Goal: Task Accomplishment & Management: Complete application form

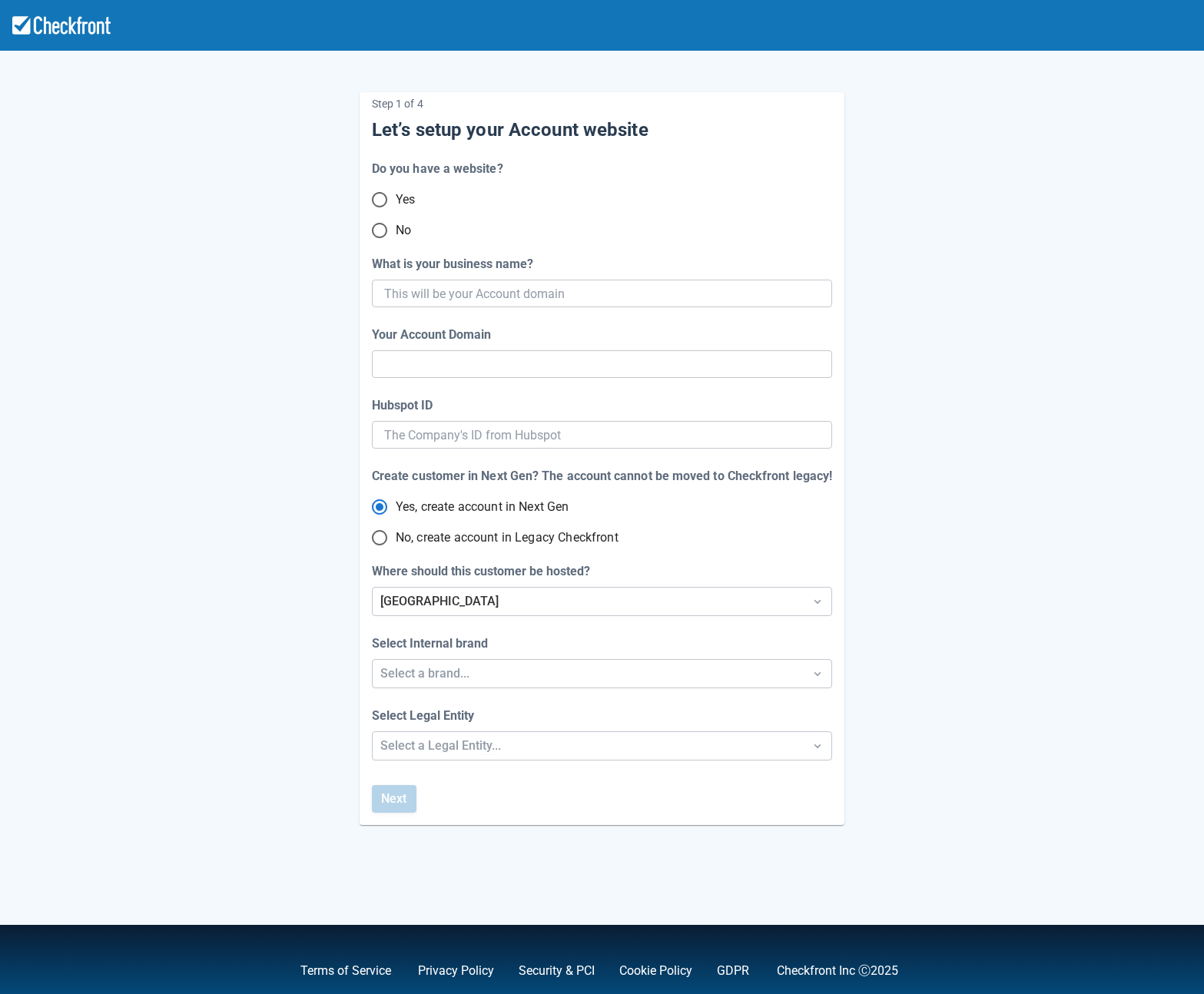
click at [381, 228] on input "No" at bounding box center [380, 231] width 33 height 33
radio input "true"
click at [418, 298] on input "What is your business name?" at bounding box center [601, 293] width 433 height 27
type input "Sept22"
type input "sept-22"
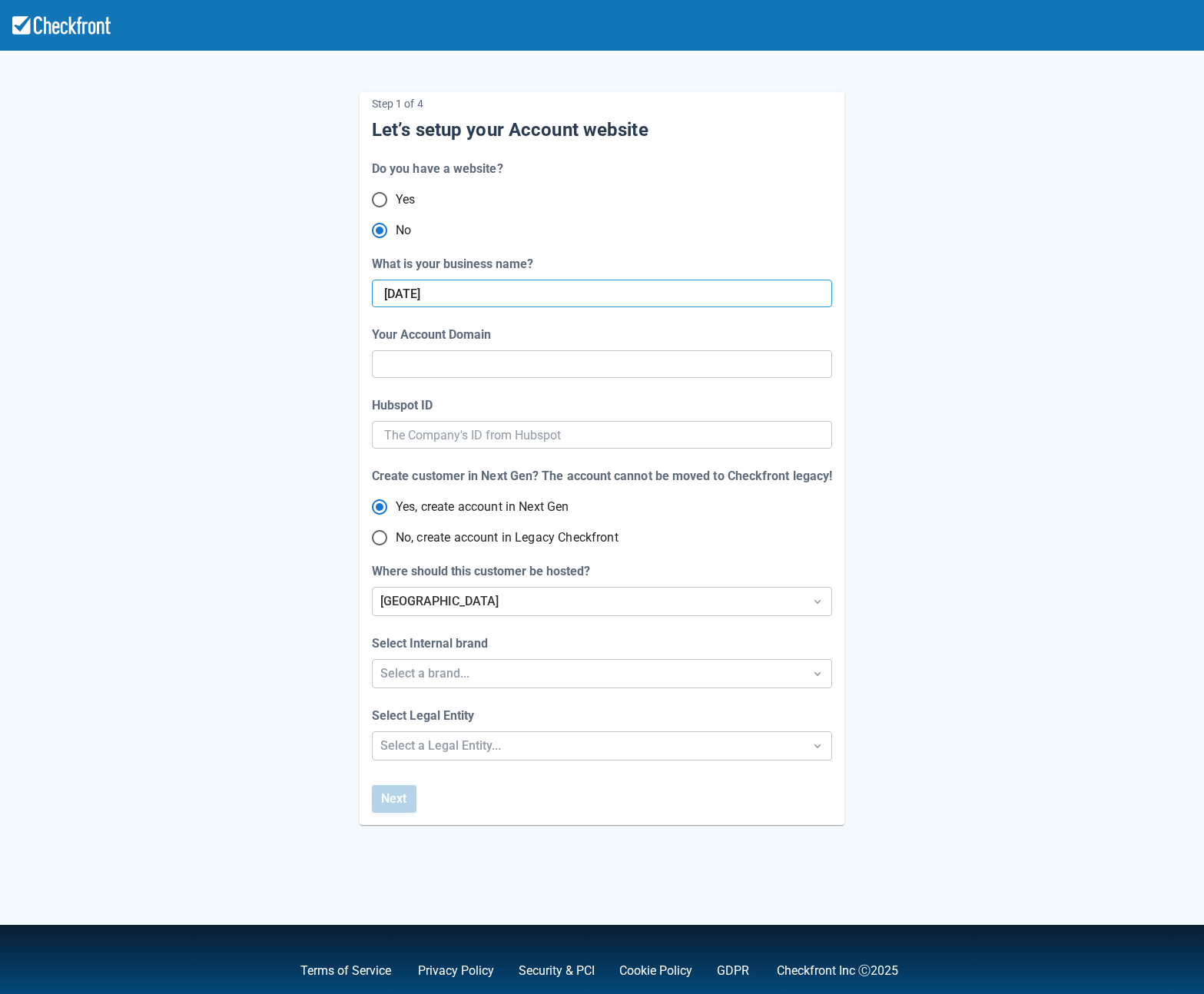
radio input "true"
radio input "false"
type input "Sept22"
click at [454, 365] on input "sept-22" at bounding box center [602, 364] width 436 height 27
radio input "false"
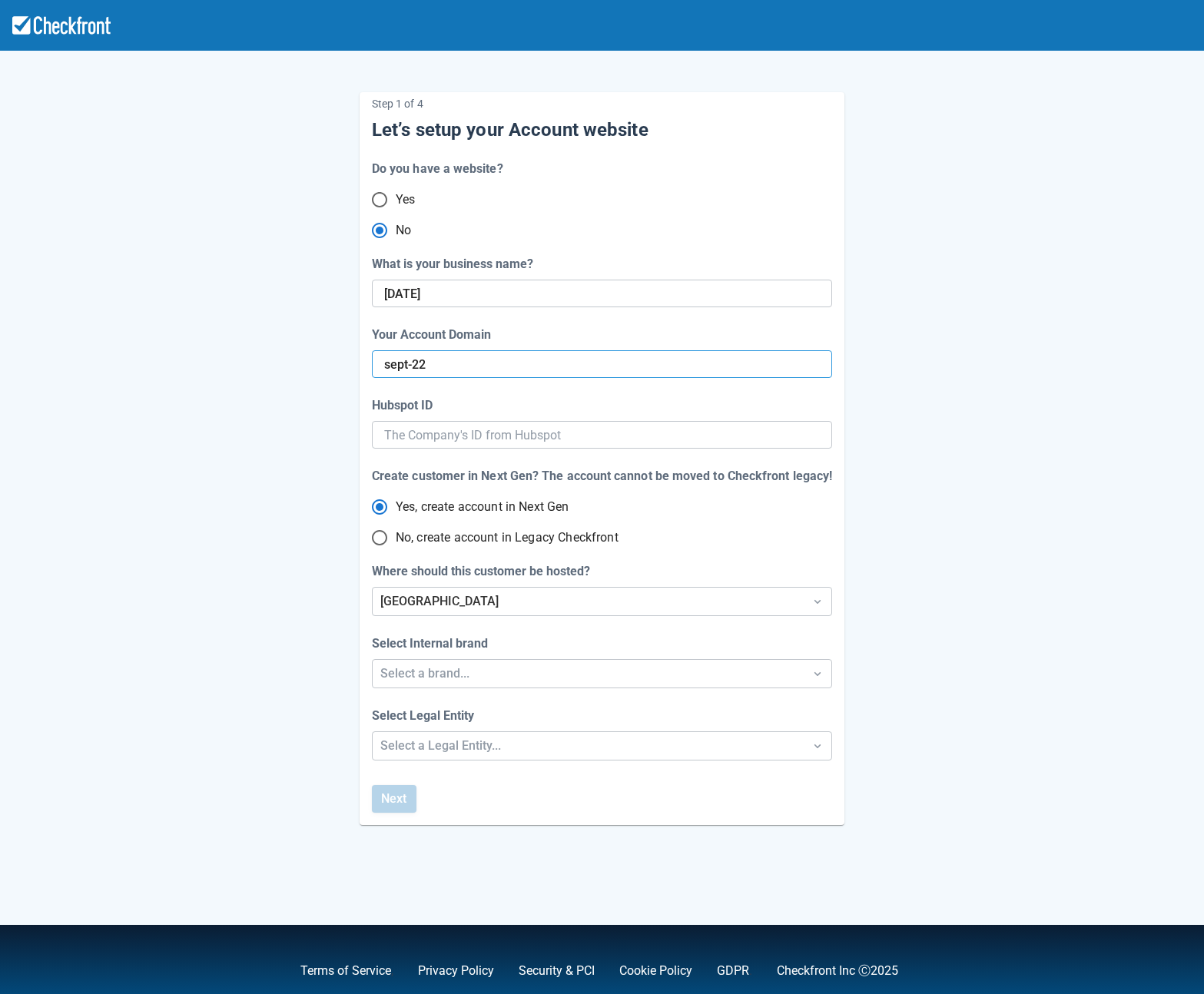
type input "sept-222"
radio input "false"
type input "sept-2226"
radio input "false"
type input "sept-2226-"
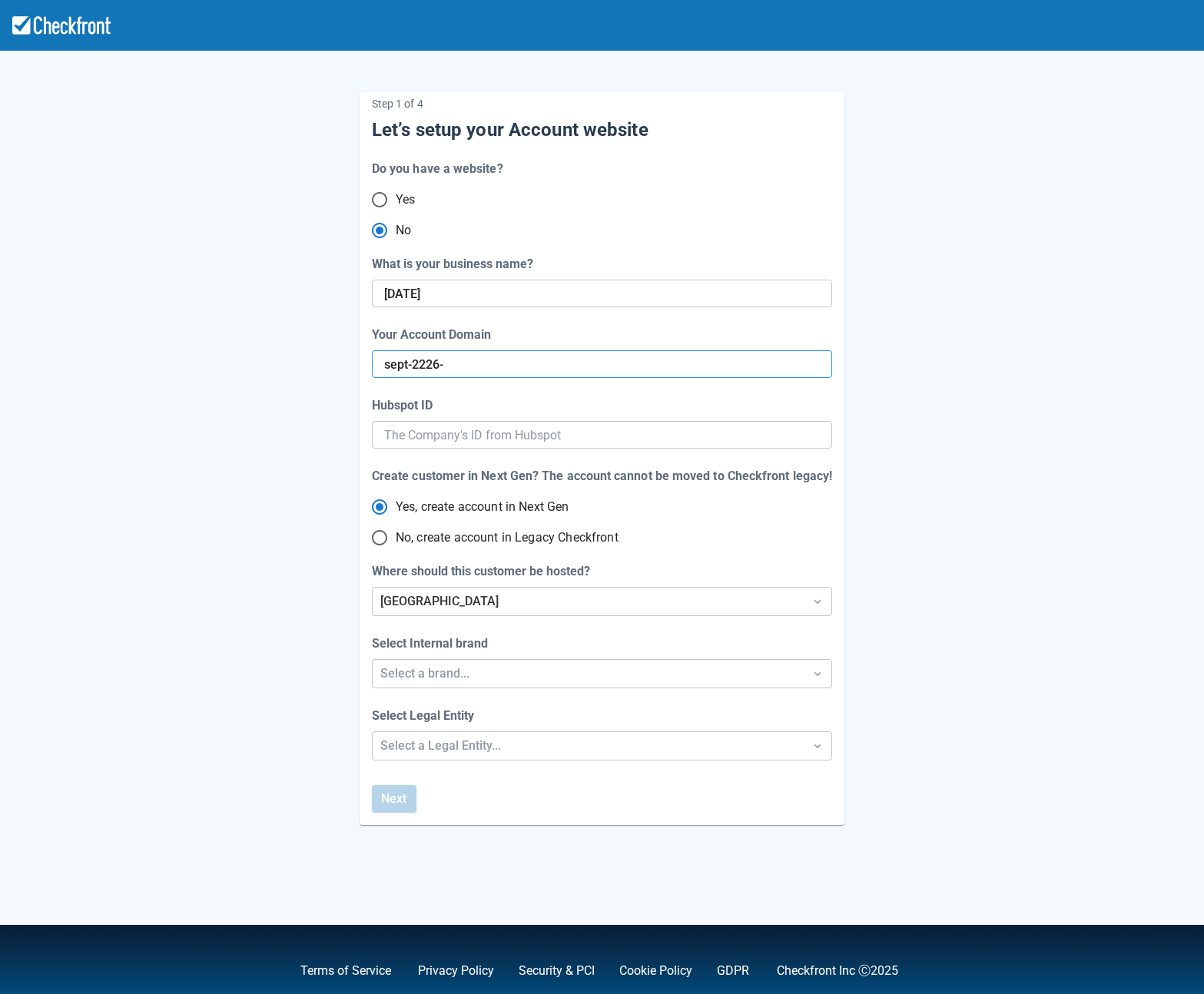
radio input "false"
type input "sept-2226-d"
radio input "false"
type input "sept-2226-do"
radio input "false"
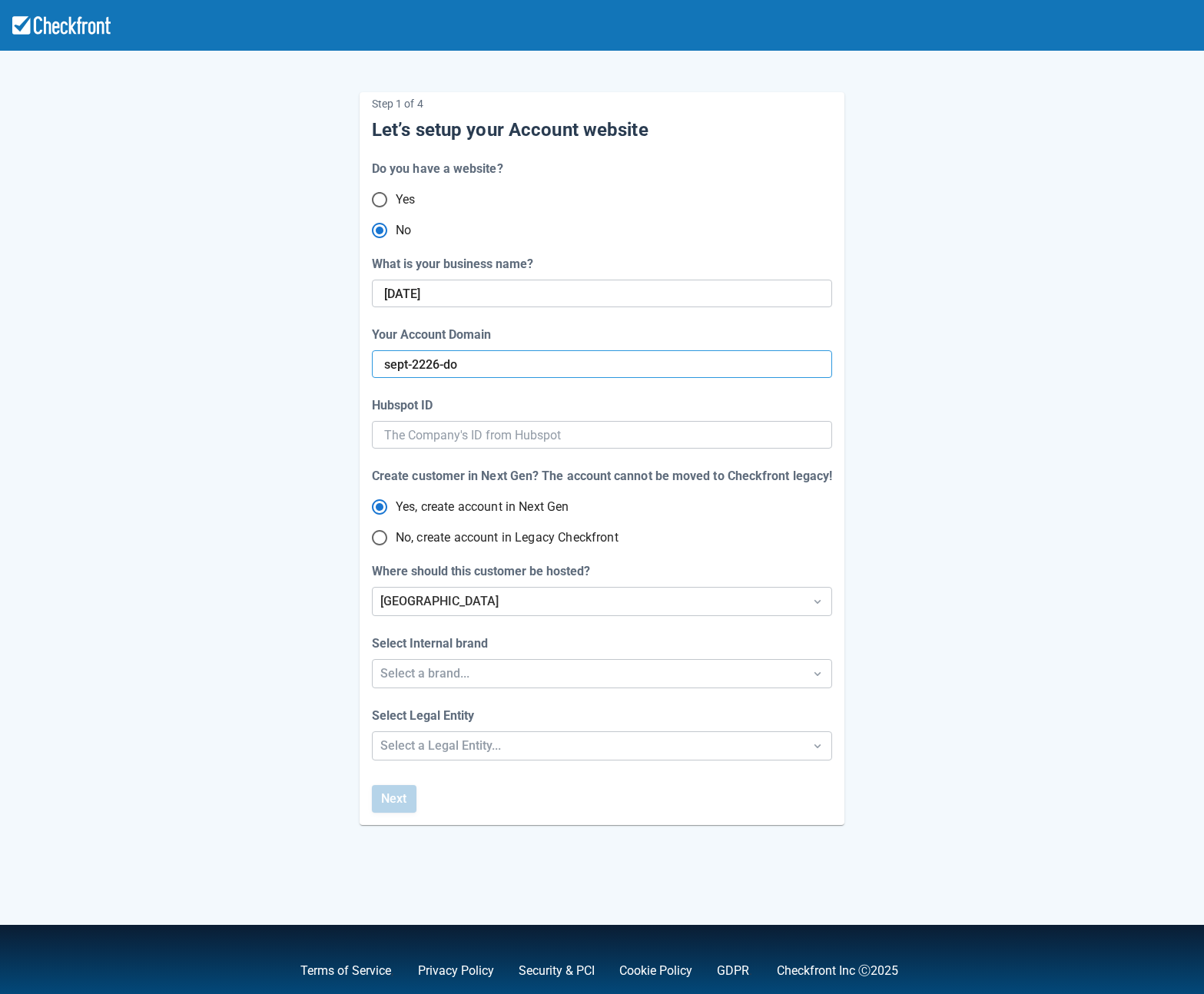
type input "sept-2226-dom"
radio input "false"
type input "sept-2226-doma"
radio input "false"
type input "sept-2226-domai"
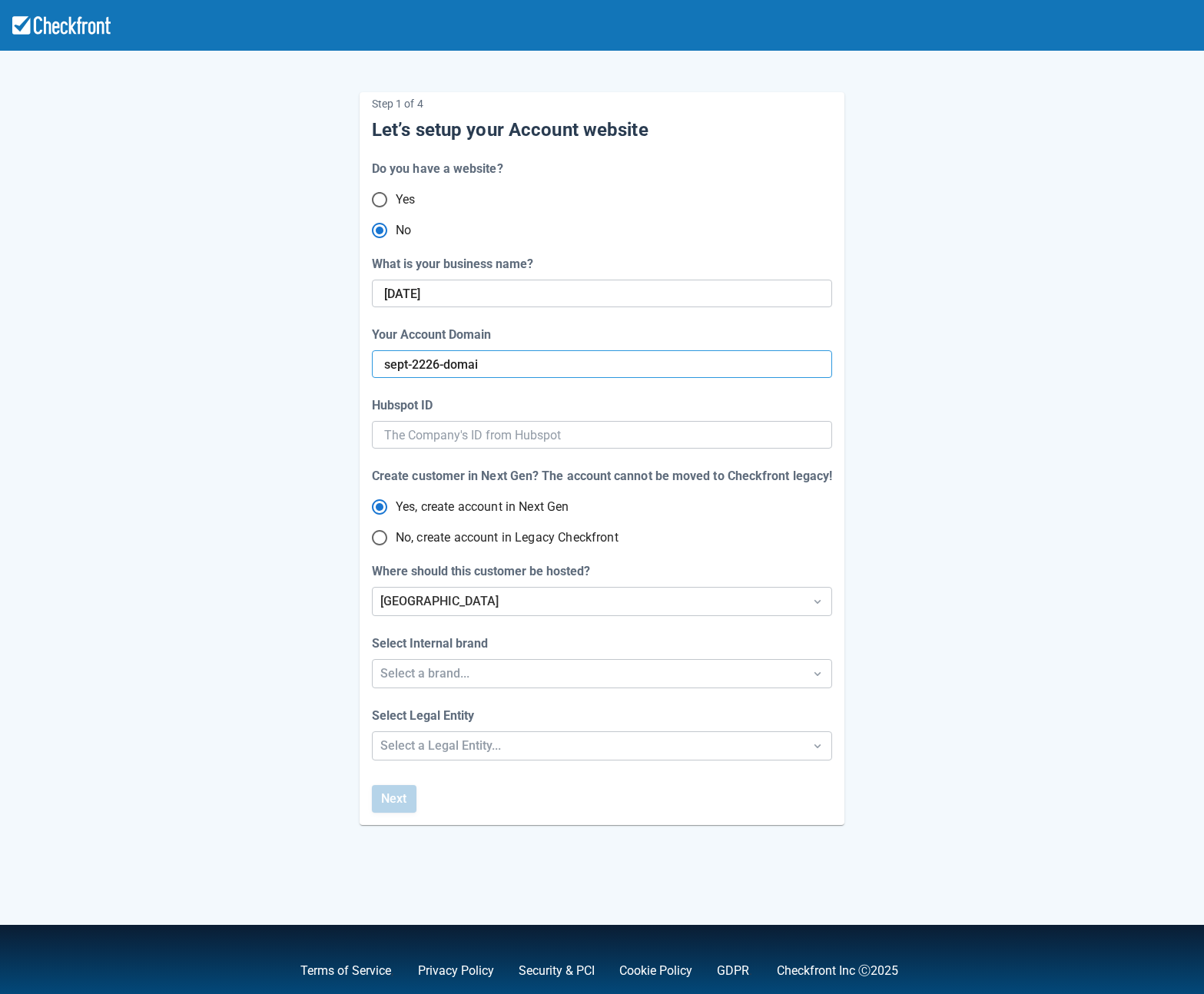
radio input "false"
type input "sept-2226-domain"
radio input "false"
type input "sept-2226-domain-"
radio input "false"
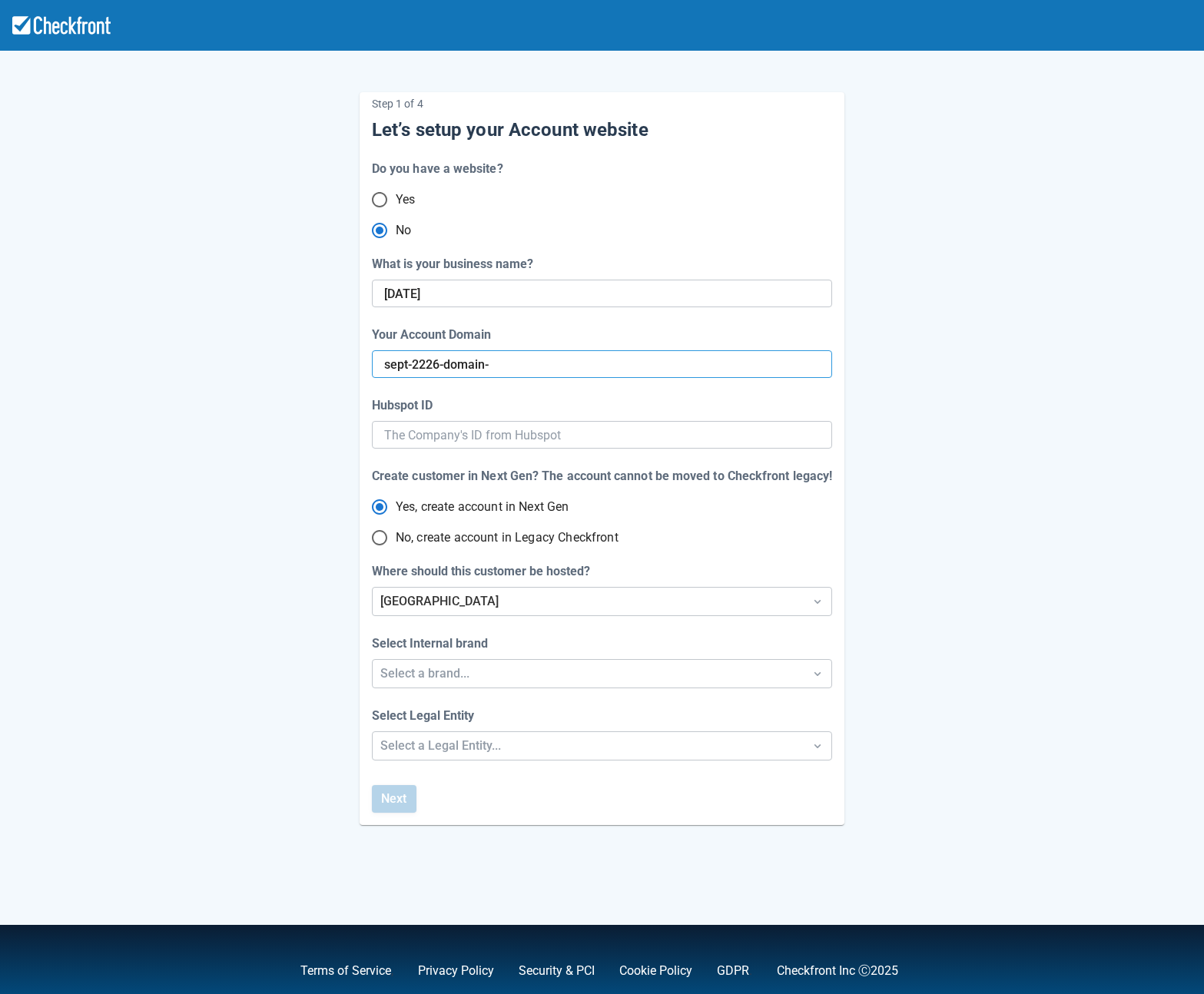
type input "sept-2226-domain-1"
radio input "false"
type input "sept-2226-domain-"
radio input "false"
type input "sept-2226-domain"
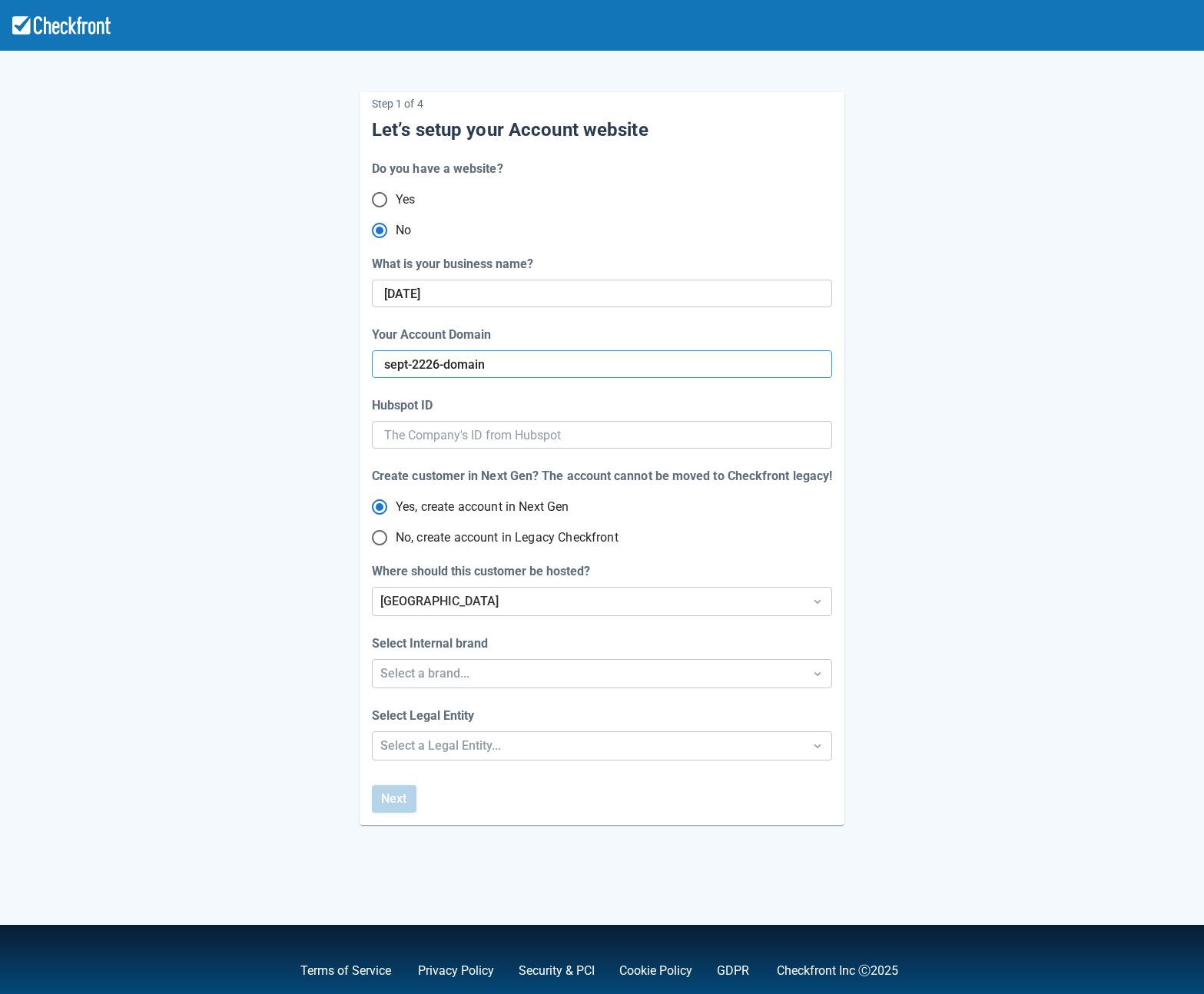
radio input "false"
type input "sept-2226-domain-"
radio input "false"
type input "sept-2226-domain-0"
radio input "false"
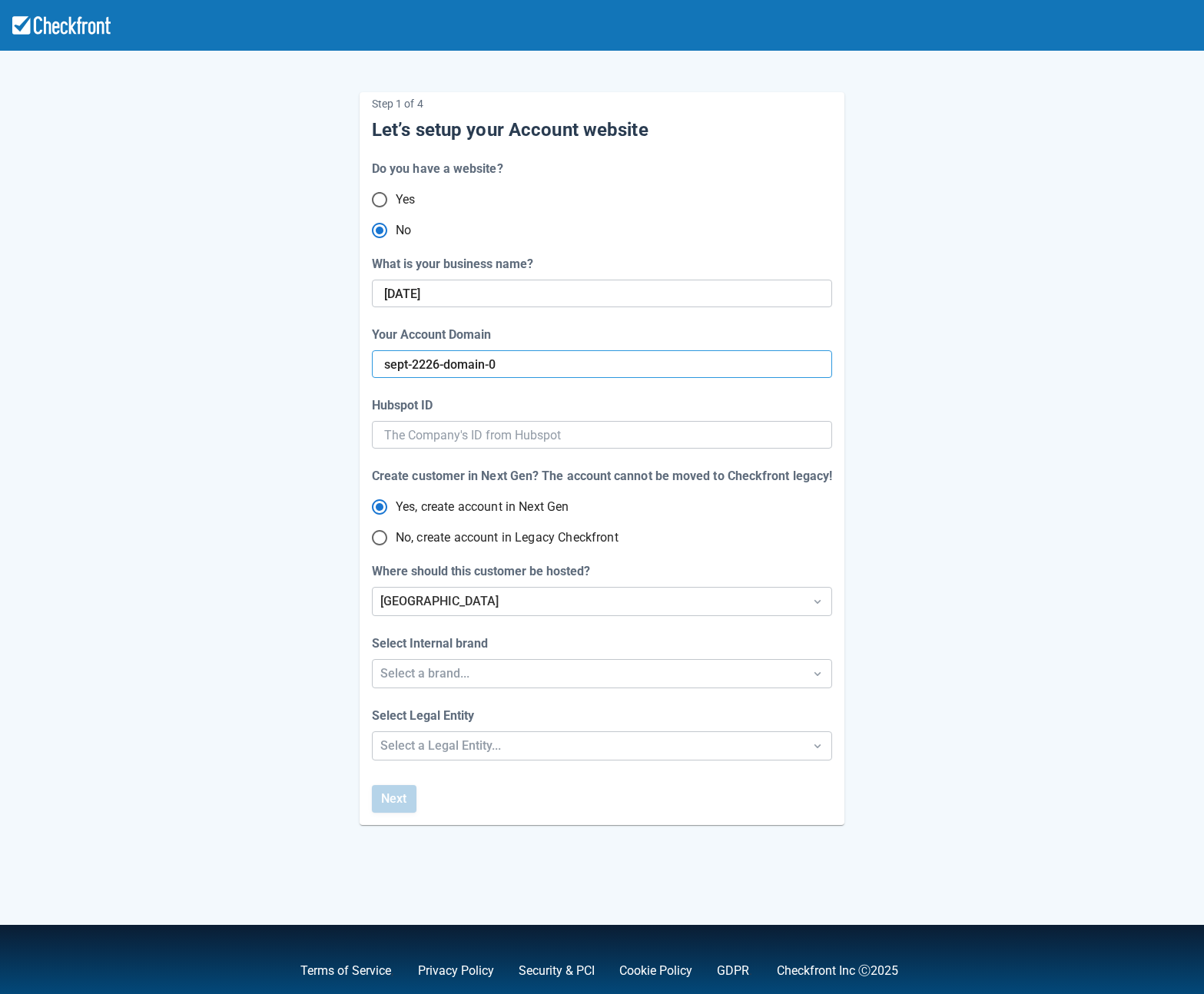
type input "sept-2226-domain-00"
radio input "false"
type input "sept-2226-domain-001"
click at [462, 671] on div "Select a brand..." at bounding box center [589, 674] width 416 height 19
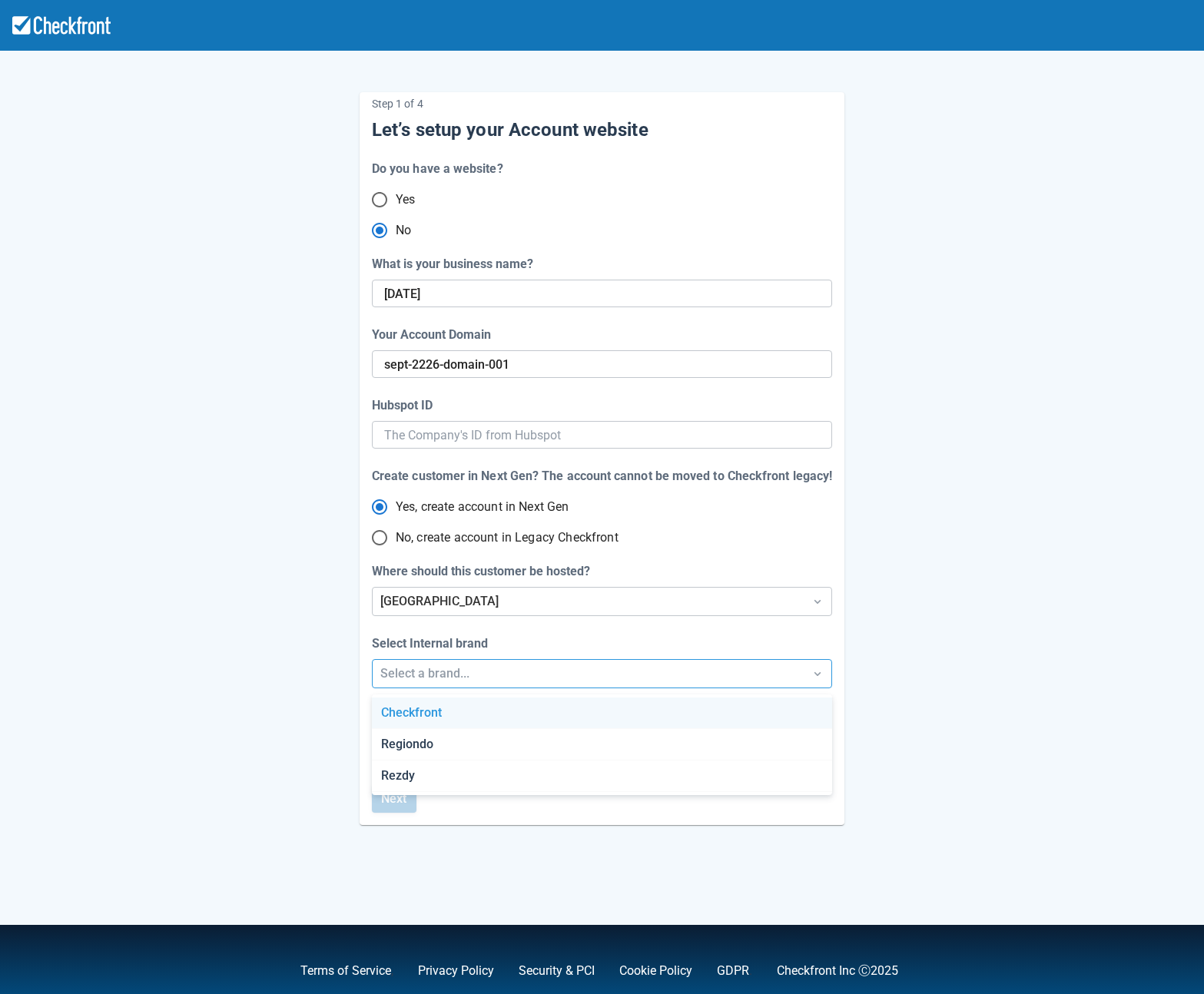
click at [452, 721] on div "Checkfront" at bounding box center [602, 713] width 460 height 32
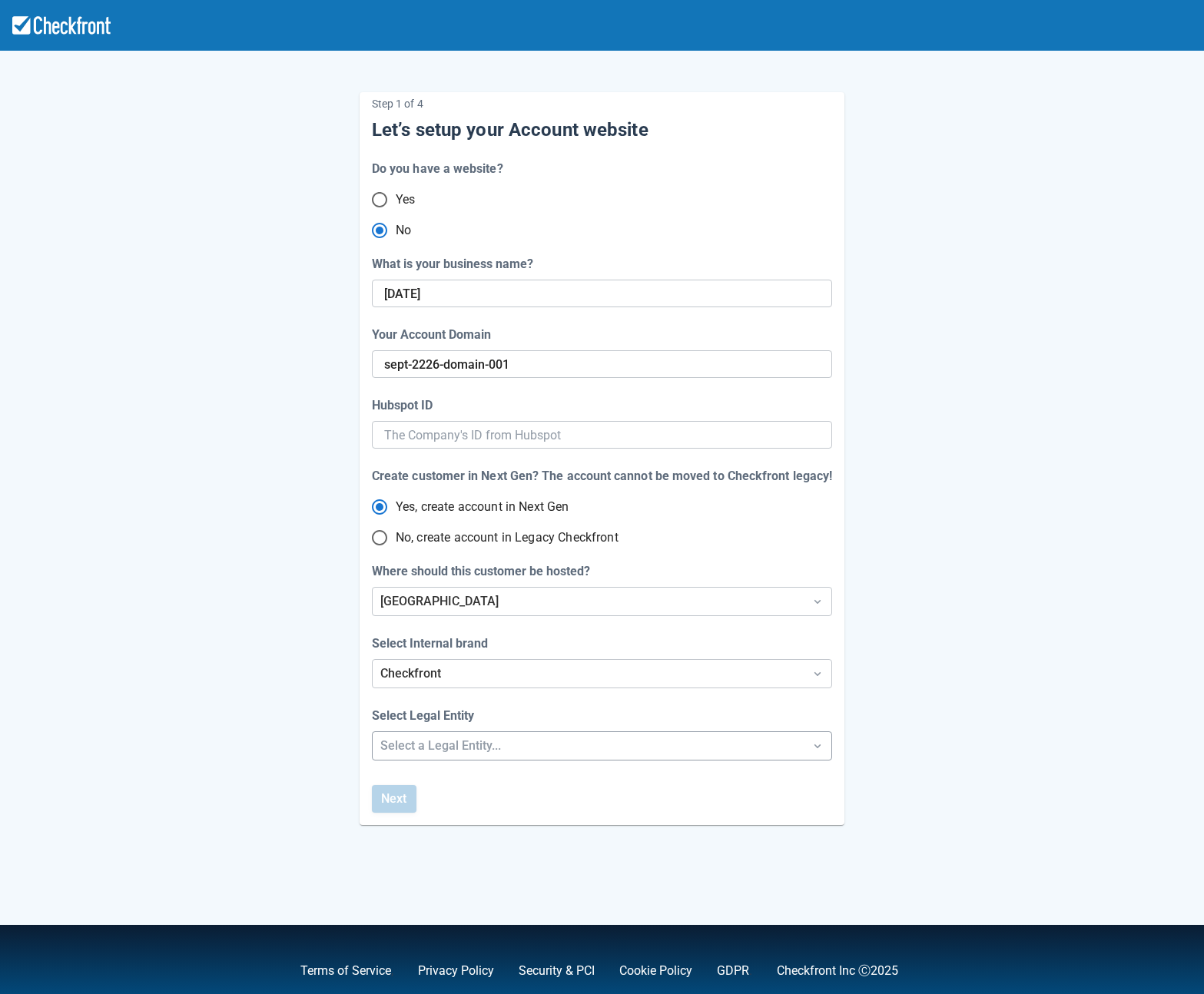
click at [450, 744] on div "Select a Legal Entity..." at bounding box center [589, 746] width 416 height 19
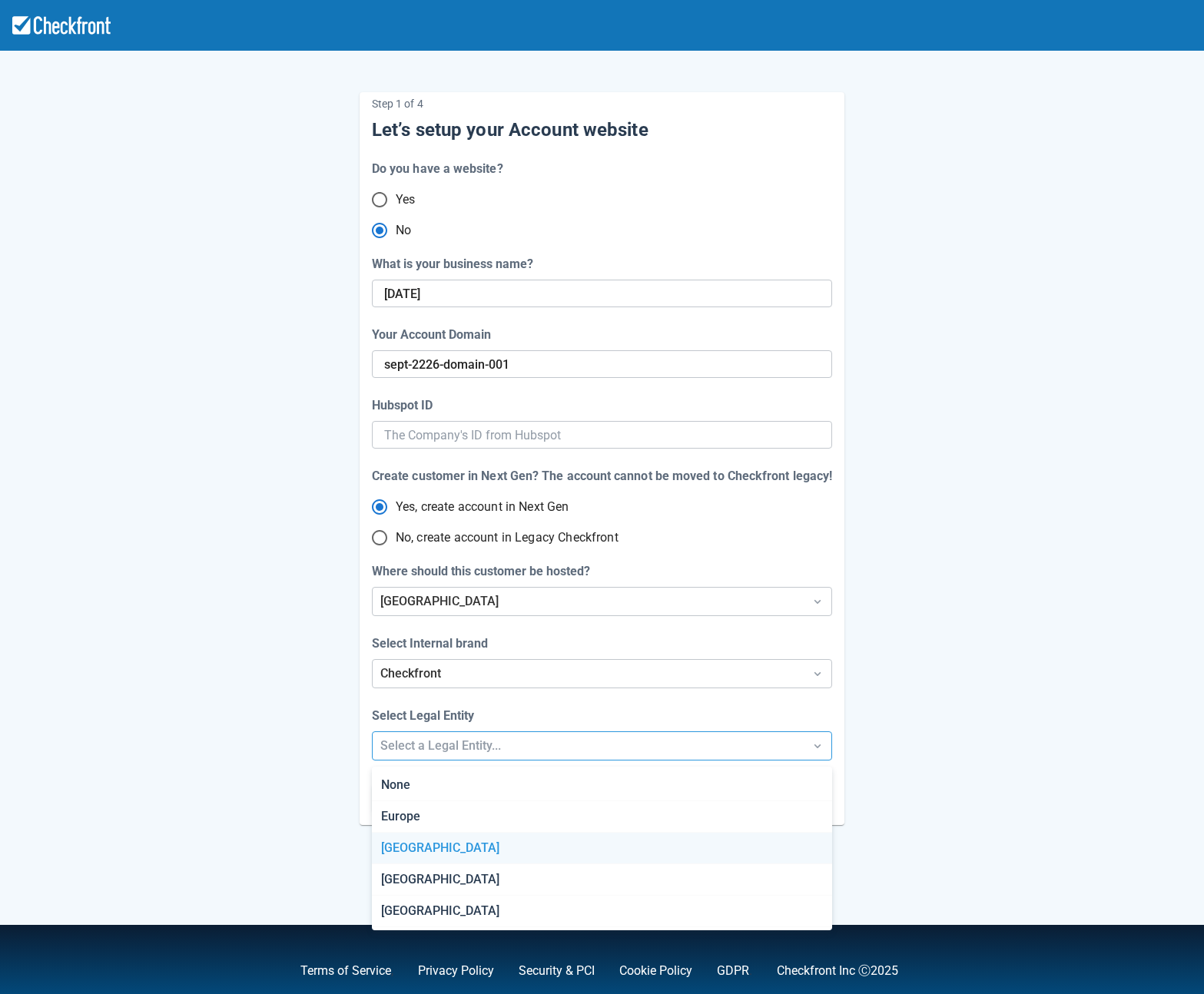
click at [437, 844] on div "[GEOGRAPHIC_DATA]" at bounding box center [602, 849] width 460 height 32
radio input "false"
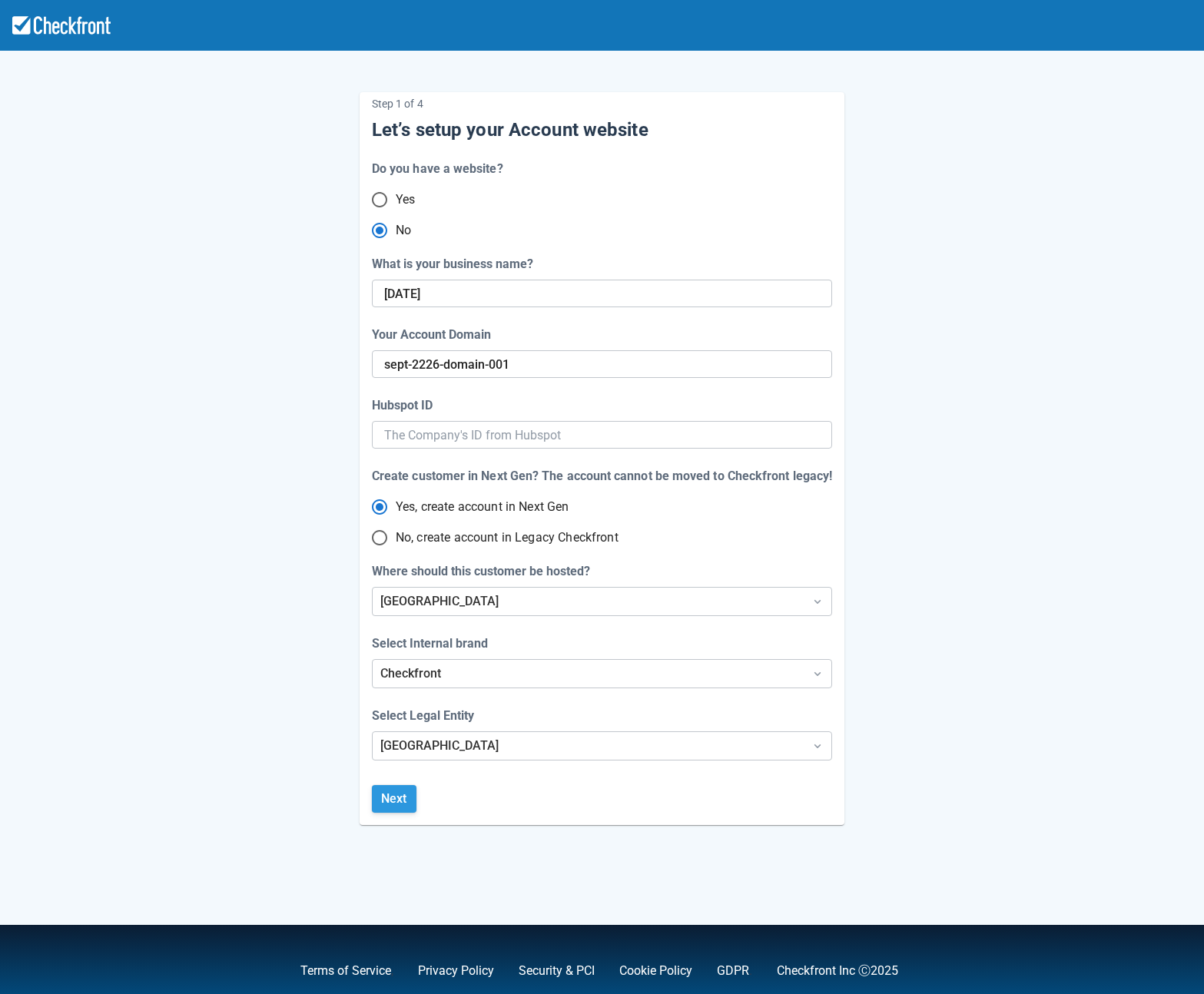
click at [383, 795] on button "Next" at bounding box center [394, 799] width 44 height 27
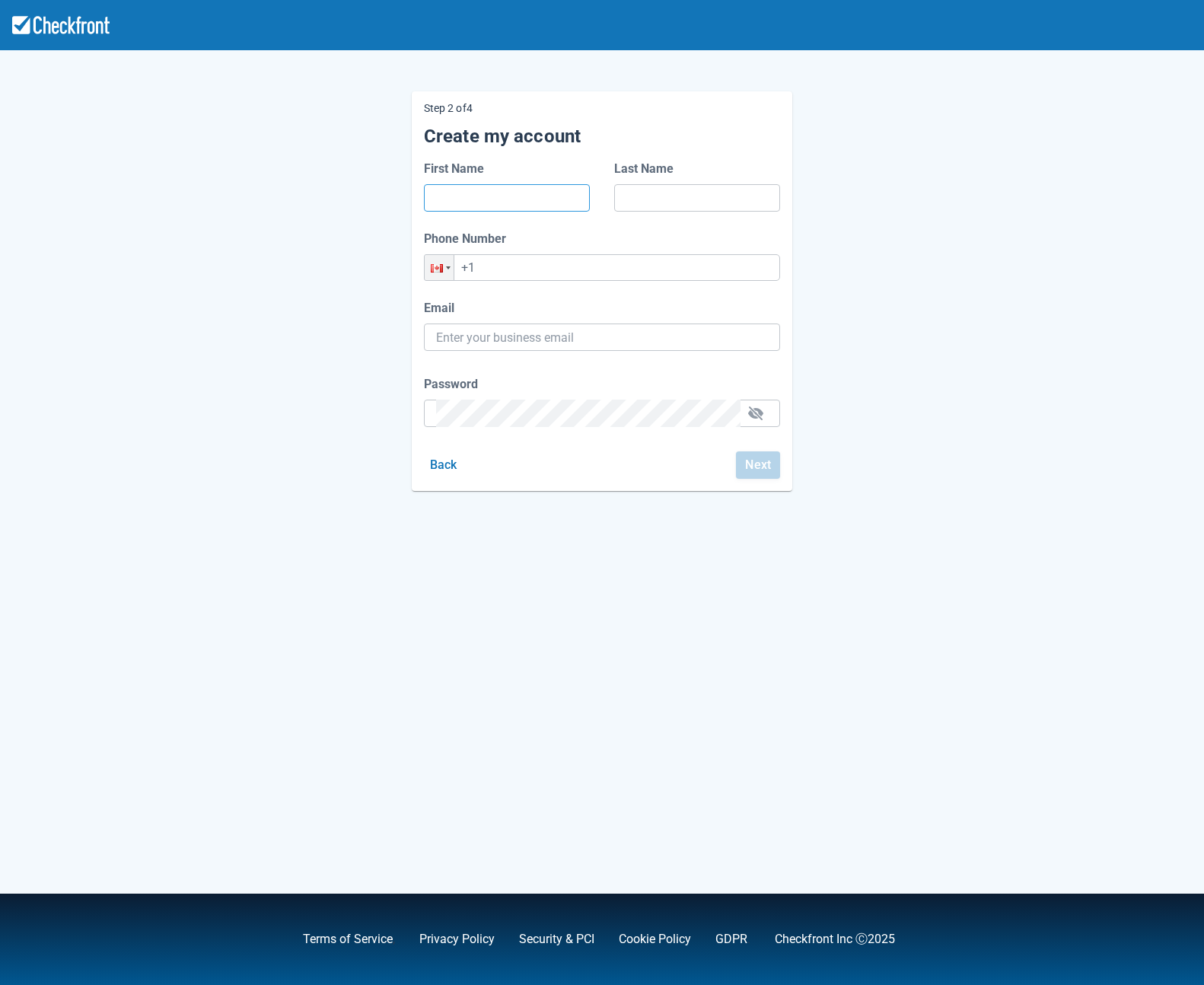
click at [491, 203] on input "First Name" at bounding box center [507, 198] width 141 height 27
type input "Dante"
type input "Spears"
type input "+1 (318) 354-1076"
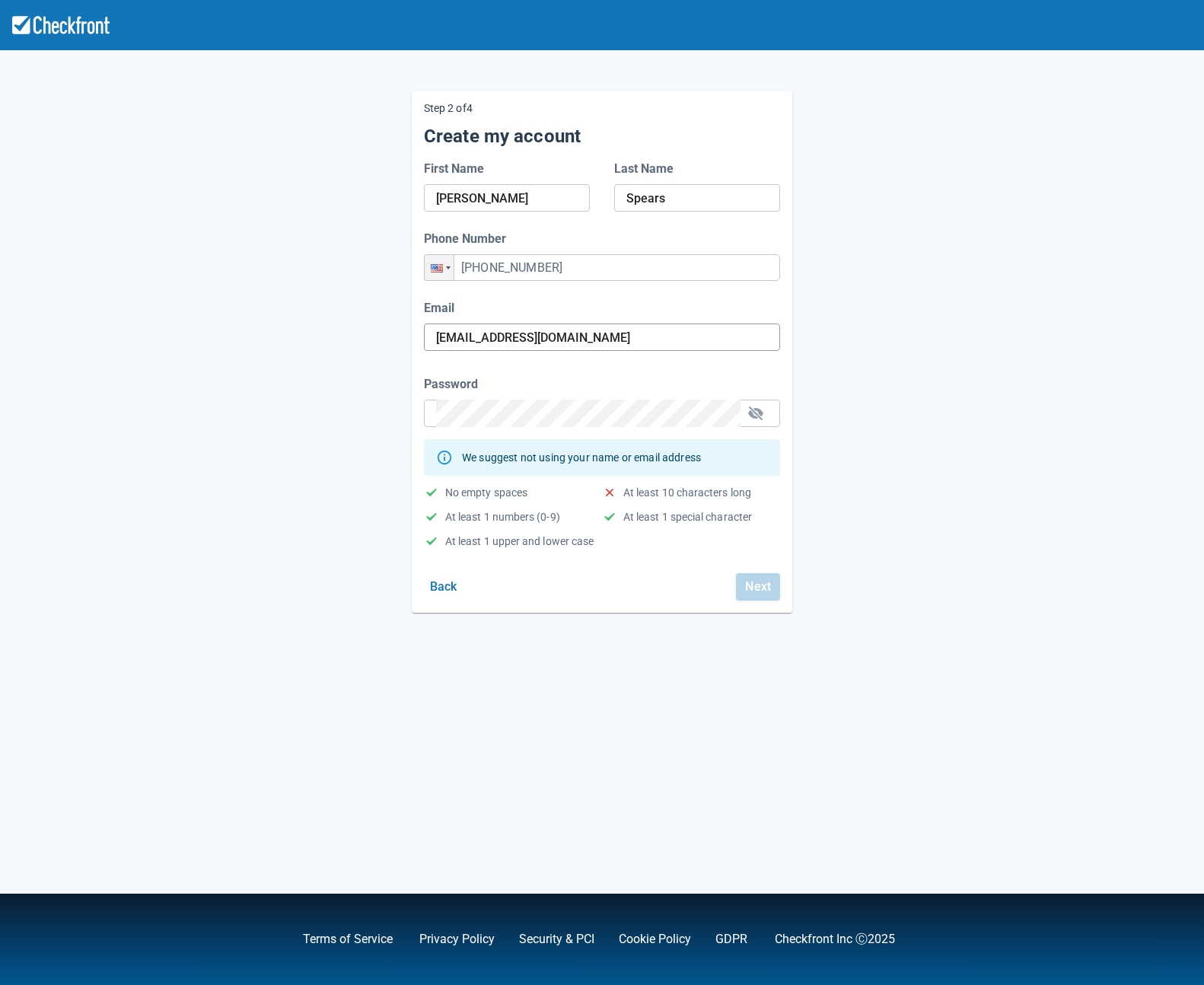
click at [571, 327] on input "vypypa@mailinator.com" at bounding box center [602, 337] width 332 height 27
drag, startPoint x: 533, startPoint y: 337, endPoint x: 416, endPoint y: 336, distance: 117.0
click at [415, 335] on div "Email vypypa@mailinator.com" at bounding box center [602, 328] width 380 height 58
paste input "https://checkfront.testrail.io/index.php?/tests/view/11553&group_by=cases:secti…"
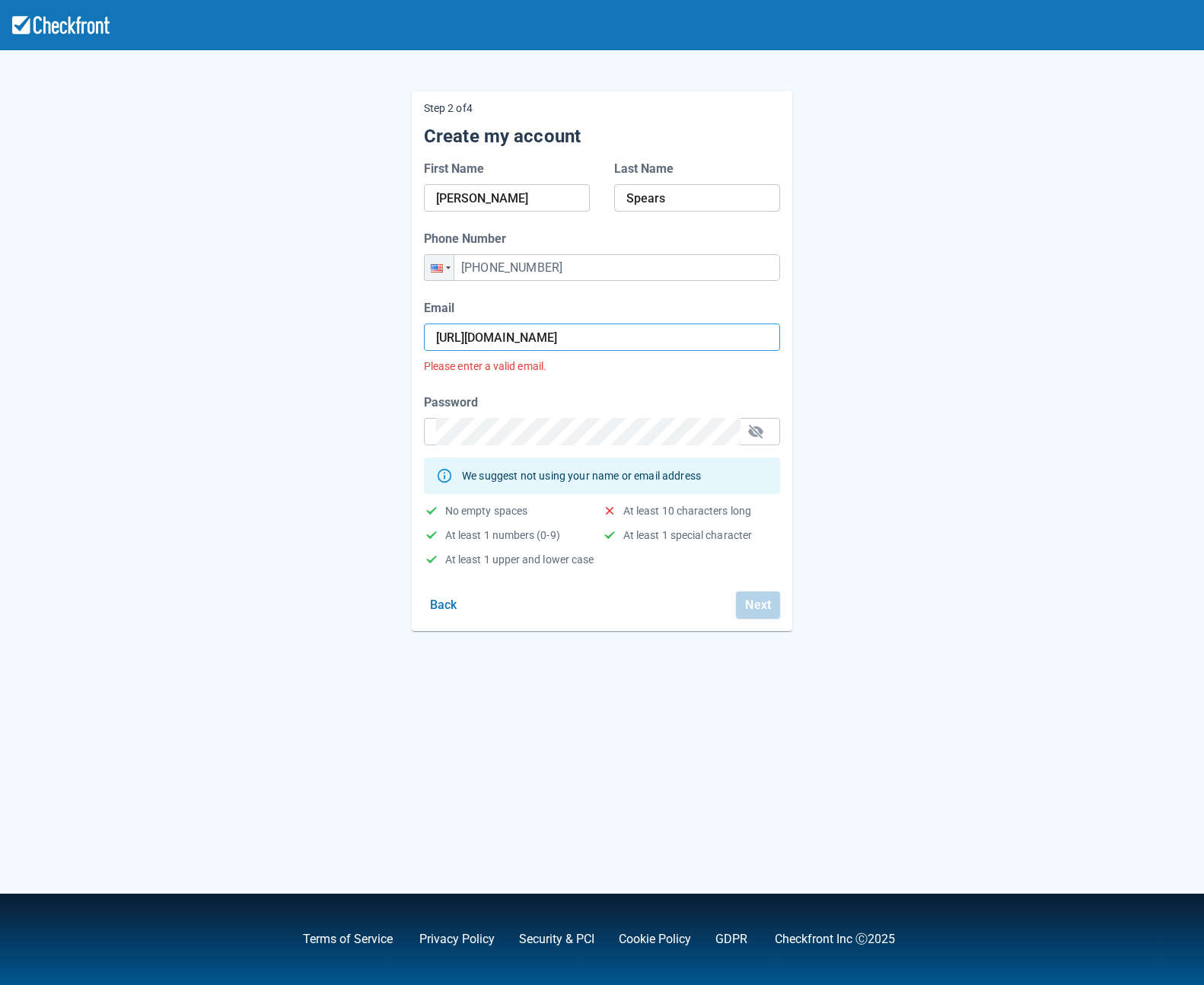
scroll to position [0, 434]
type input "https://checkfront.testrail.io/index.php?/tests/view/11553&group_by=cases:secti…"
click at [774, 336] on div at bounding box center [602, 337] width 356 height 27
click at [669, 339] on input "https://checkfront.testrail.io/index.php?/tests/view/11553&group_by=cases:secti…" at bounding box center [602, 337] width 332 height 27
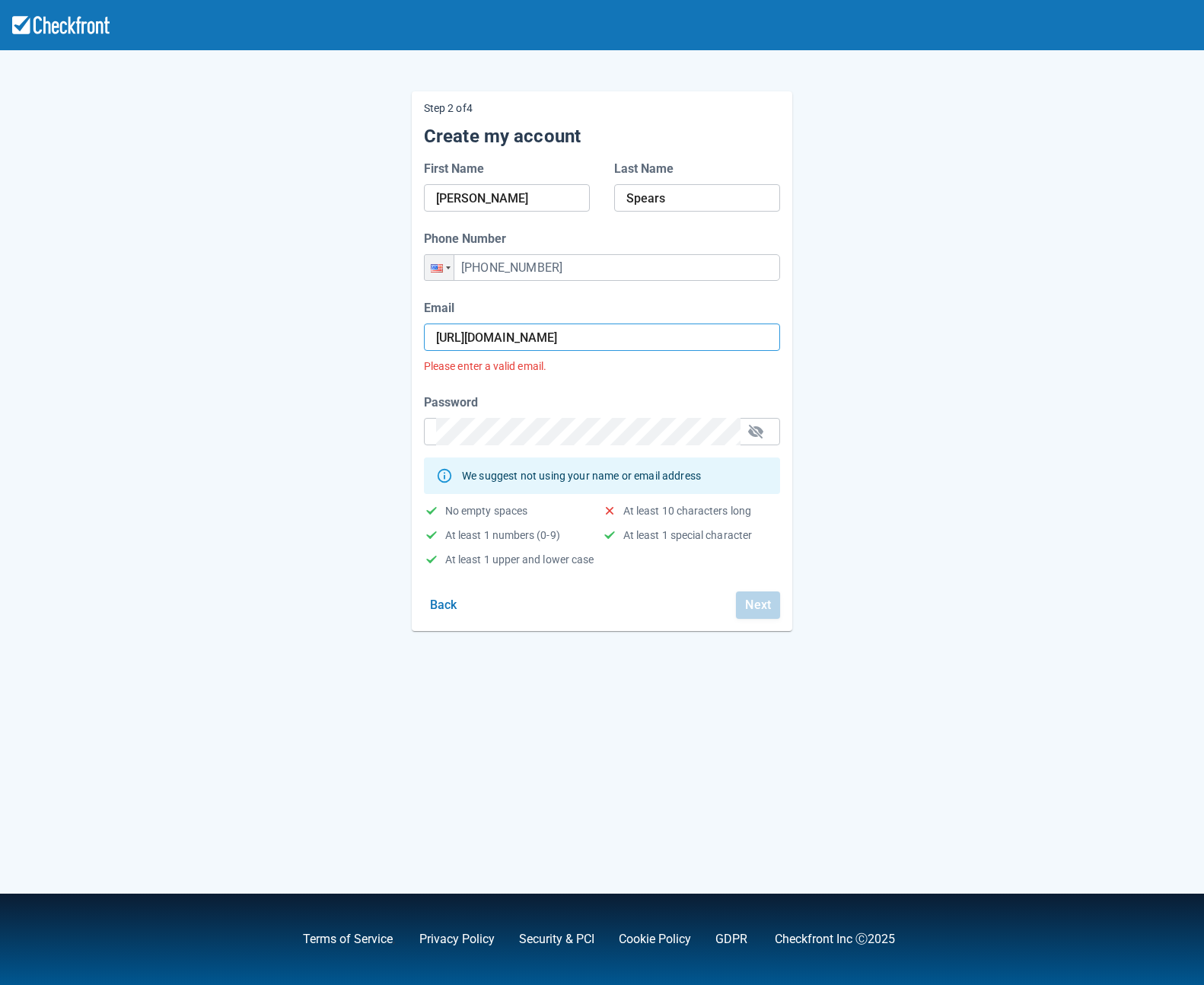
click at [669, 339] on input "https://checkfront.testrail.io/index.php?/tests/view/11553&group_by=cases:secti…" at bounding box center [602, 337] width 332 height 27
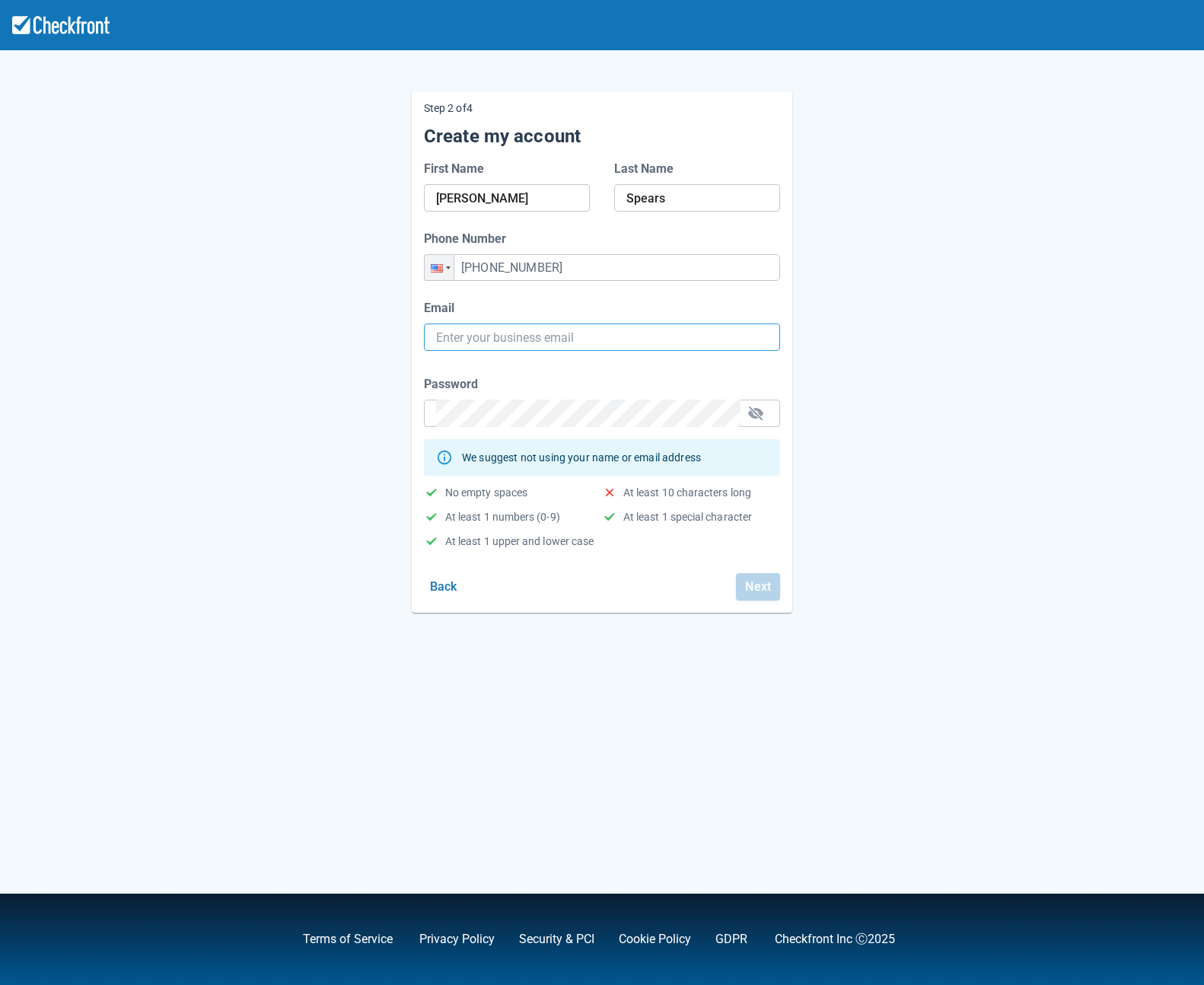
paste input "[EMAIL_ADDRESS][DOMAIN_NAME]"
type input "[EMAIL_ADDRESS][DOMAIN_NAME]"
click at [198, 320] on div "Step 2 of 4 Create my account First Name Dante Last Name Spears Phone Number Ph…" at bounding box center [602, 340] width 868 height 546
click at [393, 415] on div "Step 2 of 4 Create my account First Name Dante Last Name Spears Phone Number Ph…" at bounding box center [602, 340] width 868 height 546
click at [232, 327] on div "Step 2 of 4 Create my account First Name Dante Last Name Spears Phone Number Ph…" at bounding box center [602, 340] width 868 height 546
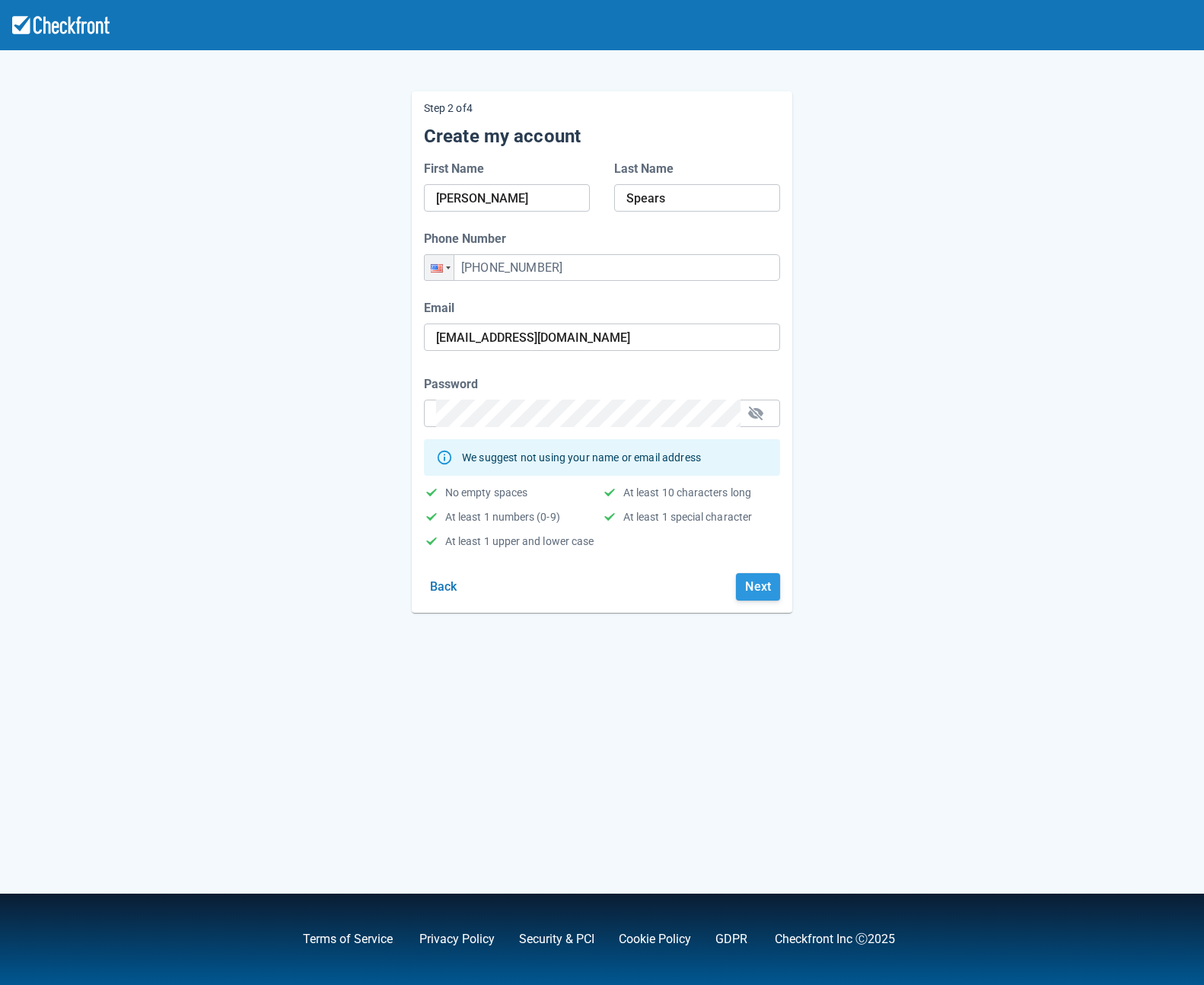
click at [761, 596] on button "Next" at bounding box center [757, 587] width 44 height 27
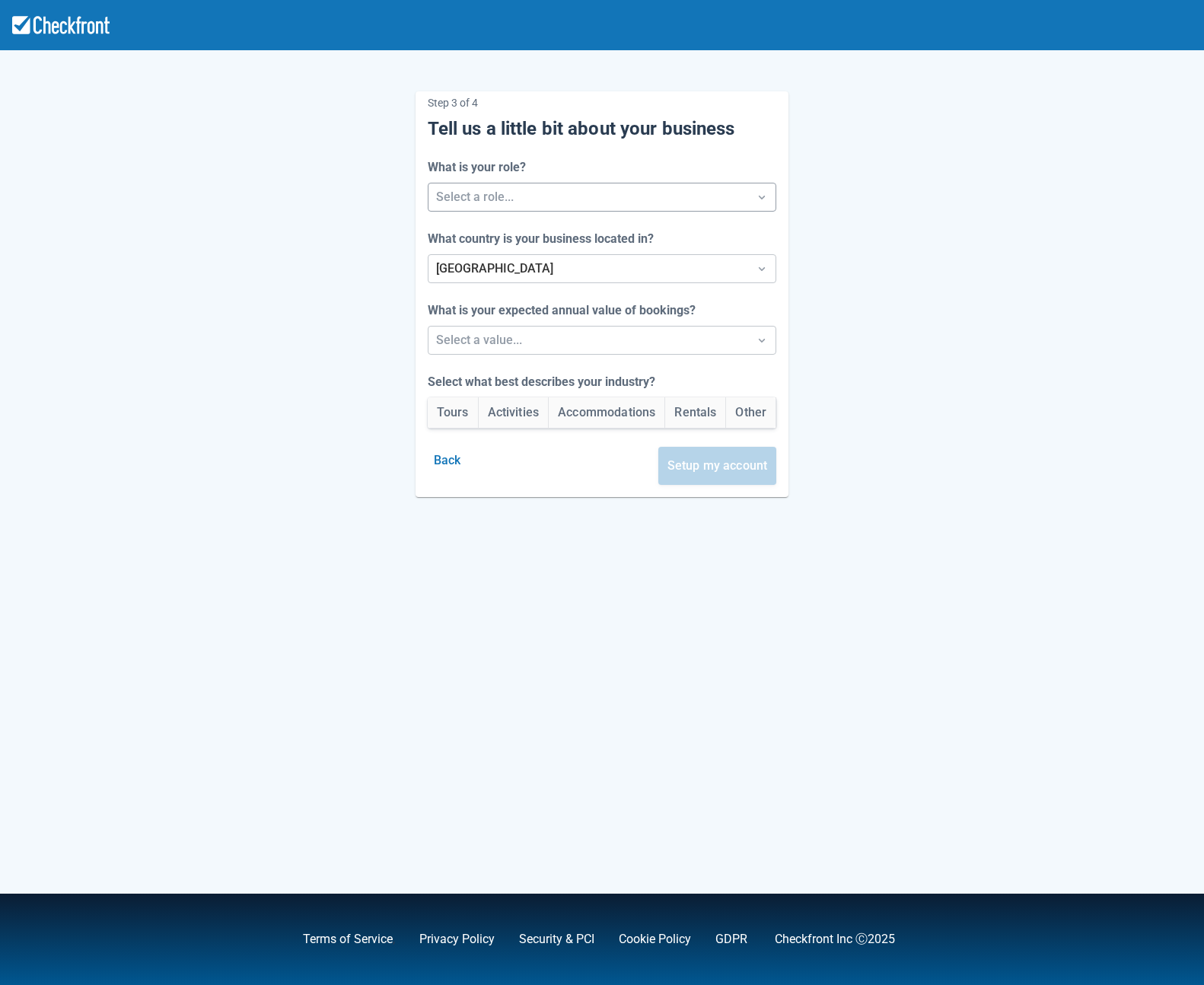
click at [509, 192] on div at bounding box center [589, 197] width 305 height 21
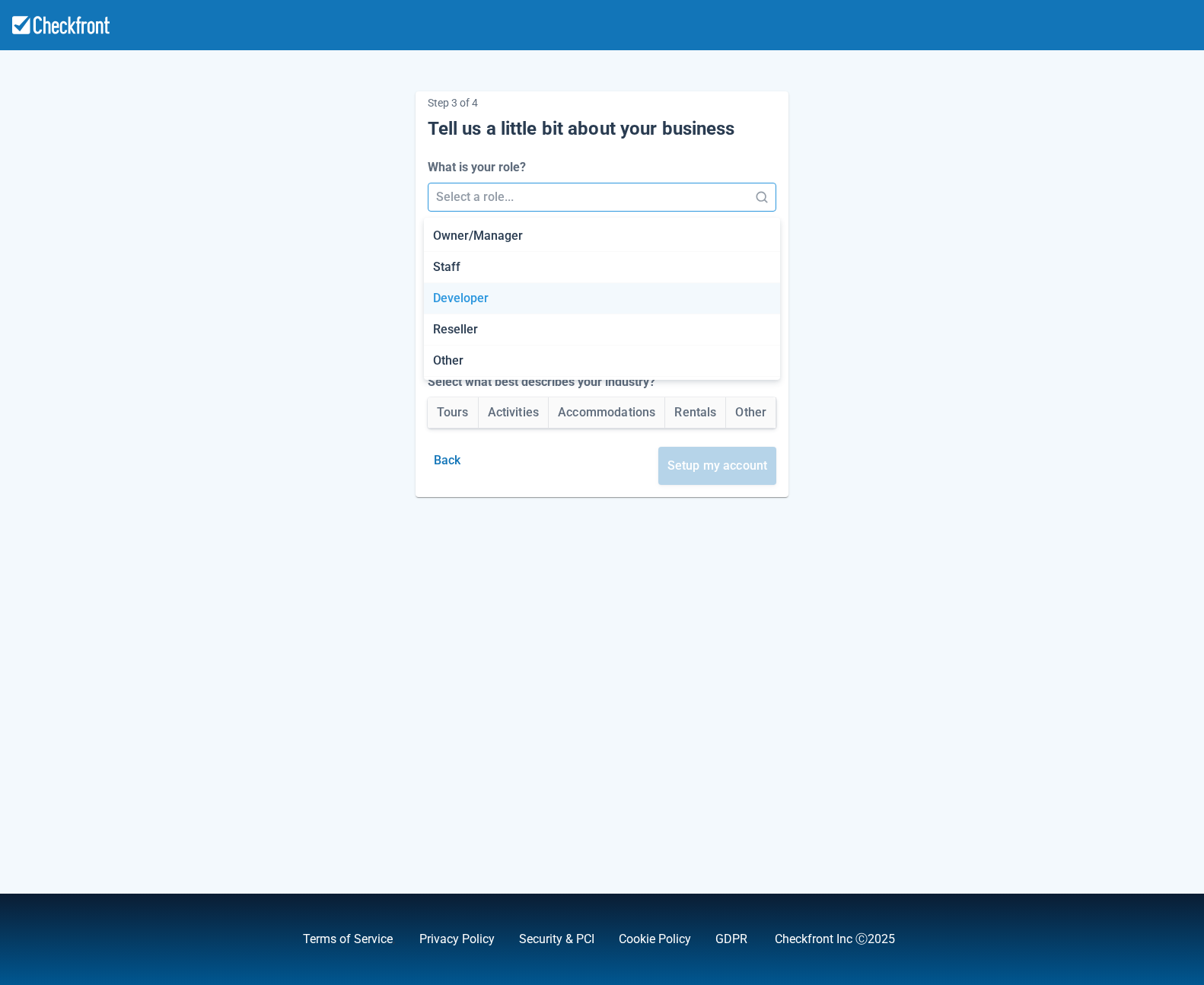
click at [459, 303] on div "Developer" at bounding box center [602, 298] width 356 height 31
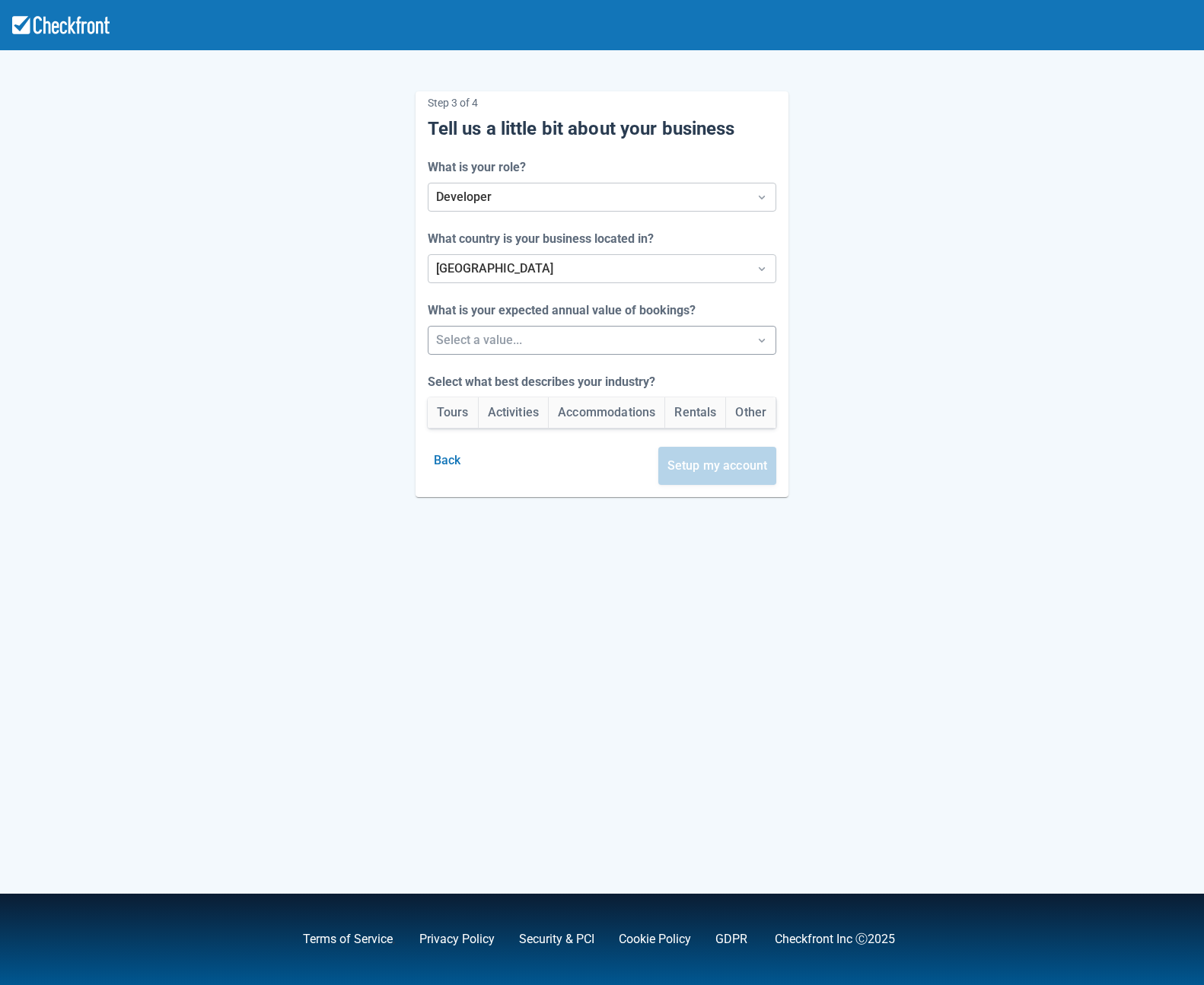
click at [451, 331] on div at bounding box center [589, 340] width 305 height 21
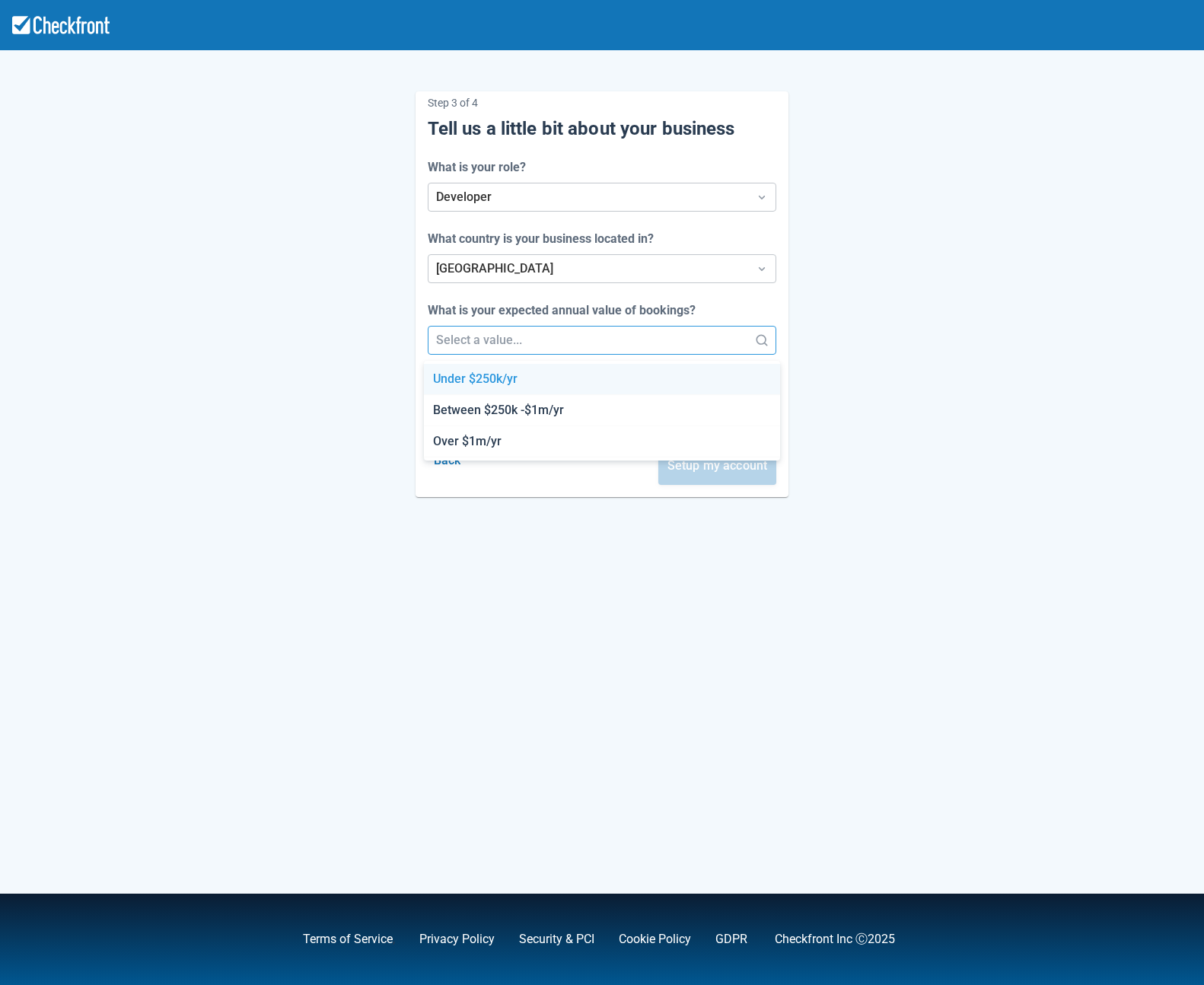
click at [455, 383] on div "Under $250k/yr" at bounding box center [602, 379] width 356 height 31
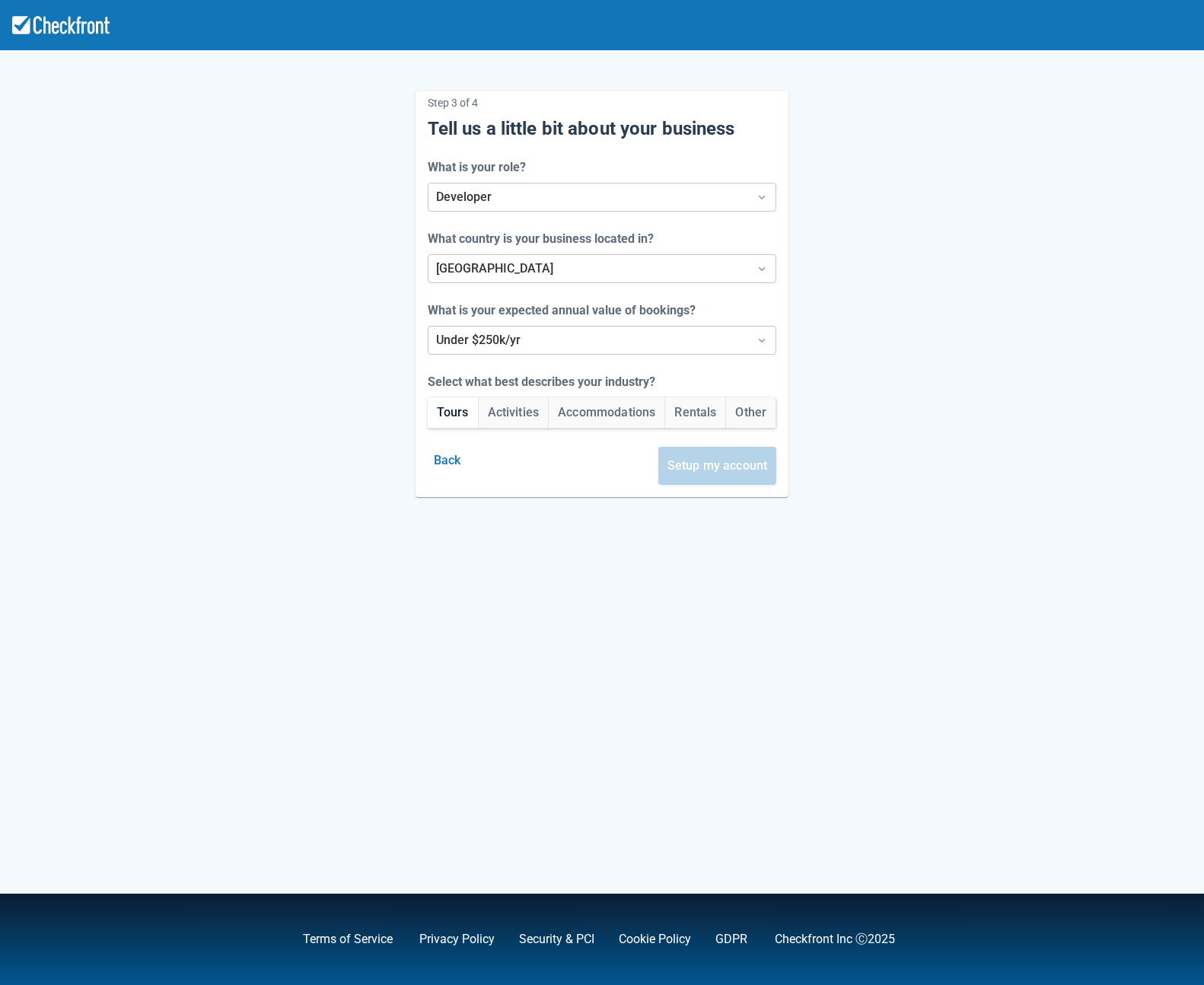
click at [448, 409] on button "Tours" at bounding box center [452, 413] width 50 height 31
click at [737, 461] on button "Setup my account" at bounding box center [718, 465] width 119 height 38
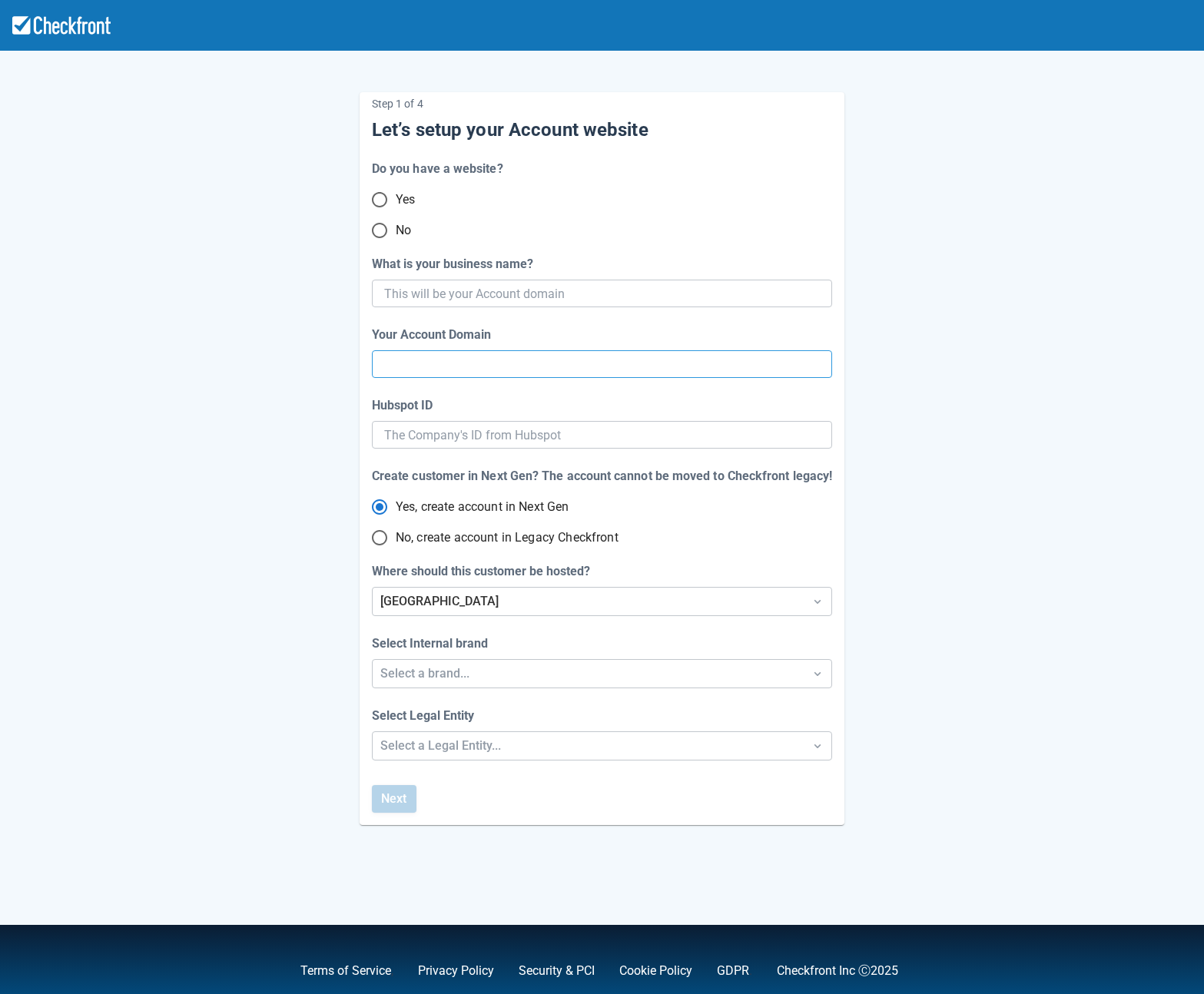
click at [404, 373] on input "Your Account Domain" at bounding box center [602, 364] width 436 height 27
type input "sept2226-domain-002"
click at [244, 462] on div "Step 1 of 4 Let’s setup your Account website Do you have a website? Yes No What…" at bounding box center [602, 447] width 876 height 758
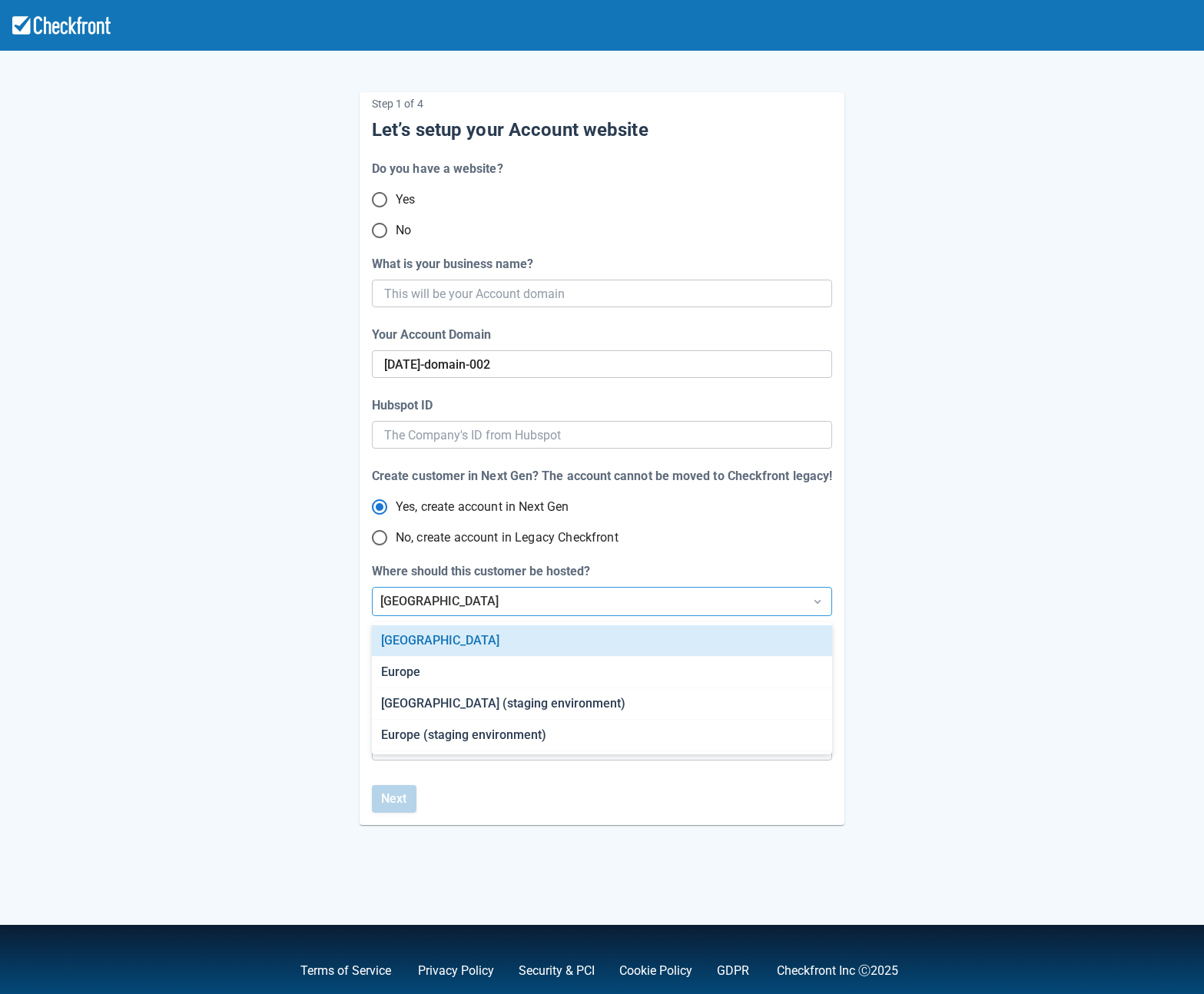
click at [435, 606] on div "[GEOGRAPHIC_DATA]" at bounding box center [589, 601] width 416 height 19
click at [263, 592] on div "Step 1 of 4 Let’s setup your Account website Do you have a website? Yes No What…" at bounding box center [602, 447] width 876 height 758
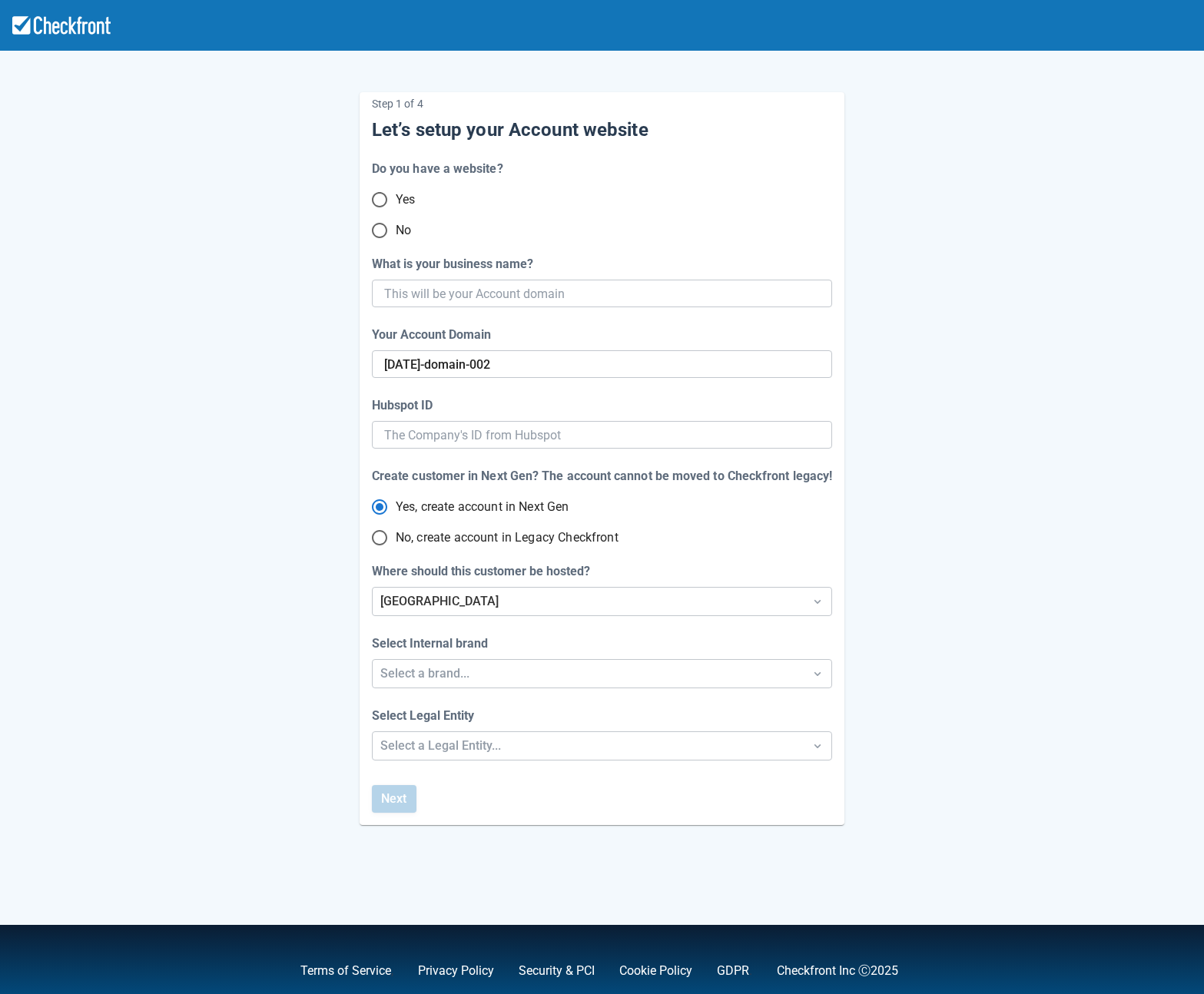
click at [451, 654] on div "Select Internal brand Select a brand..." at bounding box center [602, 661] width 460 height 54
click at [456, 672] on div "Select a brand..." at bounding box center [589, 674] width 416 height 19
click at [450, 740] on div "Regiondo" at bounding box center [602, 744] width 460 height 32
click at [429, 666] on div "Regiondo" at bounding box center [589, 674] width 416 height 19
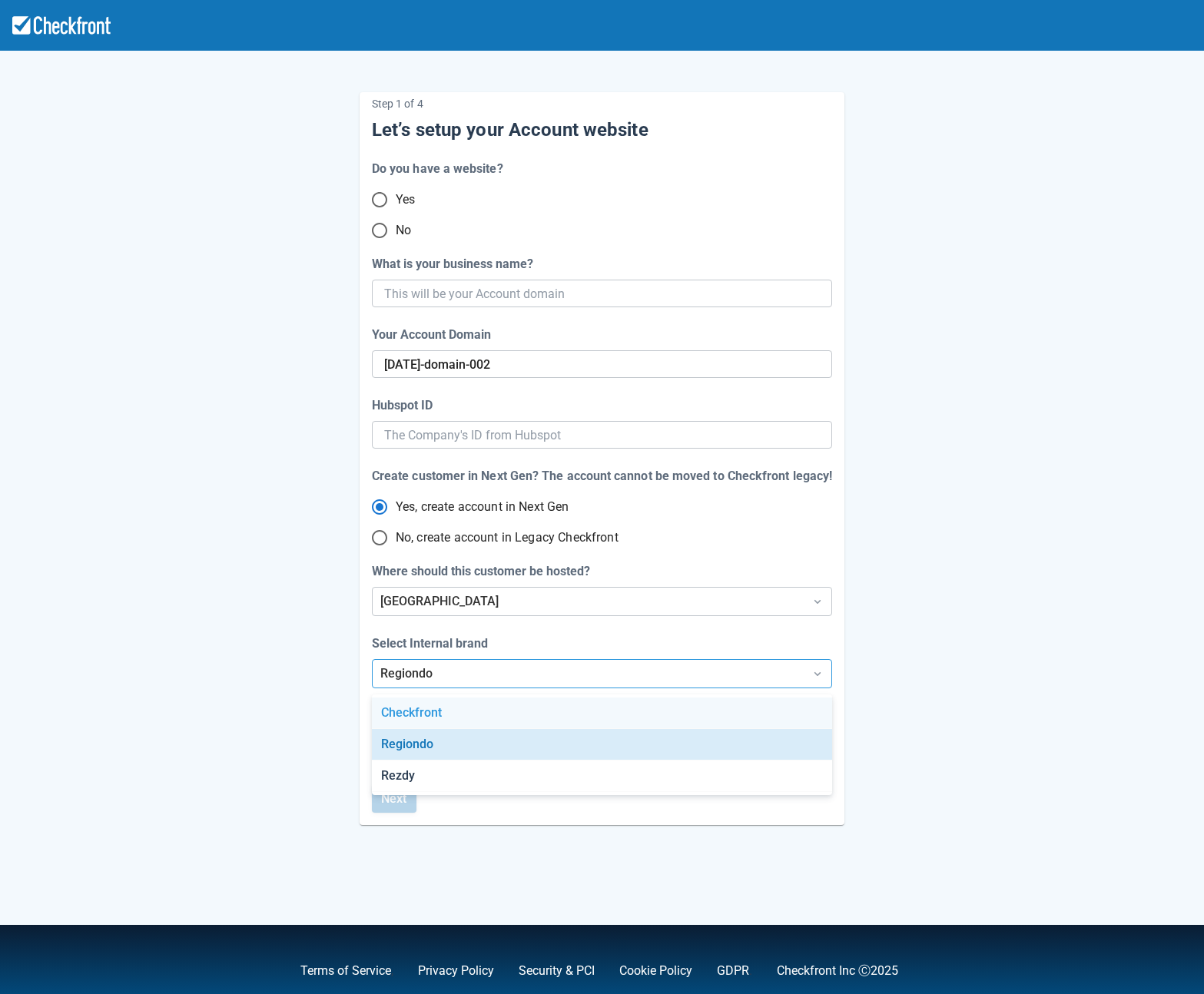
click at [435, 698] on div "Checkfront" at bounding box center [602, 713] width 460 height 32
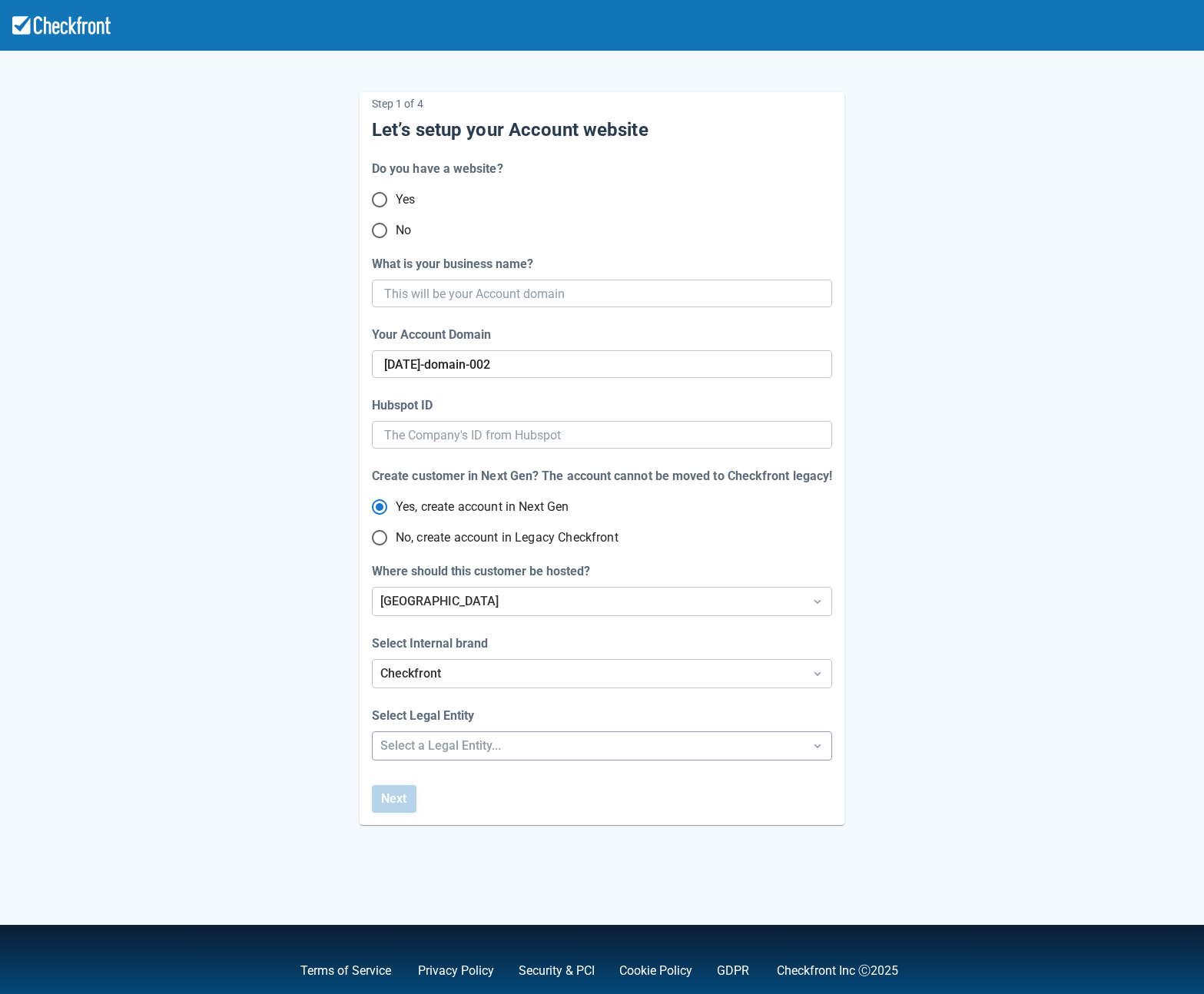
click at [410, 737] on div "Select a Legal Entity..." at bounding box center [589, 746] width 416 height 19
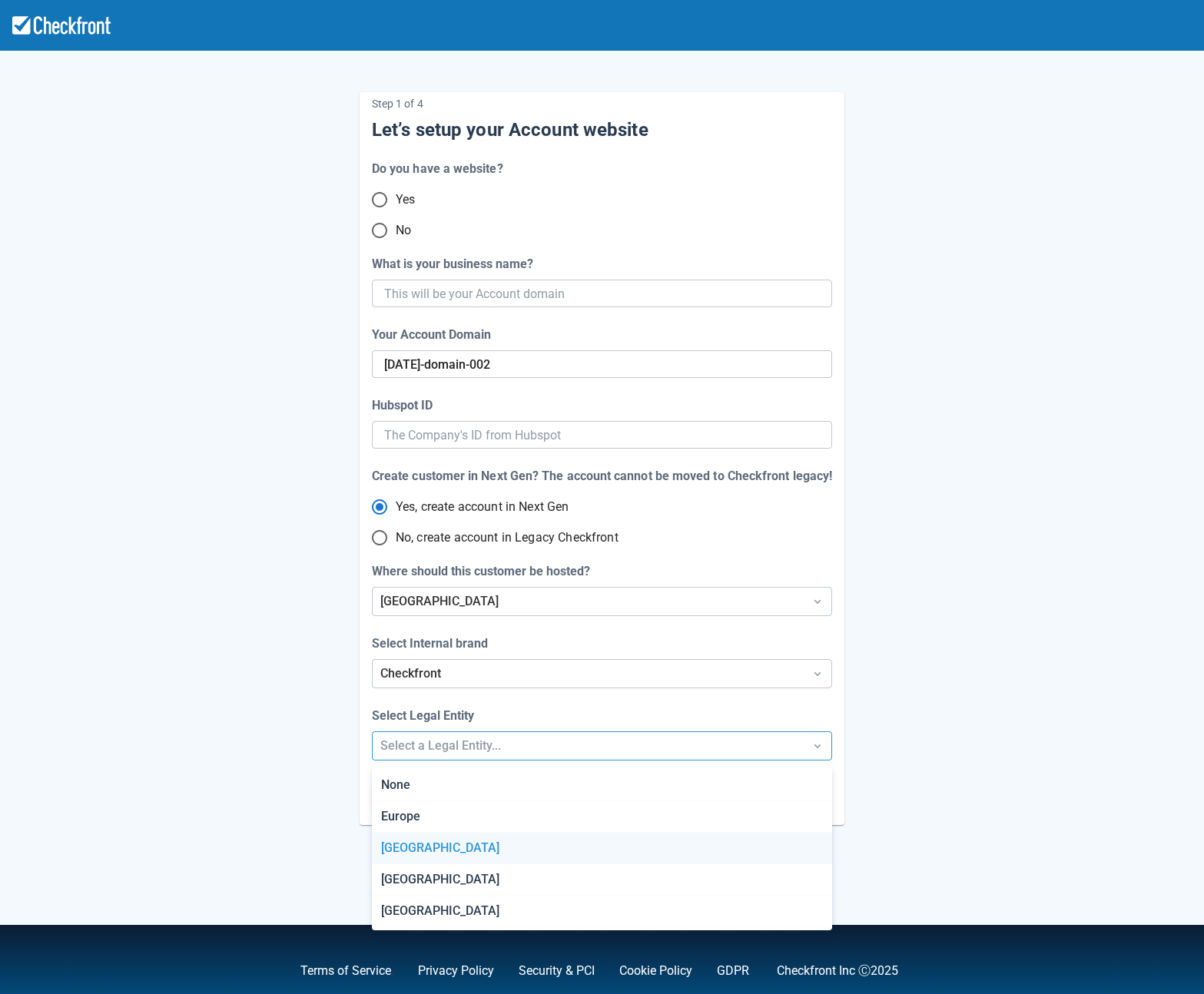
click at [433, 849] on div "[GEOGRAPHIC_DATA]" at bounding box center [602, 849] width 460 height 32
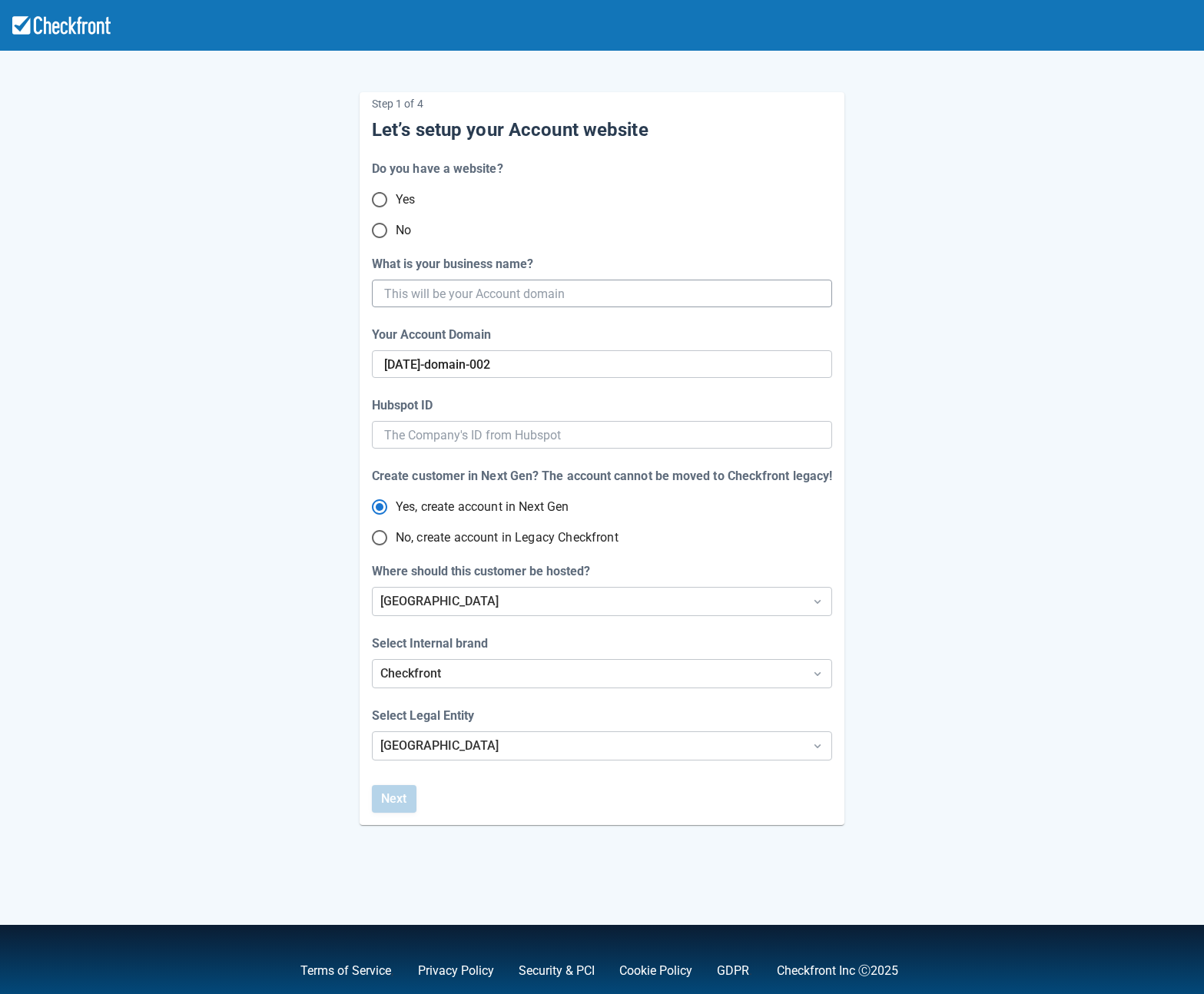
click at [405, 290] on input "What is your business name?" at bounding box center [601, 293] width 433 height 27
drag, startPoint x: 531, startPoint y: 364, endPoint x: 377, endPoint y: 360, distance: 154.1
click at [377, 360] on div "sept2226-domain-002" at bounding box center [602, 364] width 460 height 27
click at [421, 293] on input "What is your business name?" at bounding box center [601, 293] width 433 height 27
paste input "sept2226-domain-002"
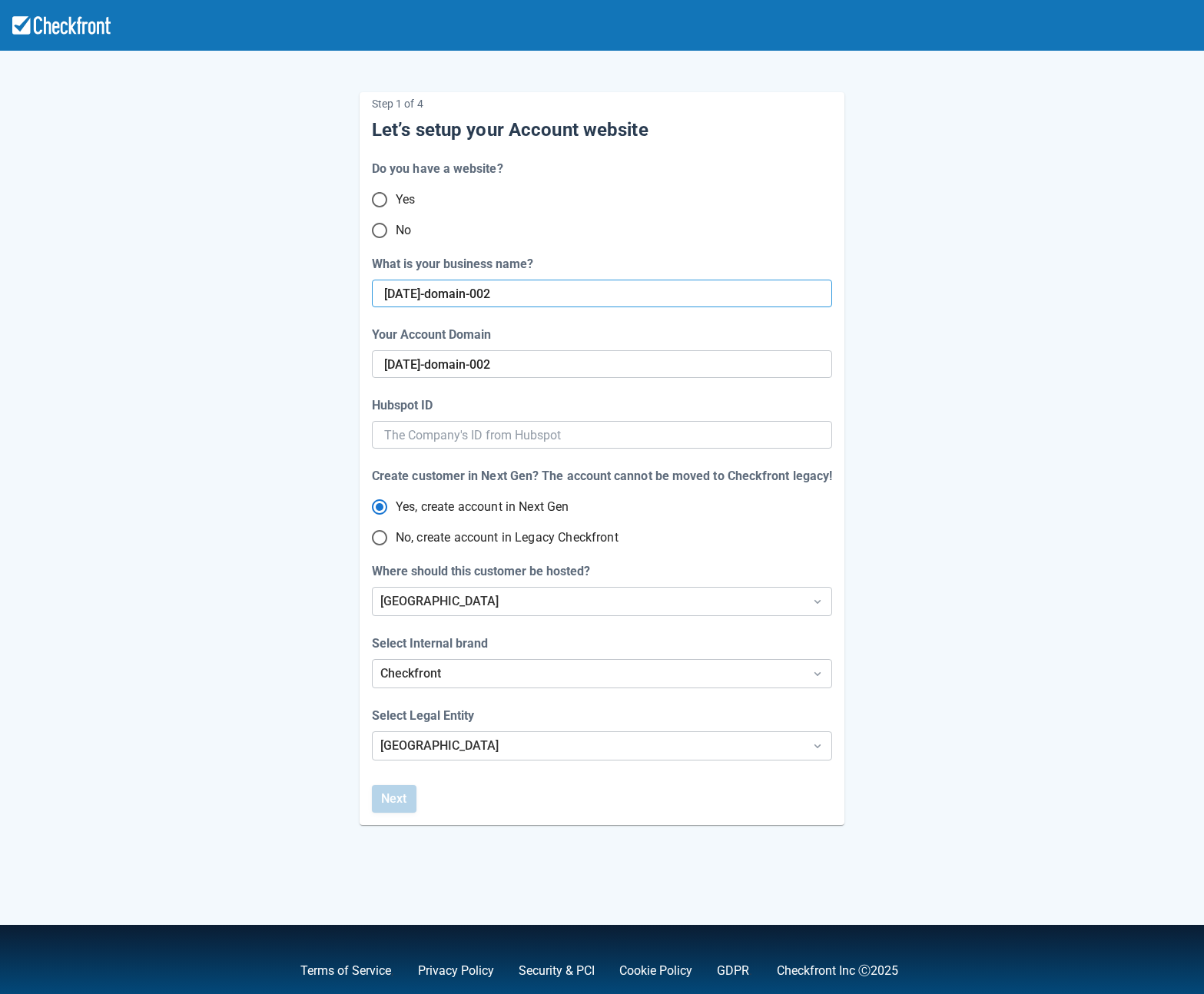
type input "sept2226-domain-002"
click at [277, 367] on div "Step 1 of 4 Let’s setup your Account website Do you have a website? Yes No What…" at bounding box center [602, 447] width 876 height 758
click at [393, 803] on button "Next" at bounding box center [394, 799] width 44 height 27
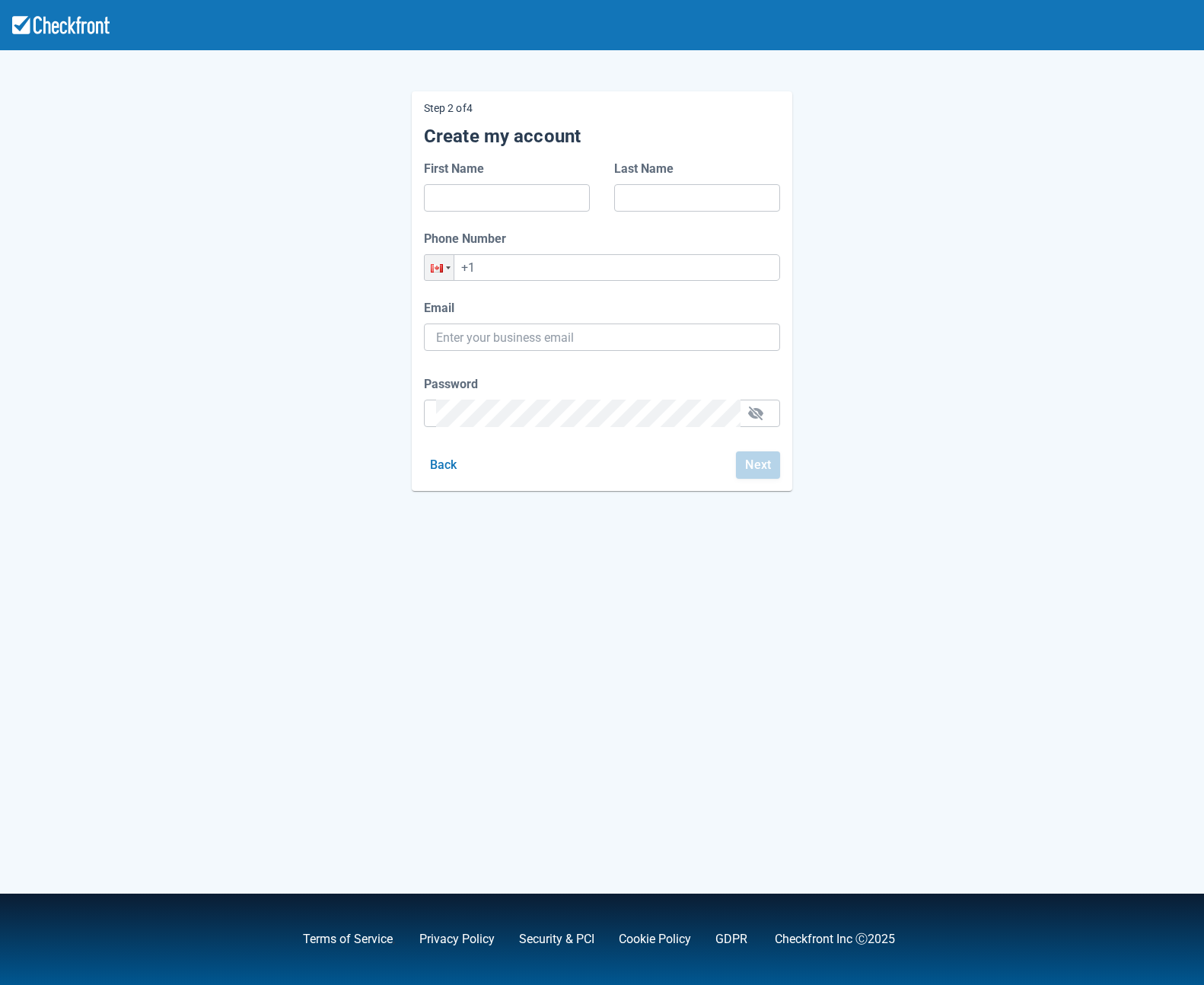
type input "Axel"
type input "Horton"
type input "+1 (489) 614-6358"
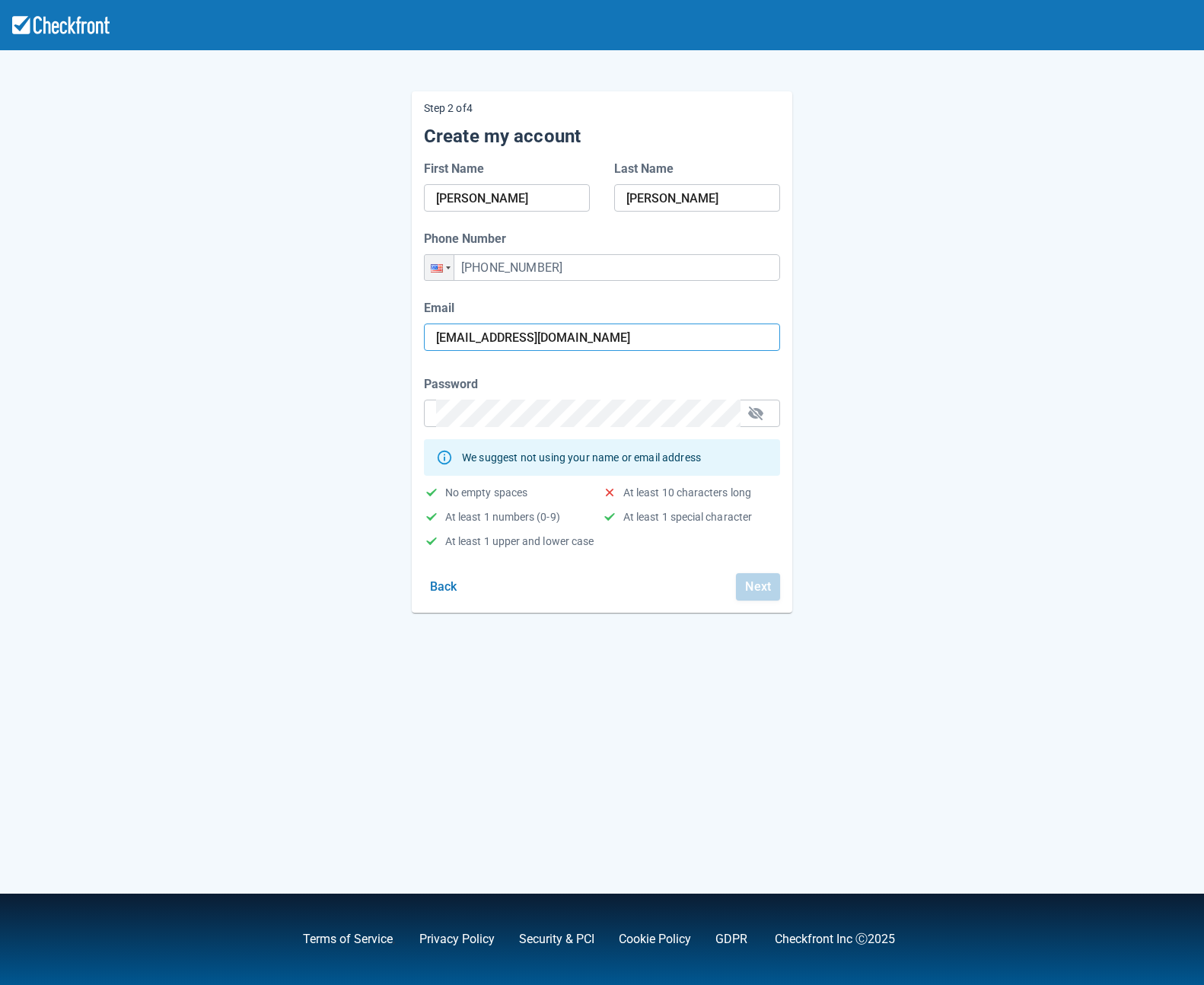
drag, startPoint x: 596, startPoint y: 340, endPoint x: 400, endPoint y: 338, distance: 196.0
click at [400, 338] on div "Step 2 of 4 Create my account First Name Axel Last Name Horton Phone Number Pho…" at bounding box center [602, 340] width 868 height 546
paste input "sept2226-domain-002"
type input "sept2226-domain-002"
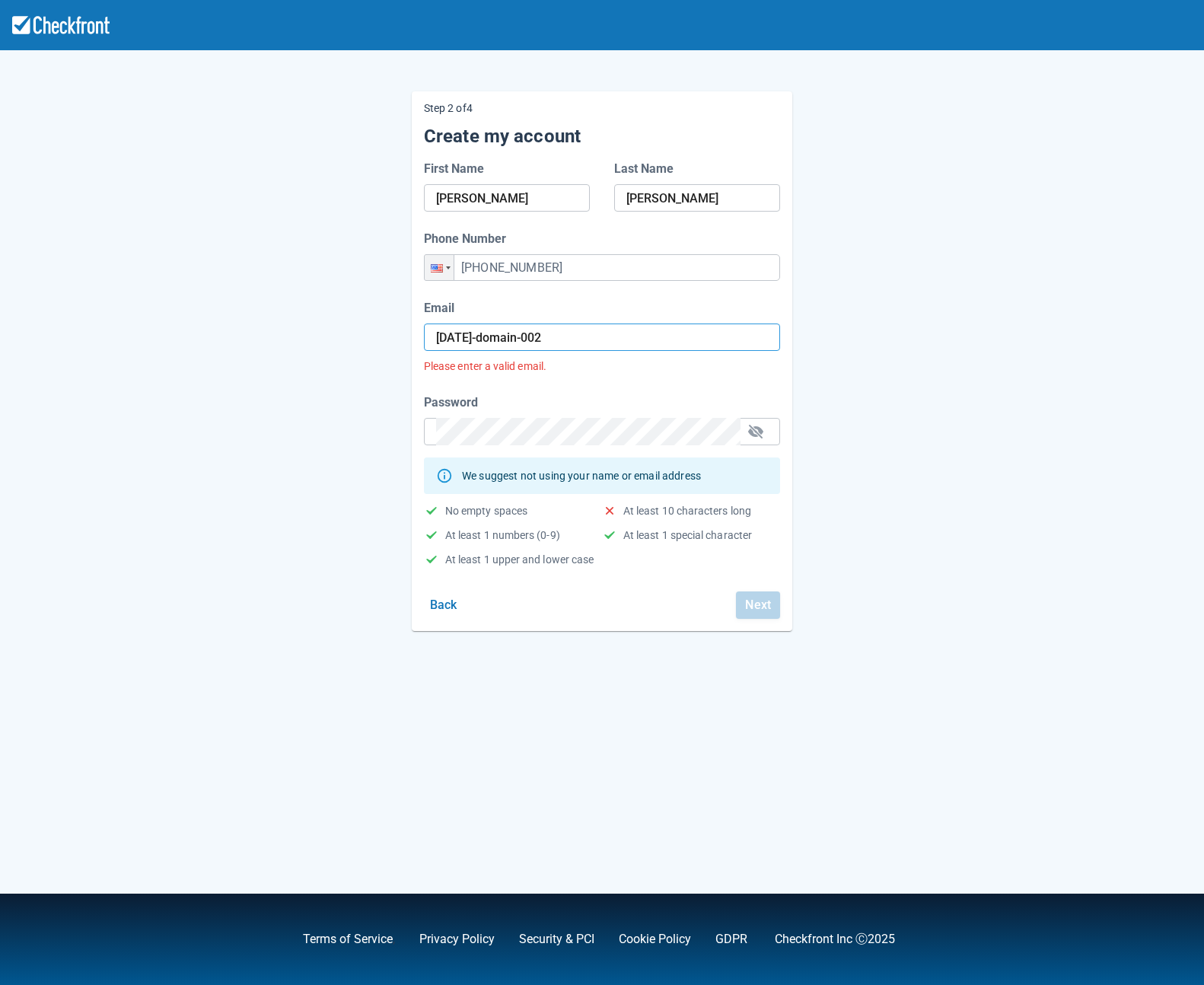
drag, startPoint x: 587, startPoint y: 335, endPoint x: 362, endPoint y: 326, distance: 225.2
click at [363, 326] on div "Step 2 of 4 Create my account First Name Axel Last Name Horton Phone Number Pho…" at bounding box center [602, 348] width 868 height 564
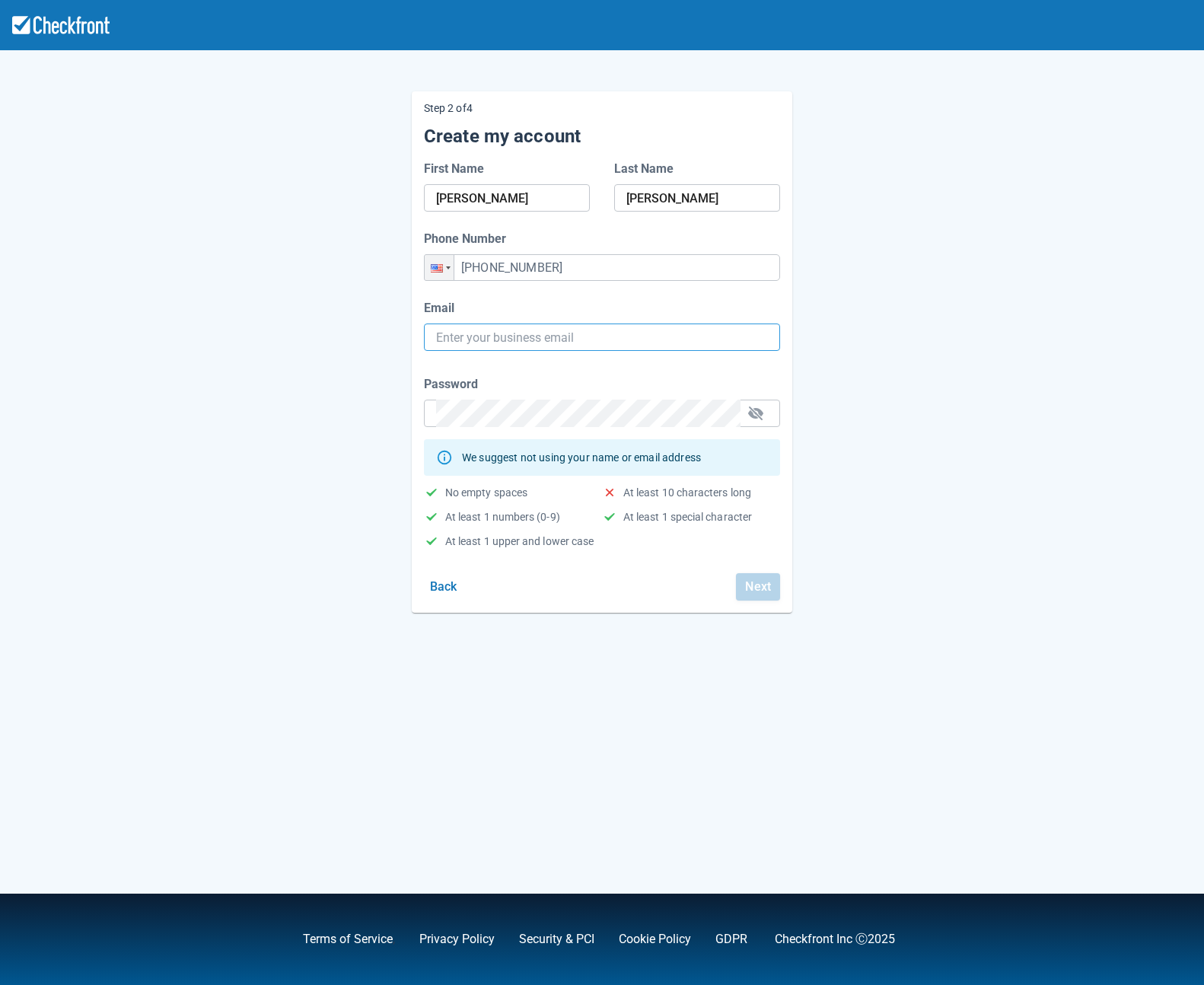
click at [947, 348] on div "Step 2 of 4 Create my account First Name Axel Last Name Horton Phone Number Pho…" at bounding box center [602, 340] width 868 height 546
click at [490, 338] on input "Email" at bounding box center [602, 337] width 332 height 27
paste input "[EMAIL_ADDRESS][DOMAIN_NAME]"
type input "[EMAIL_ADDRESS][DOMAIN_NAME]"
click at [149, 289] on div "Step 2 of 4 Create my account First Name Axel Last Name Horton Phone Number Pho…" at bounding box center [602, 492] width 1204 height 985
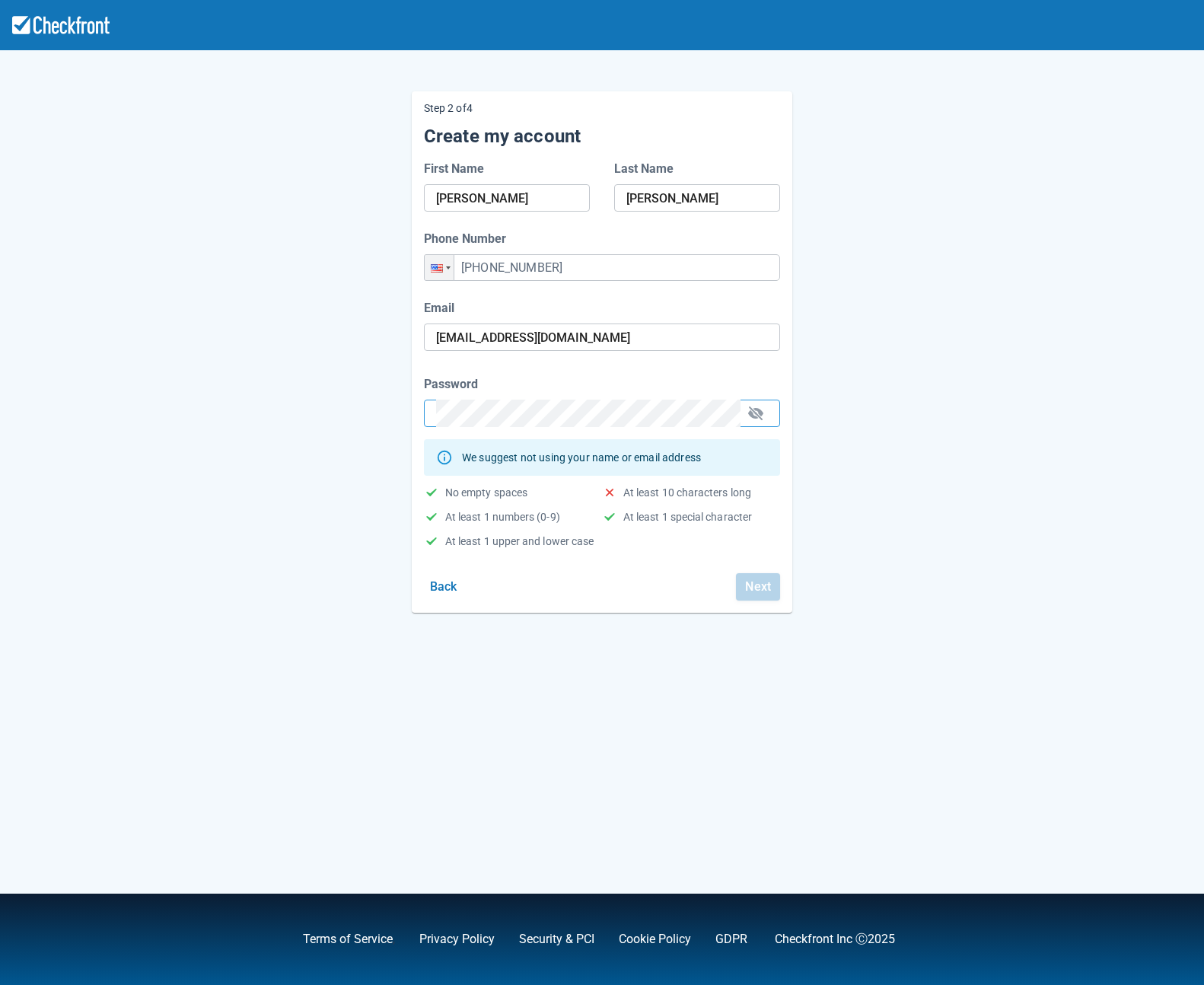
click at [393, 412] on div "Step 2 of 4 Create my account First Name Axel Last Name Horton Phone Number Pho…" at bounding box center [602, 340] width 868 height 546
click at [311, 534] on div "Step 2 of 4 Create my account First Name Axel Last Name Horton Phone Number Pho…" at bounding box center [602, 340] width 868 height 546
click at [759, 415] on button "button" at bounding box center [755, 413] width 25 height 25
click at [762, 587] on button "Next" at bounding box center [757, 587] width 44 height 27
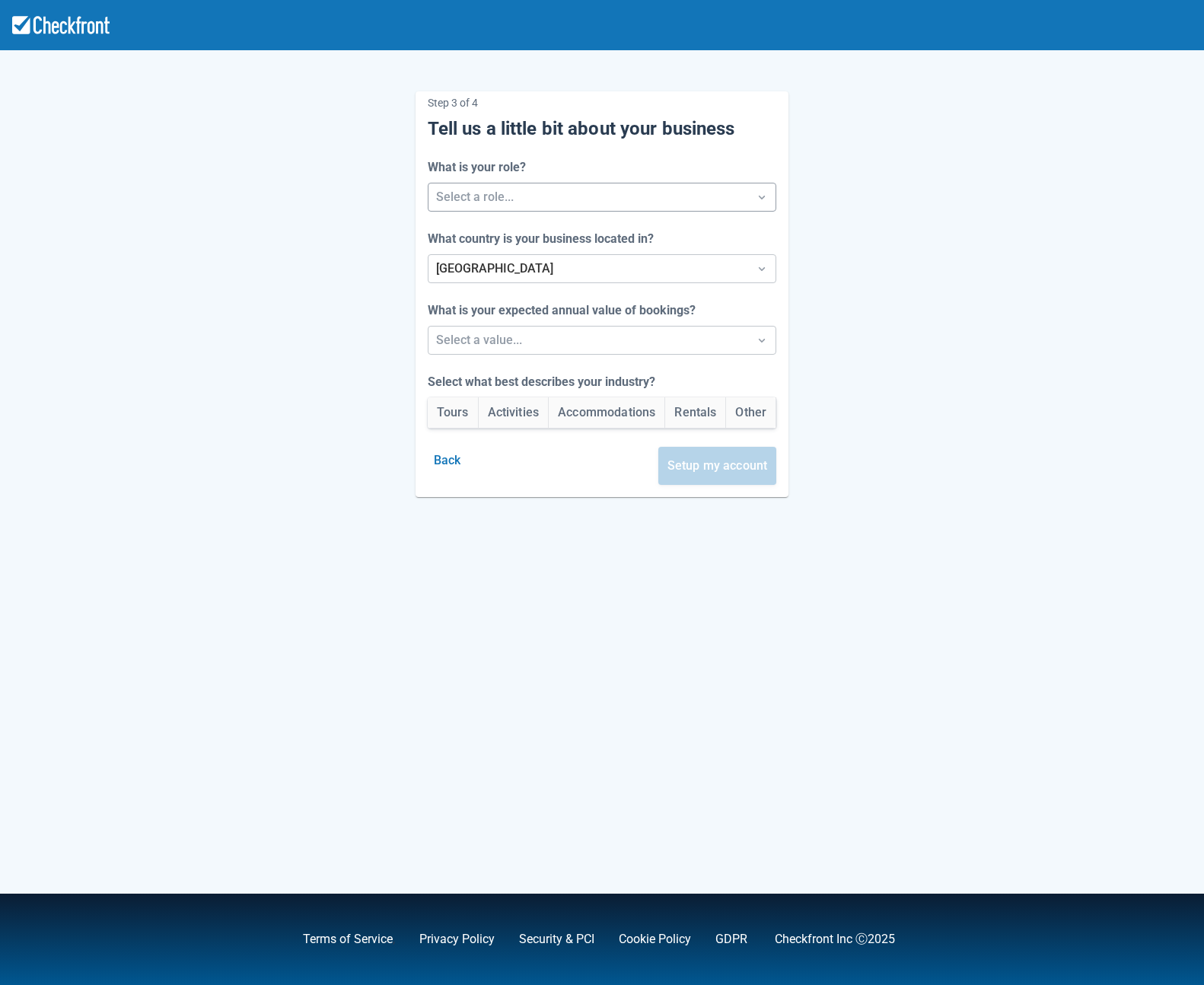
click at [476, 198] on div at bounding box center [589, 197] width 305 height 21
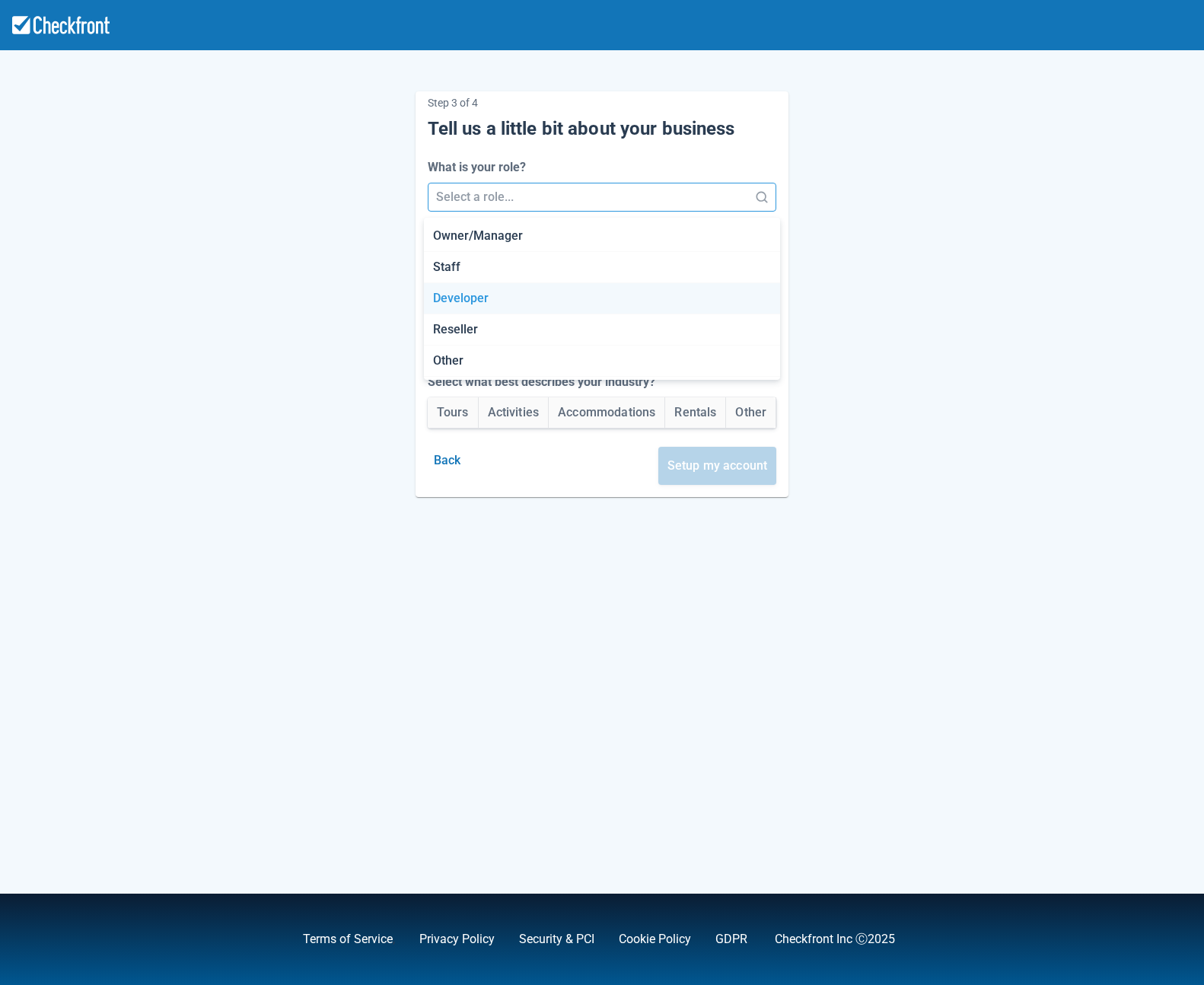
click at [480, 303] on div "Developer" at bounding box center [602, 298] width 356 height 31
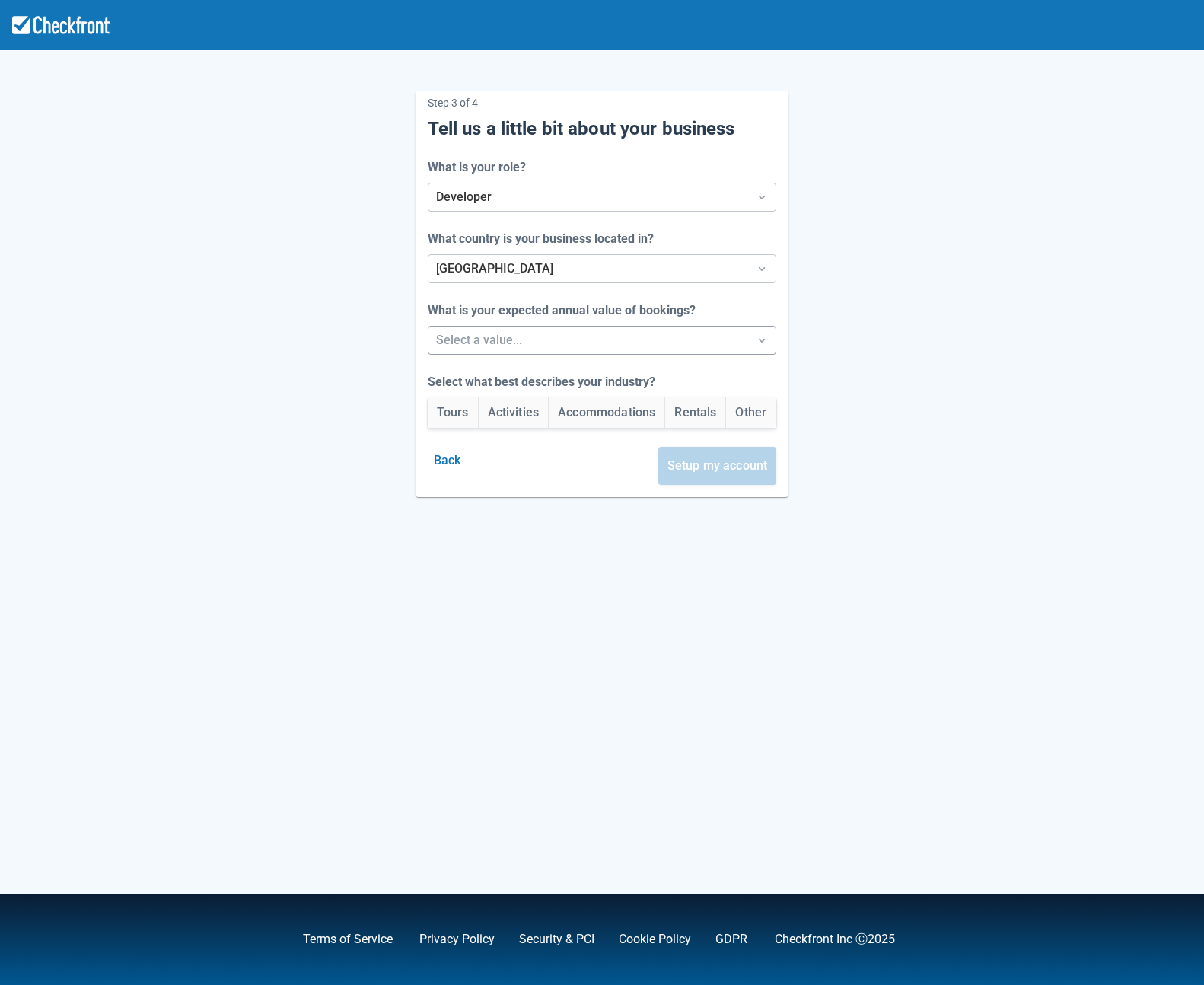
click at [471, 348] on div at bounding box center [589, 340] width 305 height 21
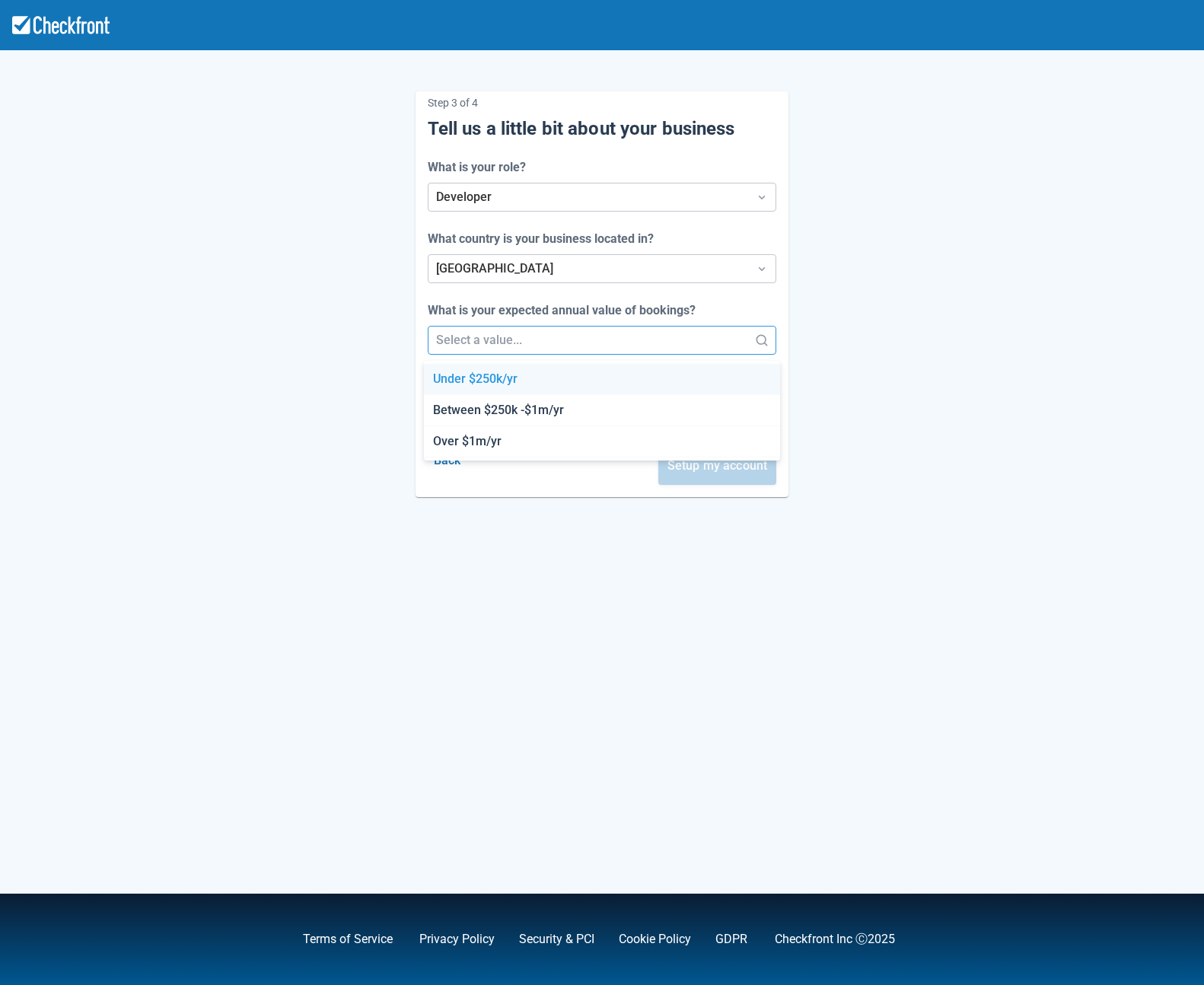
click at [459, 374] on div "Under $250k/yr" at bounding box center [602, 379] width 356 height 31
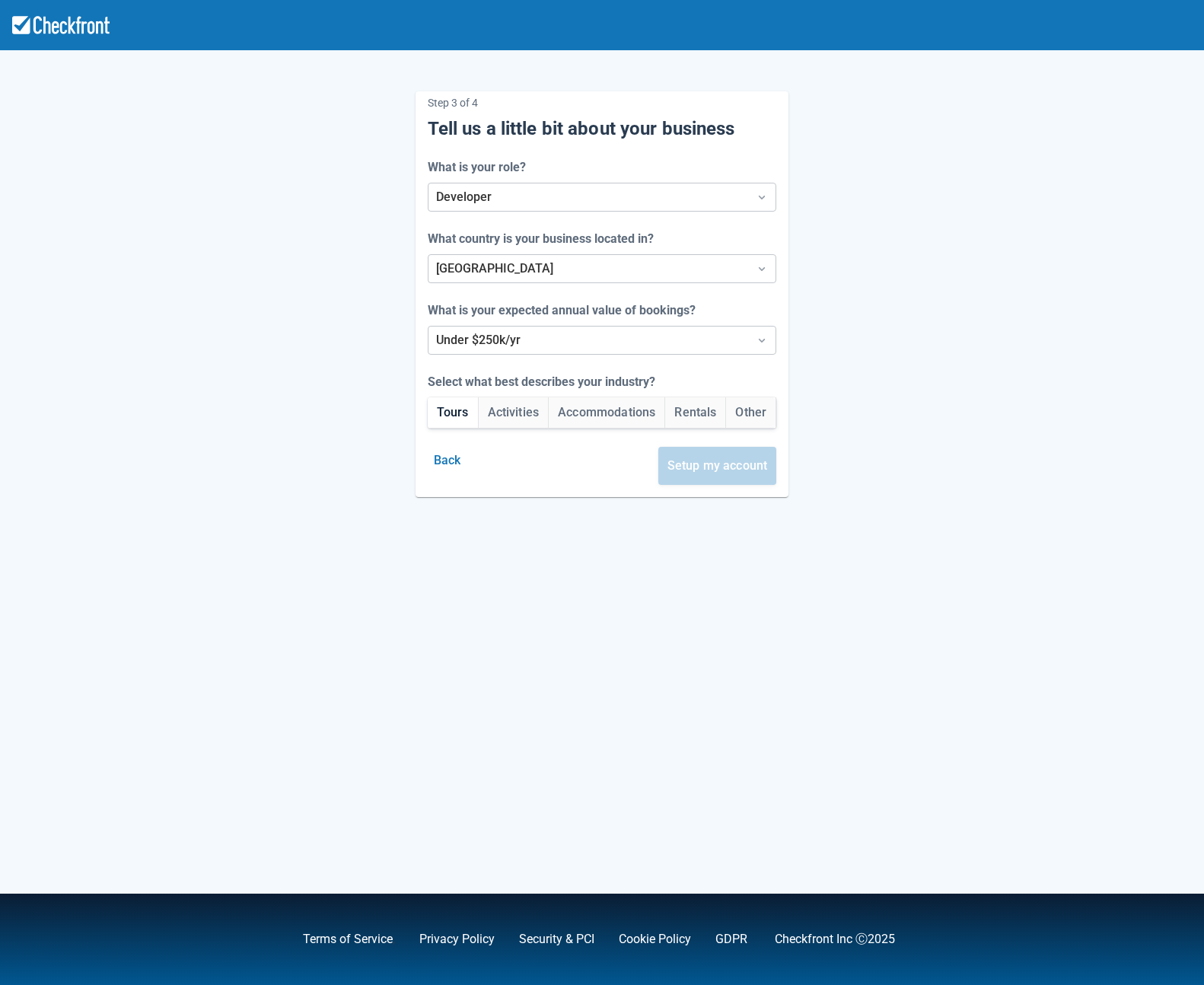
click at [444, 413] on button "Tours" at bounding box center [452, 413] width 50 height 31
click at [733, 471] on button "Setup my account" at bounding box center [718, 465] width 119 height 38
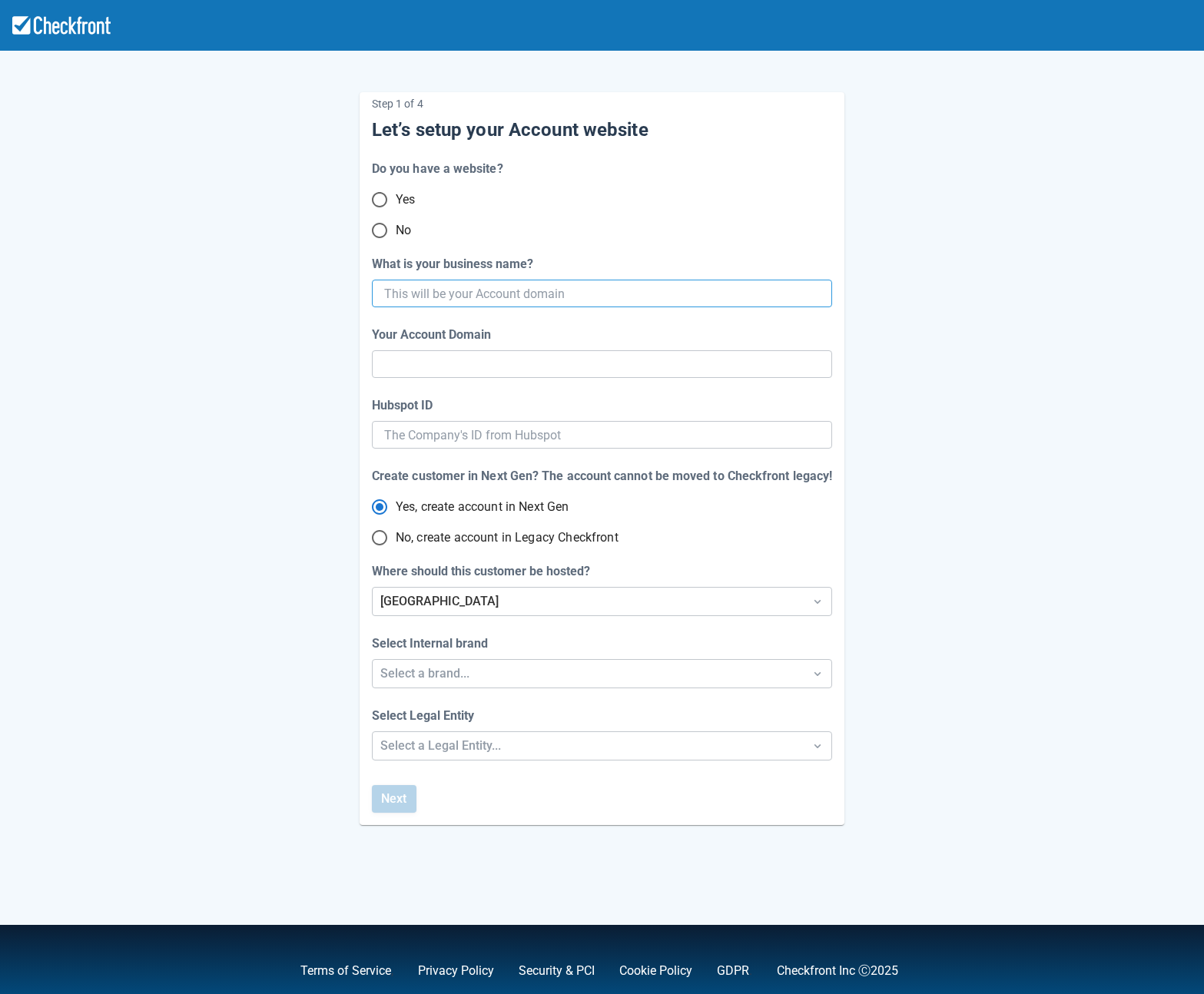
click at [433, 290] on input "What is your business name?" at bounding box center [601, 293] width 433 height 27
type input "spet2"
type input "spet"
type input "spet222"
type input "spet-222"
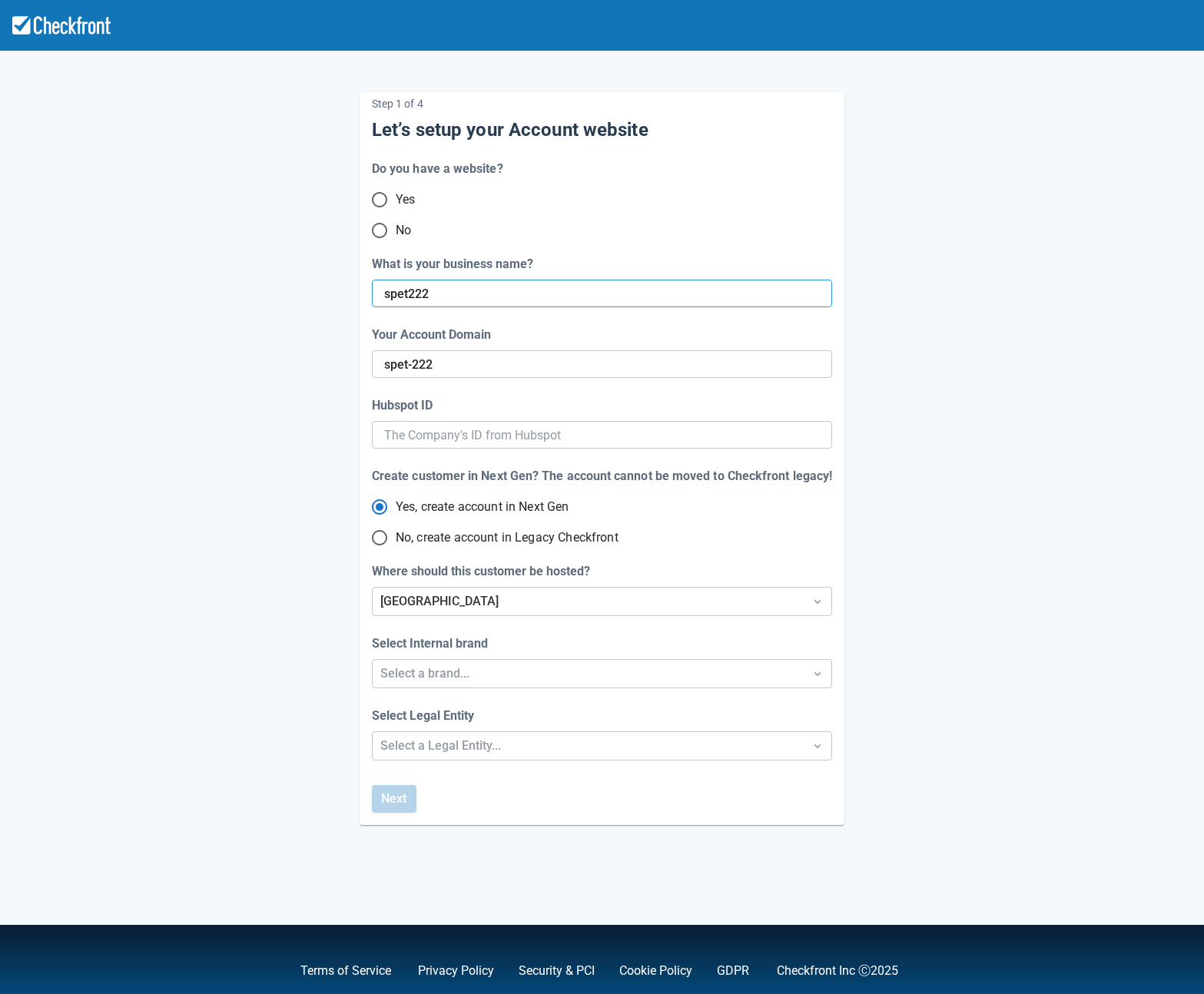
type input "spet2226"
type input "spet-2226"
type input "spet2226-dom"
type input "spet-2226-dom"
type input "spet2226-domain"
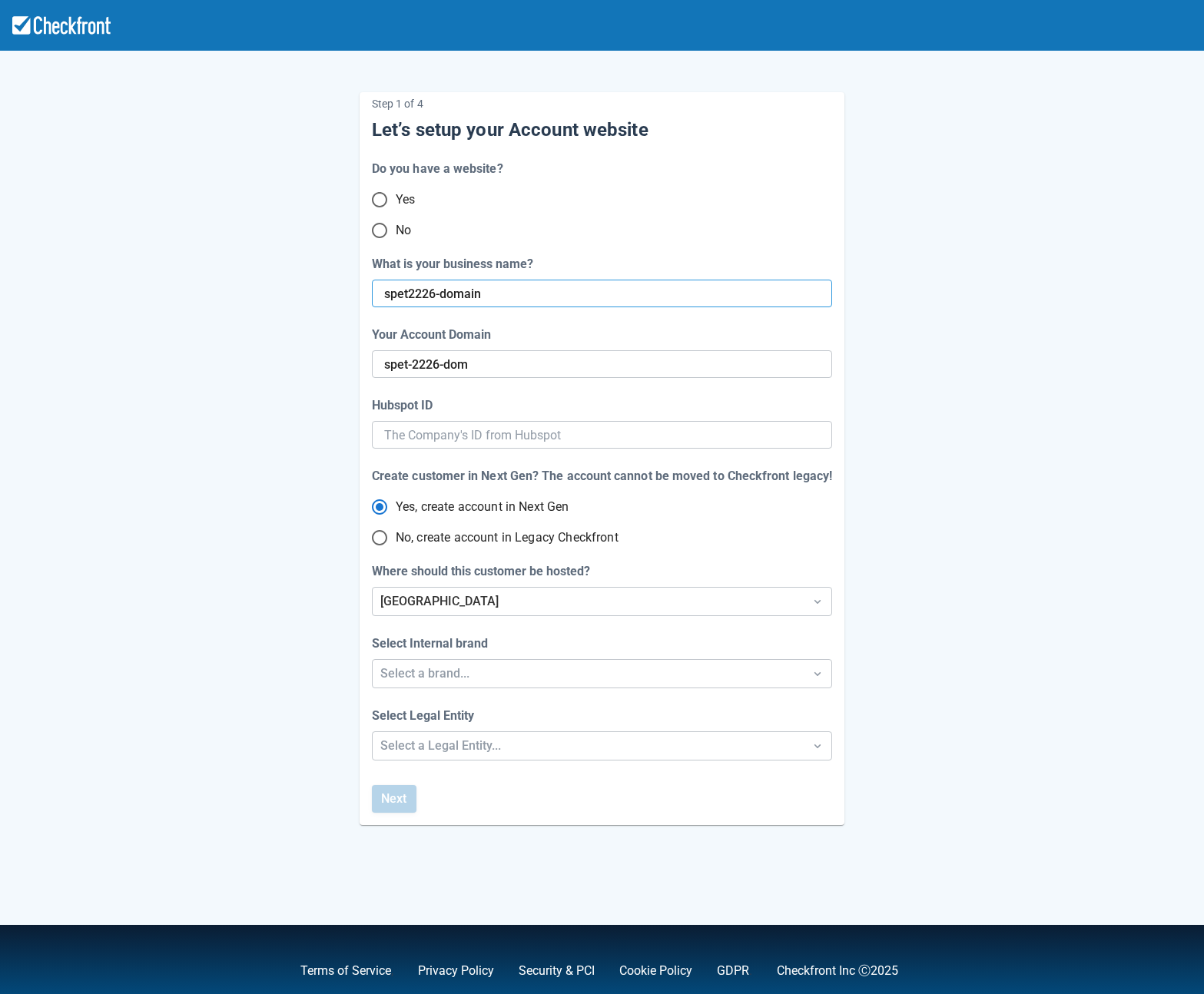
type input "spet-2226-domain"
type input "spet2226-domain-003"
type input "spet-2226-domain-003"
drag, startPoint x: 403, startPoint y: 293, endPoint x: 404, endPoint y: 302, distance: 9.1
click at [403, 293] on input "spet2226-domain-003" at bounding box center [601, 293] width 433 height 27
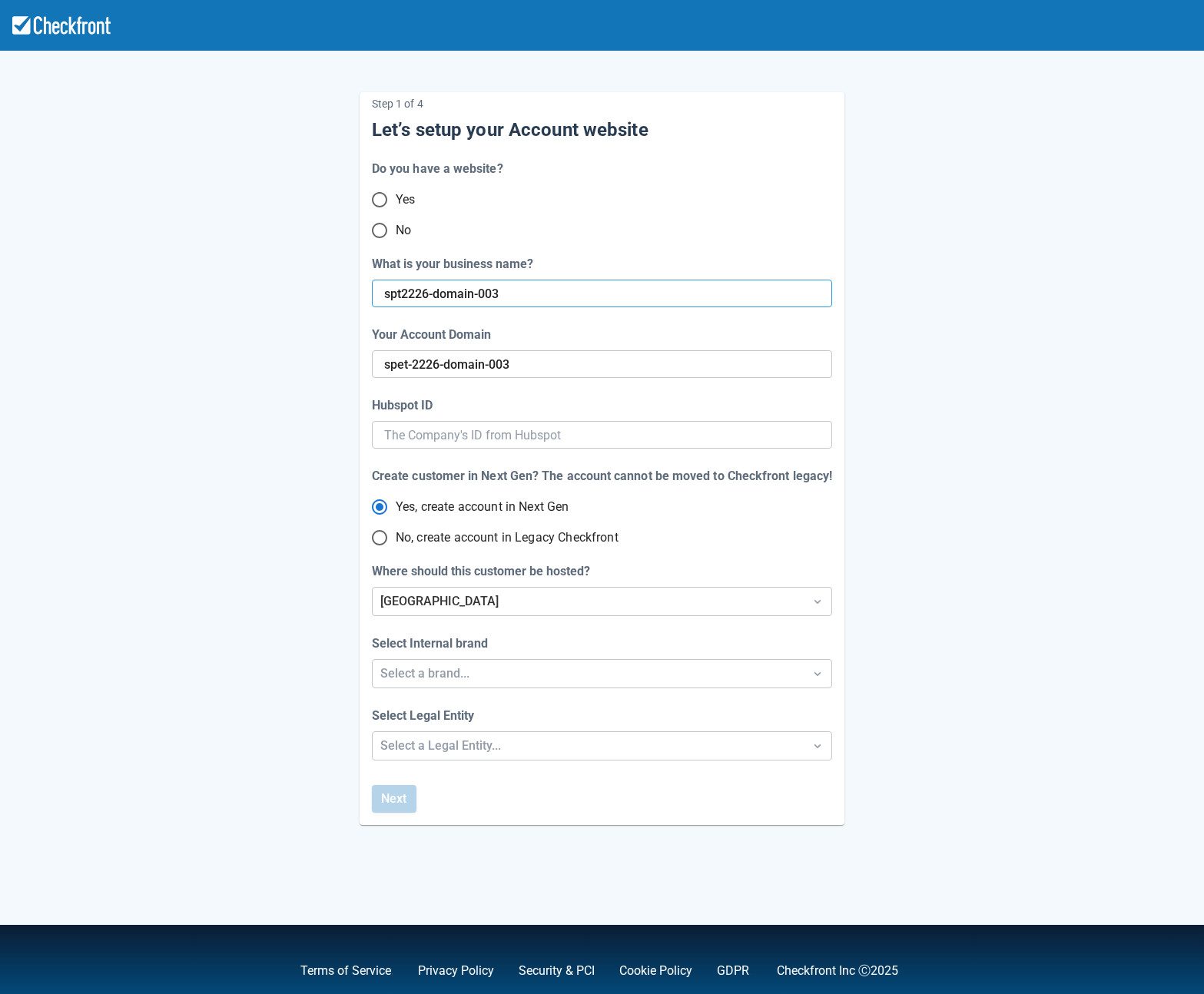
type input "st2226-domain-003"
type input "st-2226-domain-003"
type input "set2226-domain-003"
type input "set-2226-domain-003"
type input "[DATE]-domain-003"
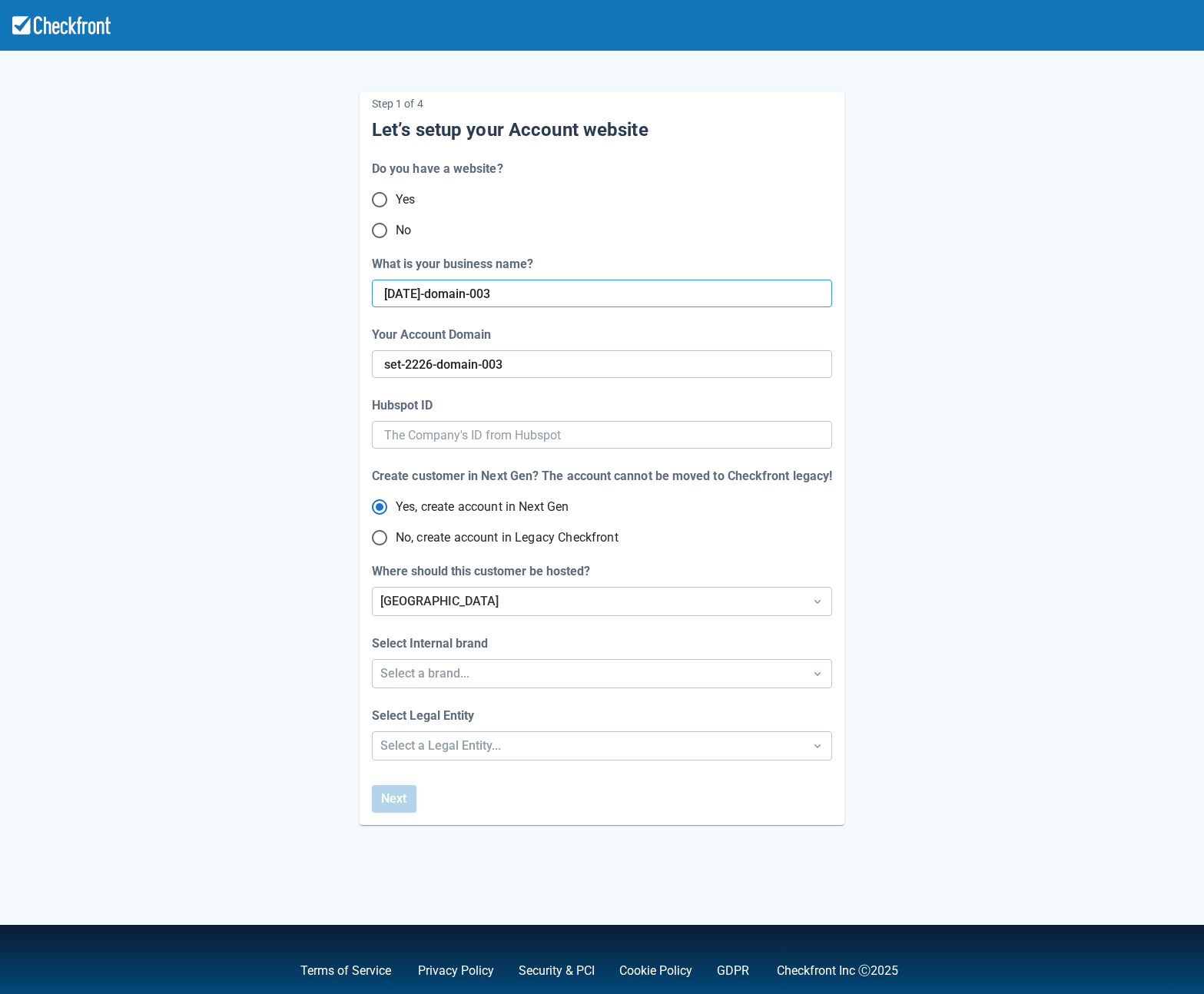
type input "sept-2226-domain-003"
type input "[DATE]-domain-003"
click at [272, 484] on div "Step 1 of 4 Let’s setup your Account website Do you have a website? Yes No What…" at bounding box center [602, 447] width 876 height 758
click at [405, 608] on div "[GEOGRAPHIC_DATA]" at bounding box center [589, 601] width 416 height 19
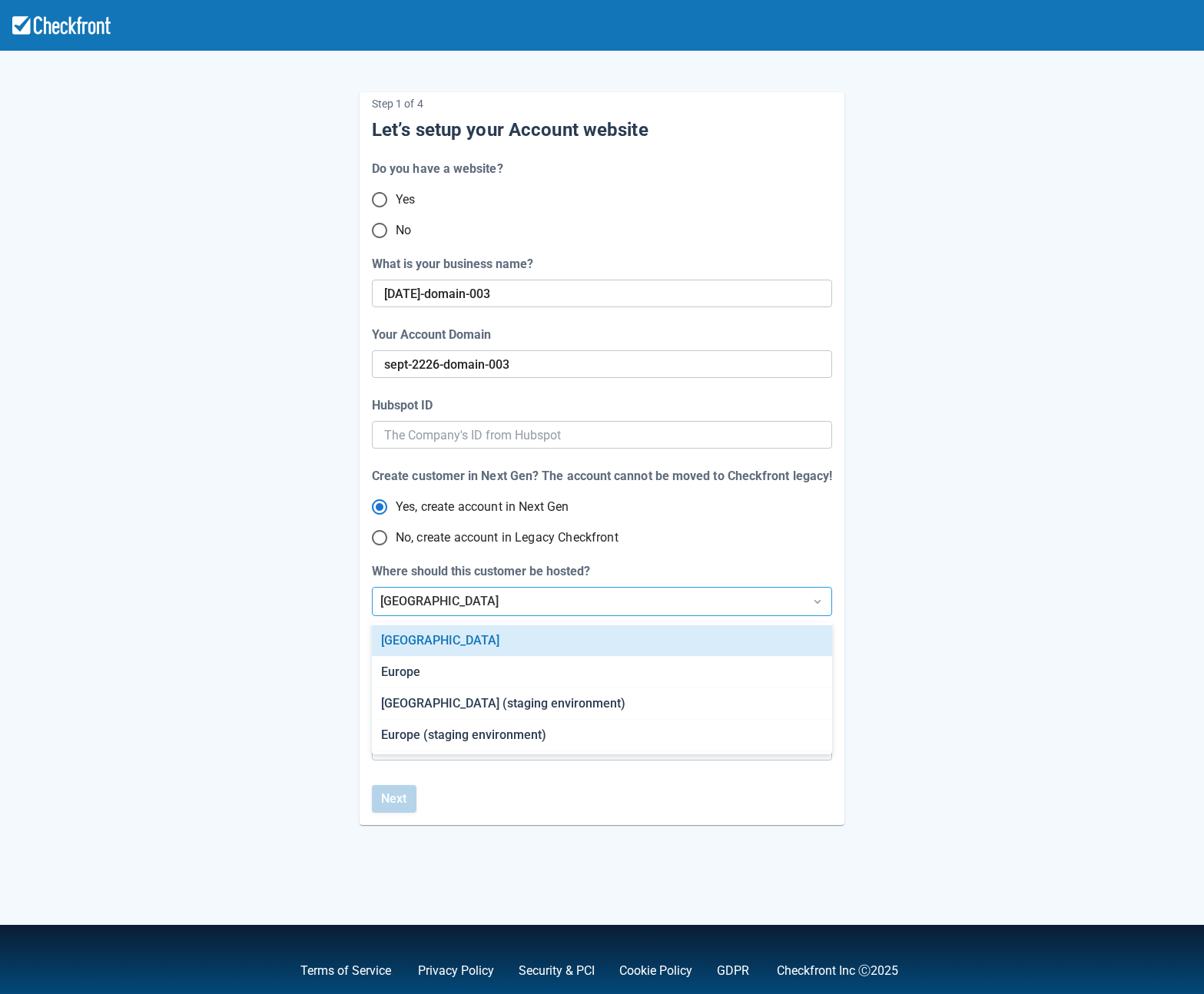
click at [406, 607] on div "[GEOGRAPHIC_DATA]" at bounding box center [589, 601] width 416 height 19
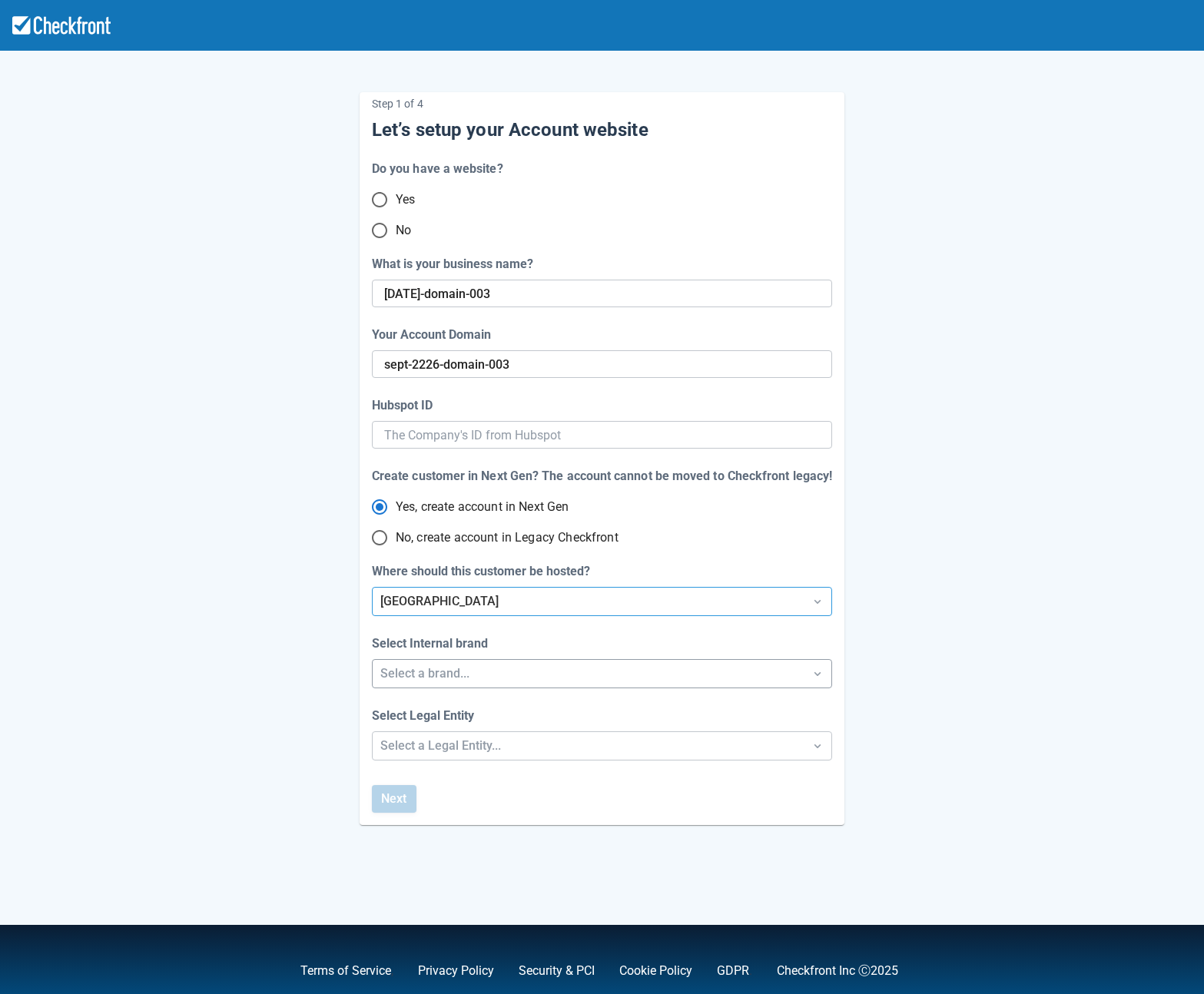
click at [402, 665] on div "Select a brand..." at bounding box center [589, 674] width 416 height 19
click at [421, 702] on div "Checkfront" at bounding box center [602, 713] width 460 height 32
click at [412, 743] on div "Select a Legal Entity..." at bounding box center [589, 746] width 416 height 19
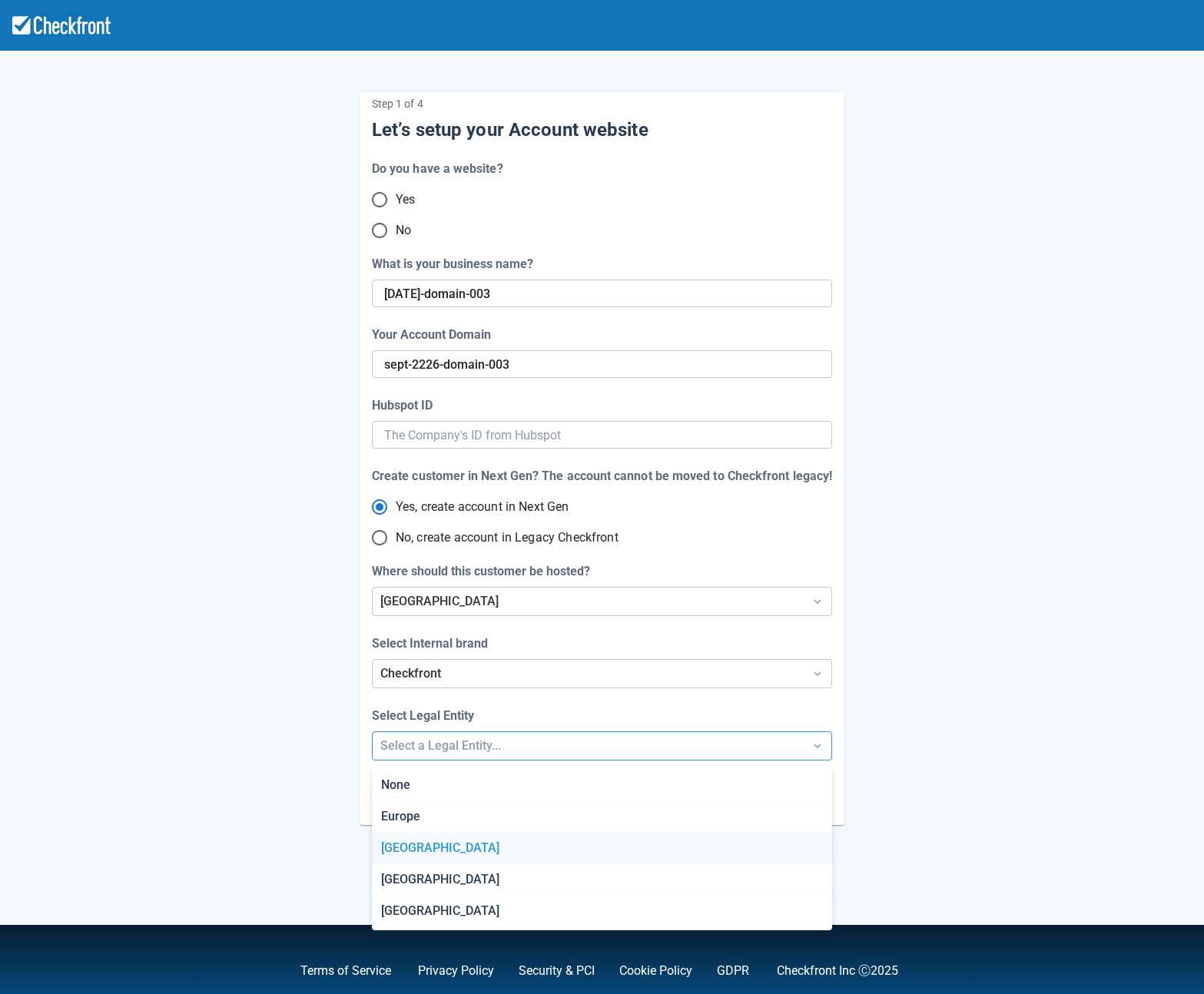
click at [443, 848] on div "[GEOGRAPHIC_DATA]" at bounding box center [602, 849] width 460 height 32
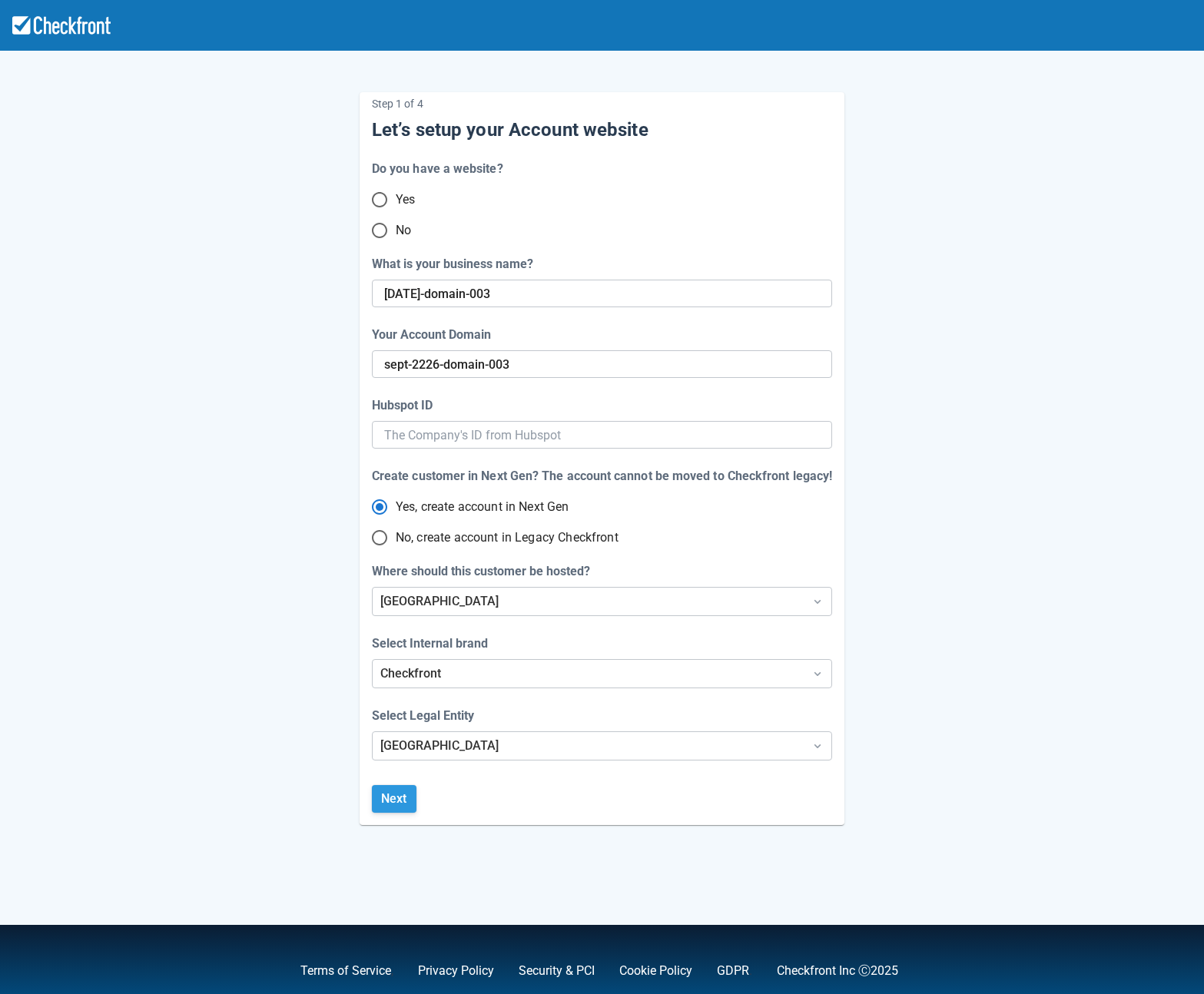
click at [394, 798] on button "Next" at bounding box center [394, 799] width 44 height 27
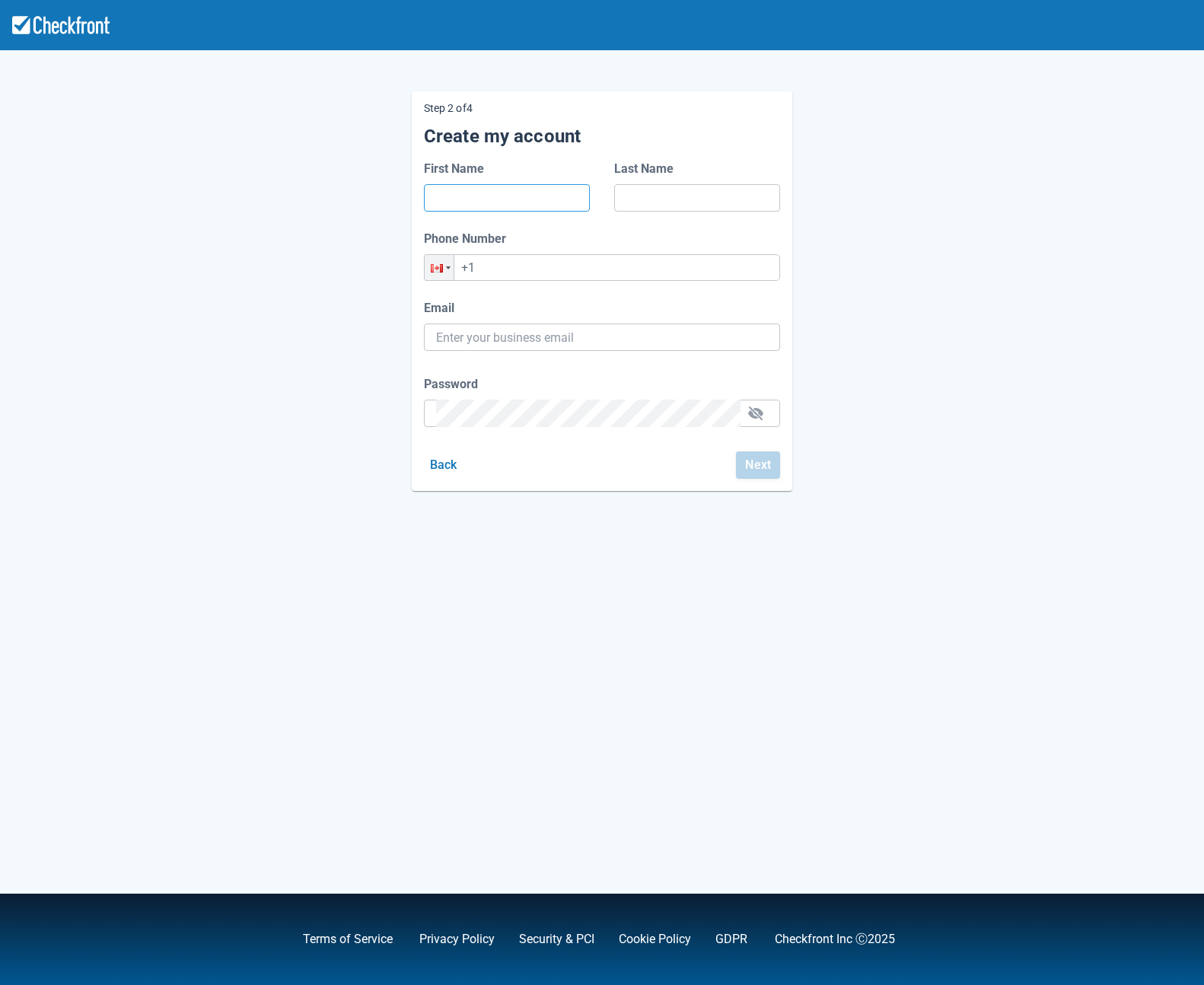
click at [481, 198] on input "First Name" at bounding box center [507, 198] width 141 height 27
type input "[PERSON_NAME]"
type input "[PHONE_NUMBER]"
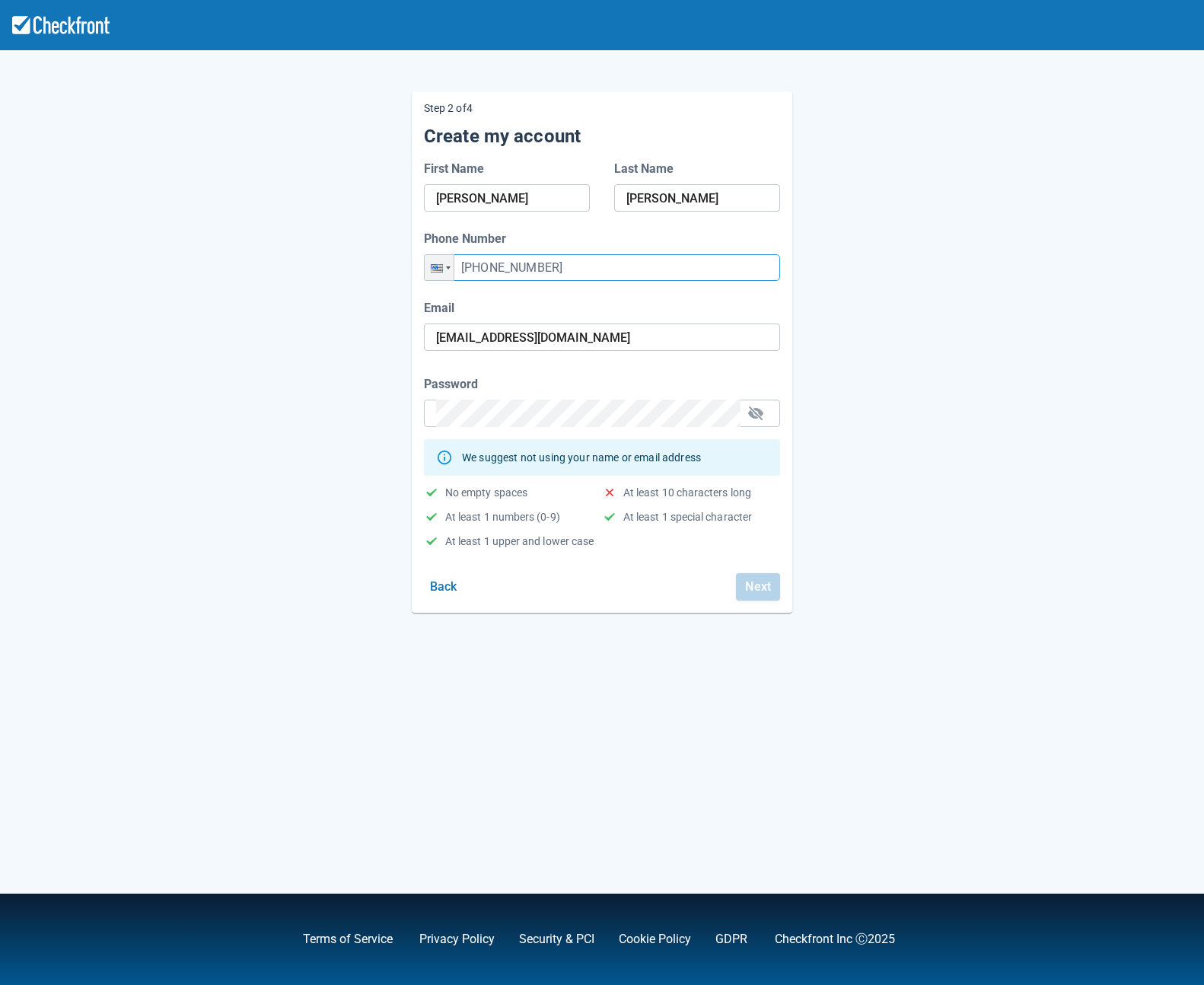
click at [506, 267] on input "[PHONE_NUMBER]" at bounding box center [602, 267] width 356 height 26
drag, startPoint x: 610, startPoint y: 336, endPoint x: 382, endPoint y: 320, distance: 228.6
click at [382, 320] on div "Step 2 of 4 Create my account First Name [PERSON_NAME] Last Name [PERSON_NAME] …" at bounding box center [602, 340] width 868 height 546
paste input "kafiy40737@dawhe"
type input "[EMAIL_ADDRESS][DOMAIN_NAME]"
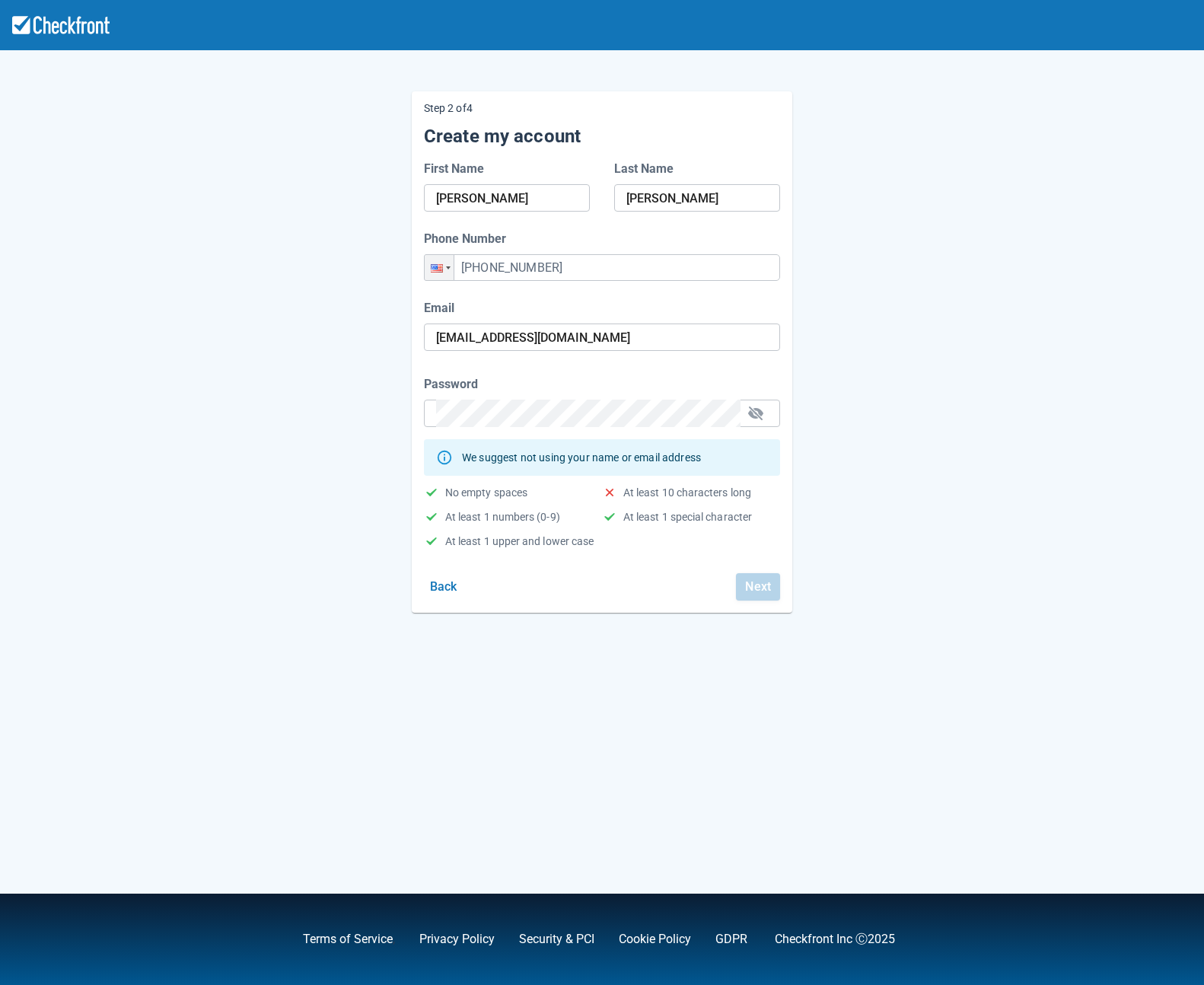
click at [160, 417] on div "Step 2 of 4 Create my account First Name [PERSON_NAME] Last Name [PERSON_NAME] …" at bounding box center [602, 492] width 1204 height 985
click at [424, 409] on div at bounding box center [602, 414] width 356 height 27
click at [396, 520] on div "Step 2 of 4 Create my account First Name [PERSON_NAME] Last Name [PERSON_NAME] …" at bounding box center [602, 340] width 868 height 546
click at [752, 594] on button "Next" at bounding box center [757, 587] width 44 height 27
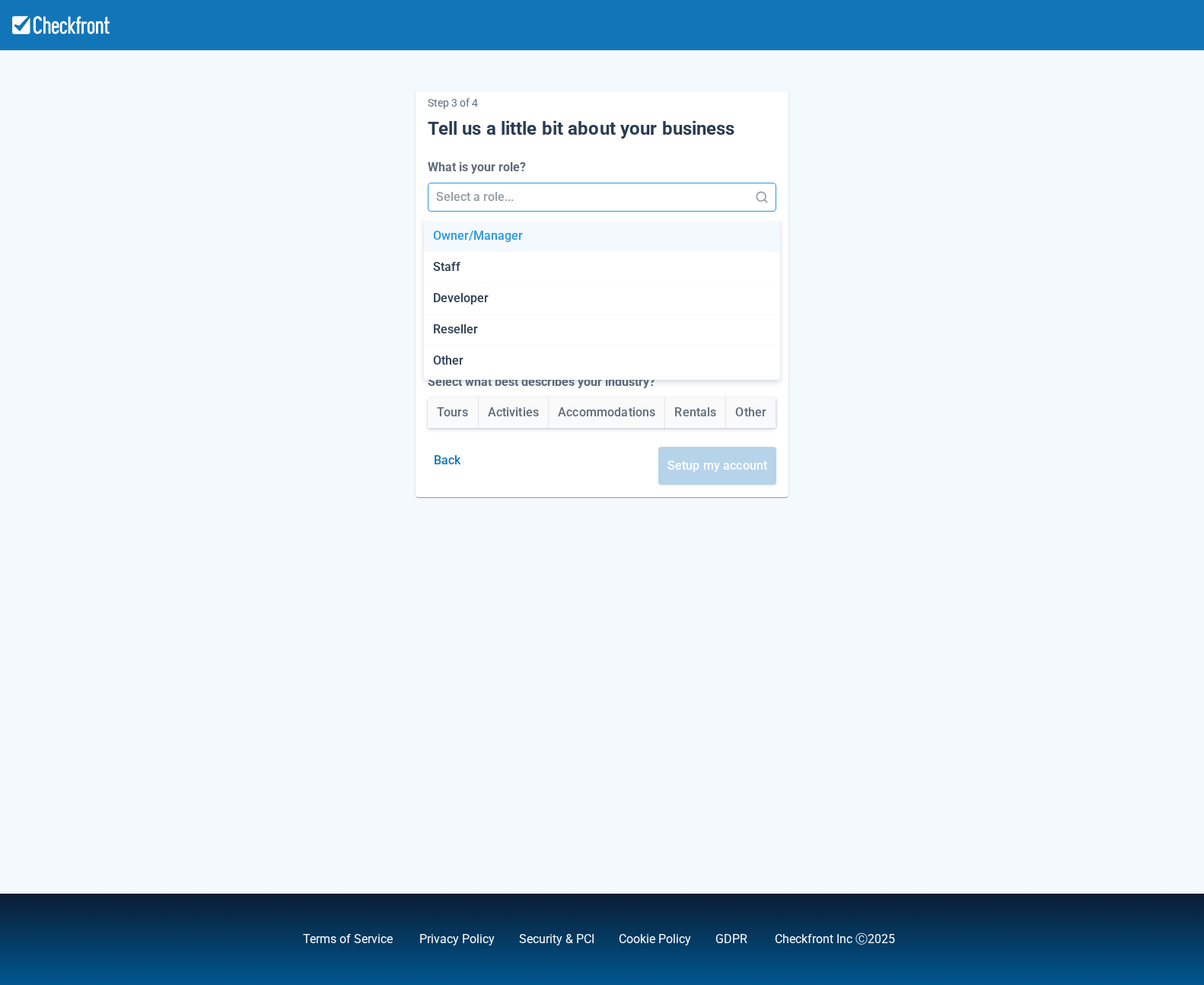
click at [491, 201] on div at bounding box center [589, 197] width 305 height 21
click at [468, 298] on div "Developer" at bounding box center [602, 298] width 356 height 31
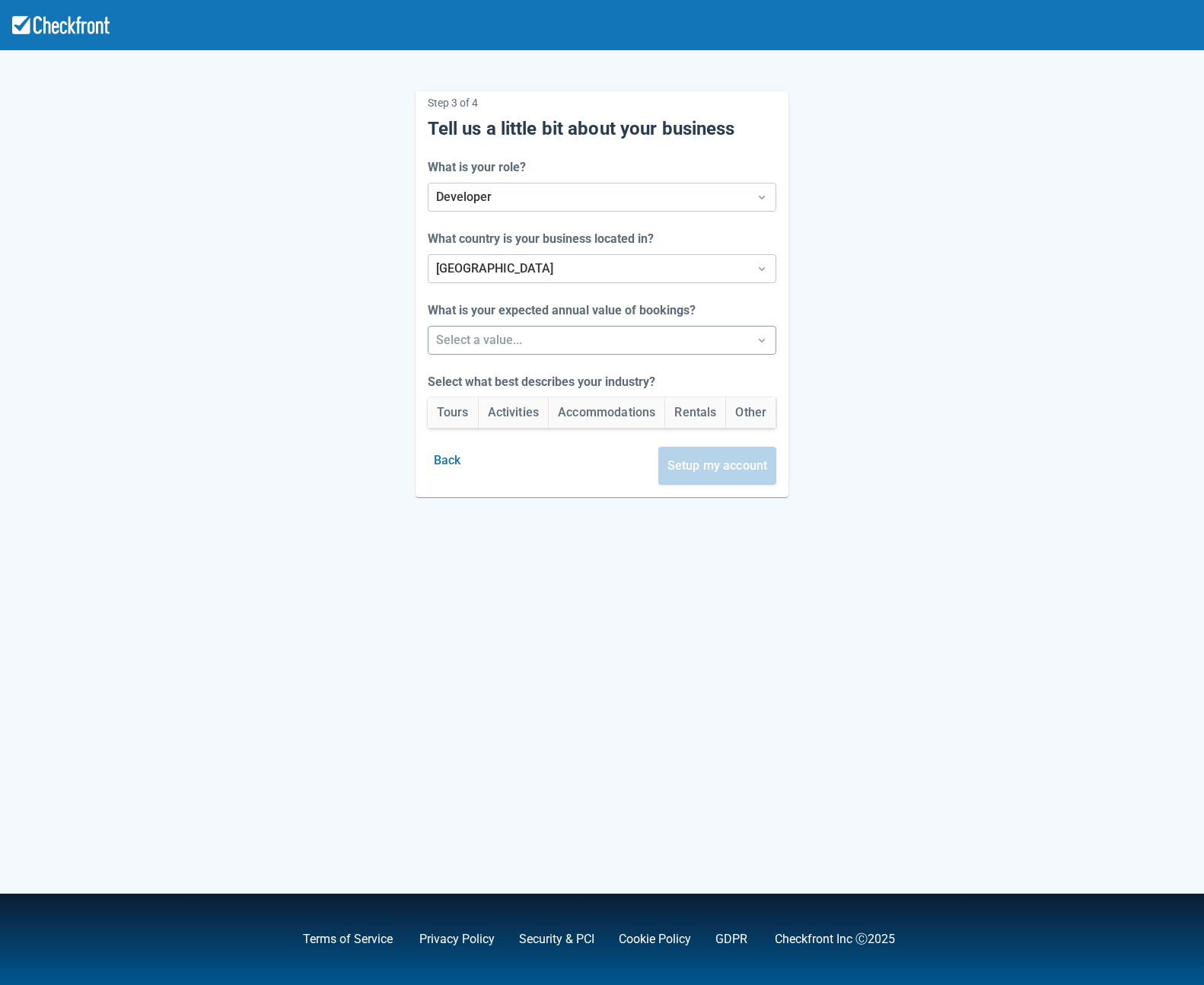
click at [457, 341] on div at bounding box center [589, 340] width 305 height 21
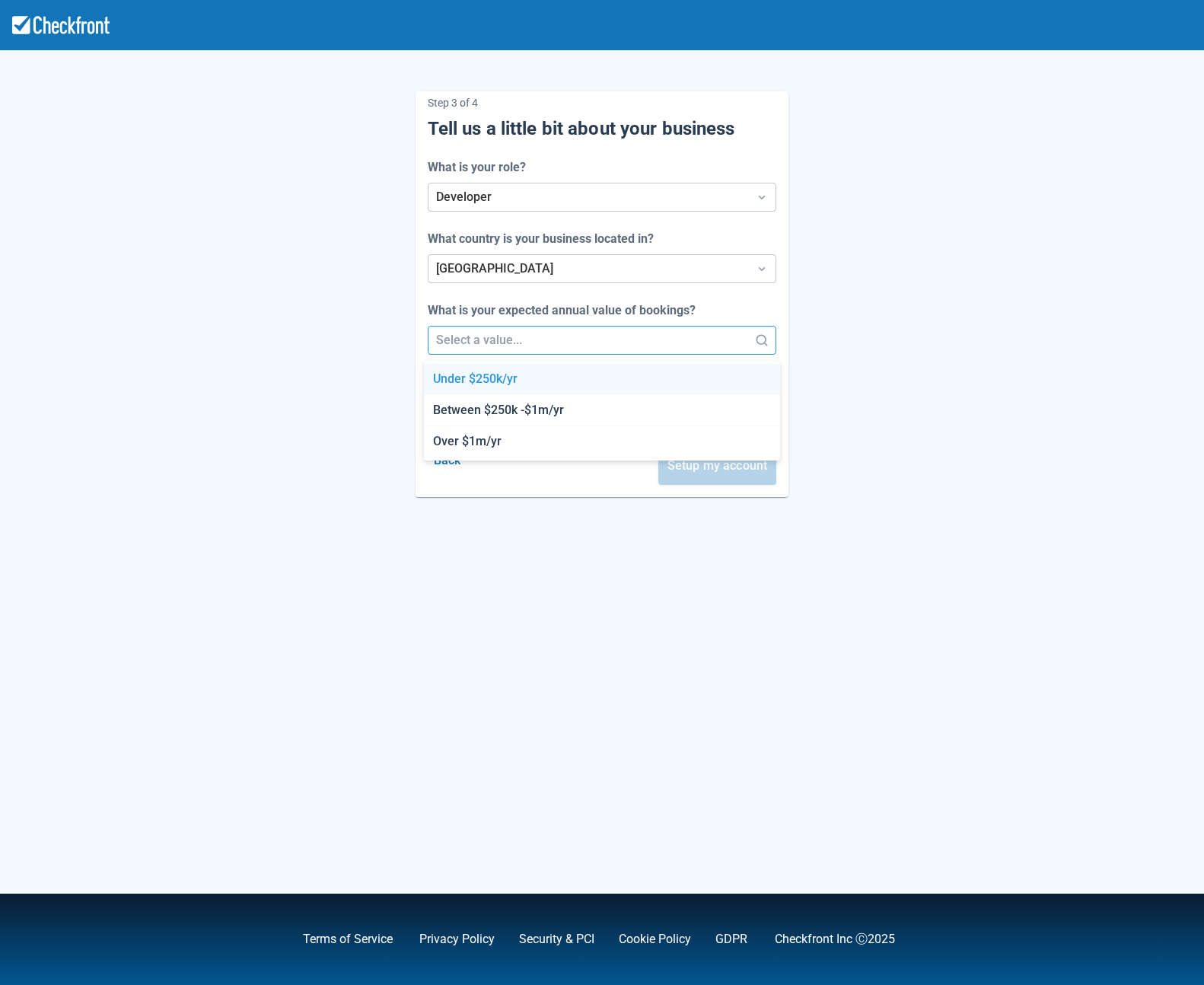
click at [452, 382] on div "Under $250k/yr" at bounding box center [602, 379] width 356 height 31
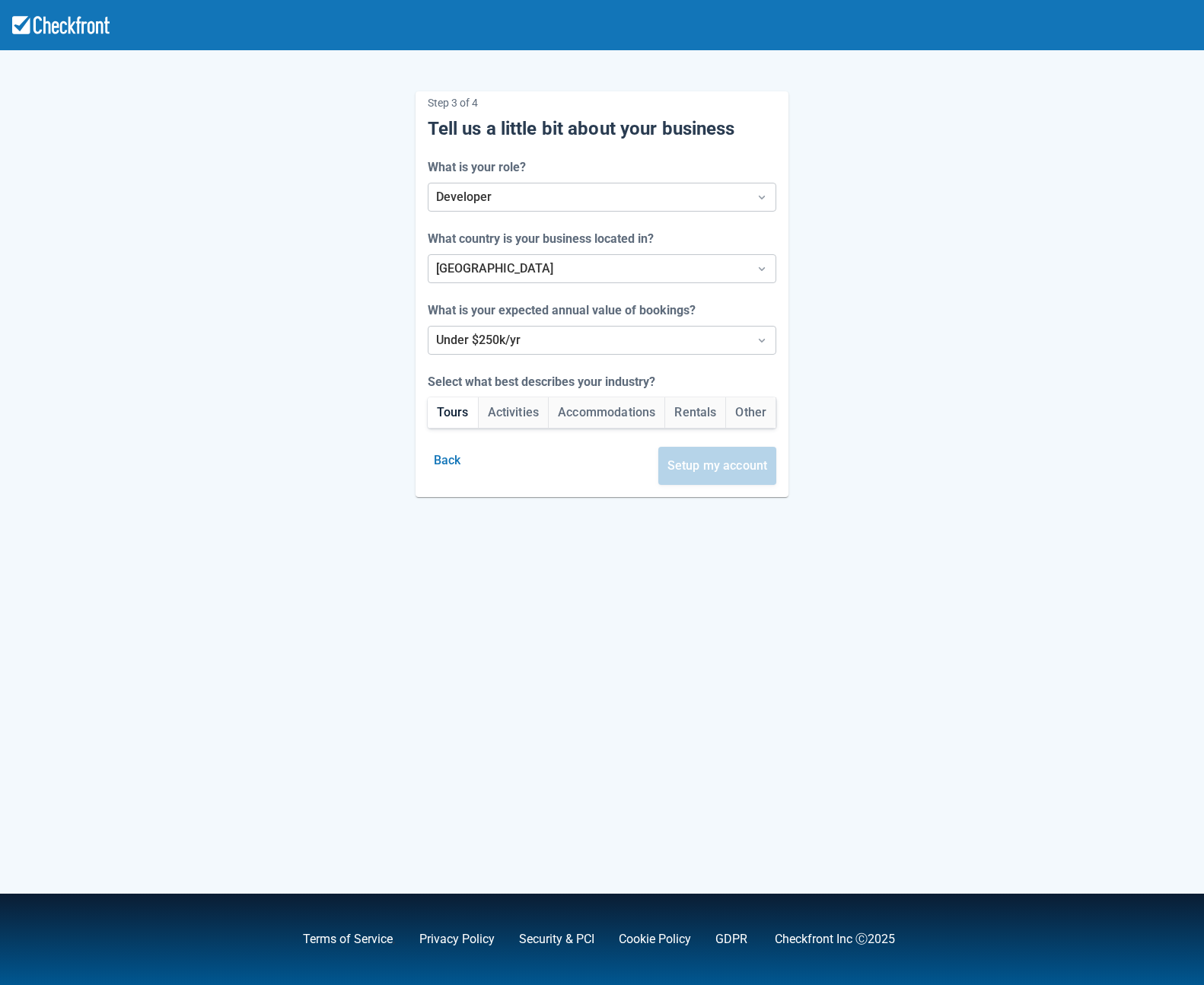
click at [444, 401] on button "Tours" at bounding box center [452, 413] width 50 height 31
click at [673, 465] on button "Setup my account" at bounding box center [718, 465] width 119 height 38
